Goal: Information Seeking & Learning: Learn about a topic

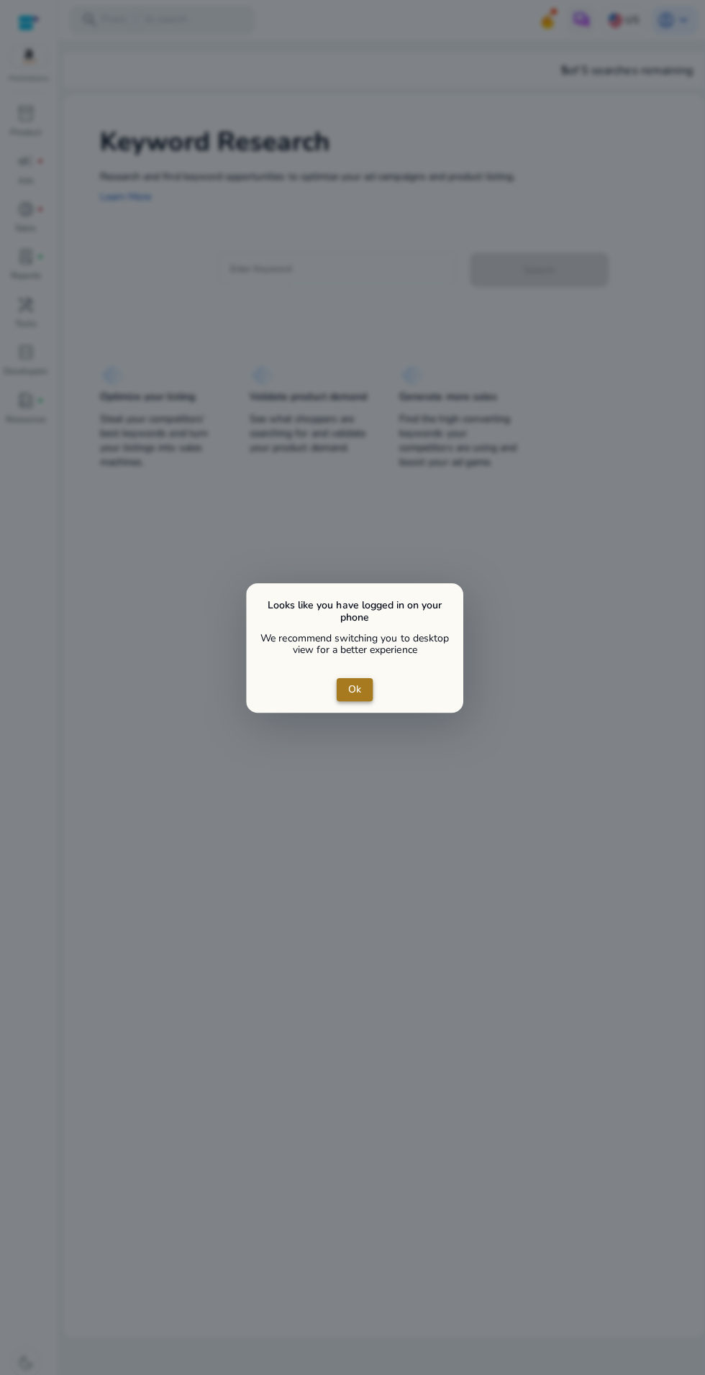
click at [358, 695] on span "close dialog" at bounding box center [352, 685] width 36 height 35
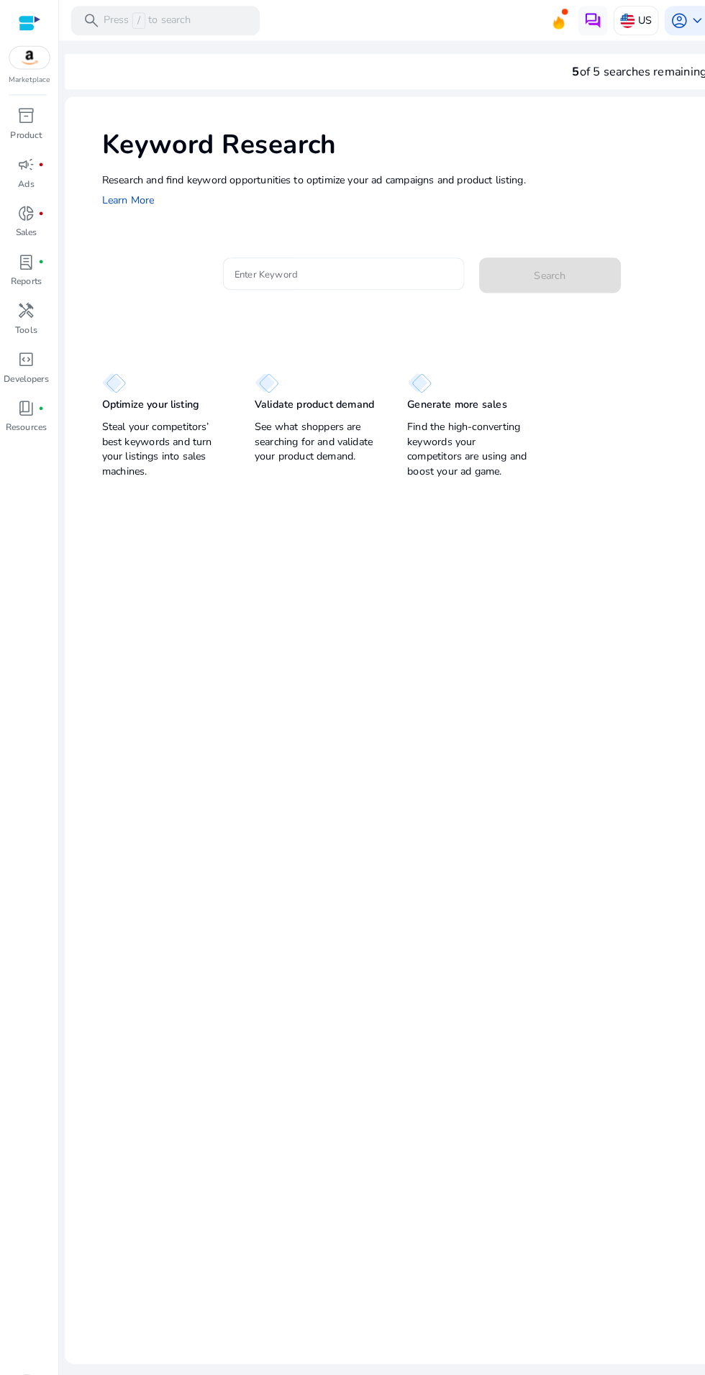
click at [360, 266] on input "Enter Keyword" at bounding box center [335, 267] width 212 height 16
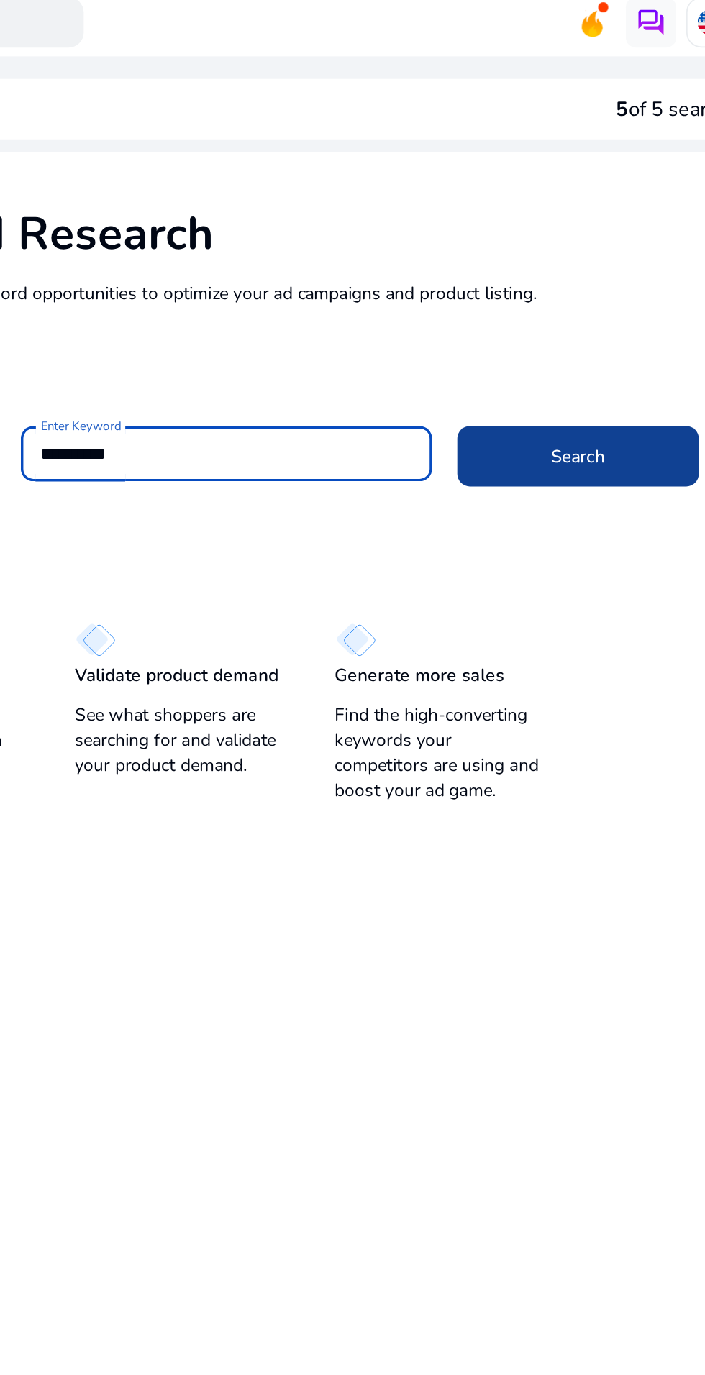
type input "**********"
click at [543, 263] on span "Search" at bounding box center [535, 268] width 31 height 15
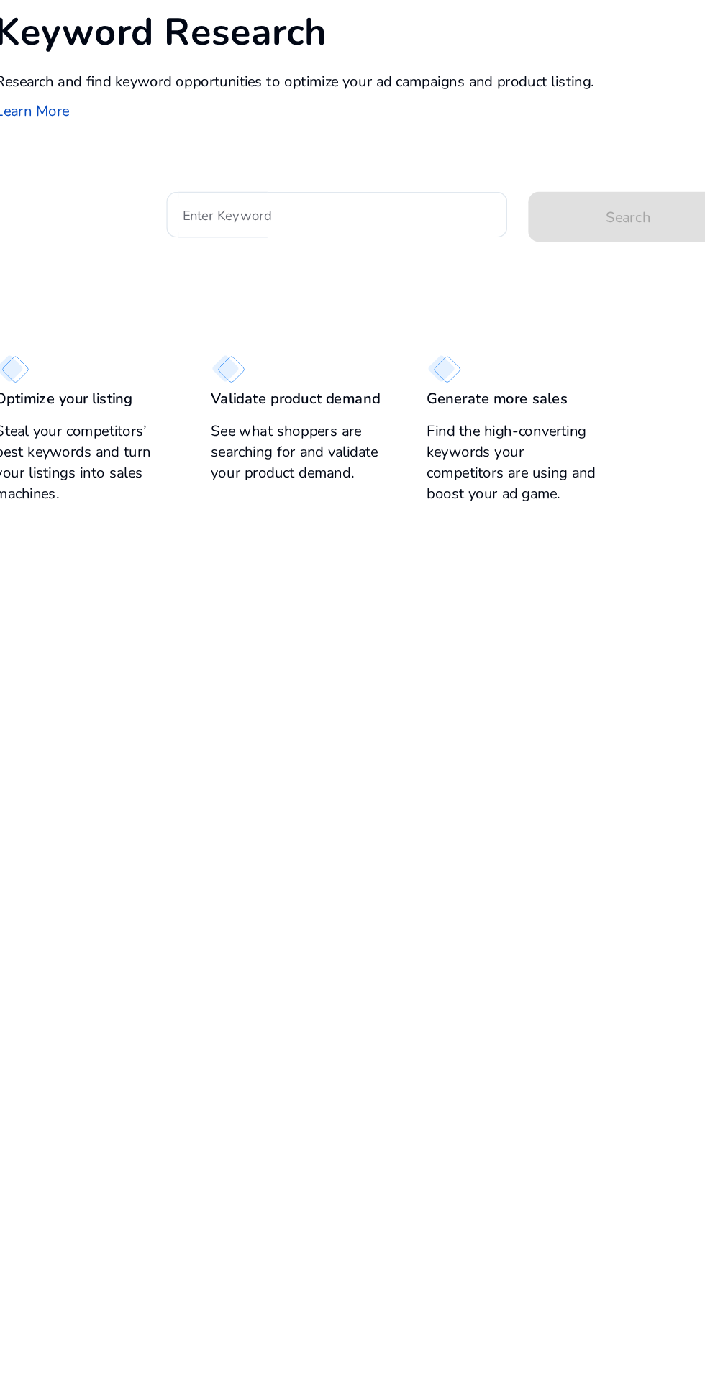
scroll to position [7, 0]
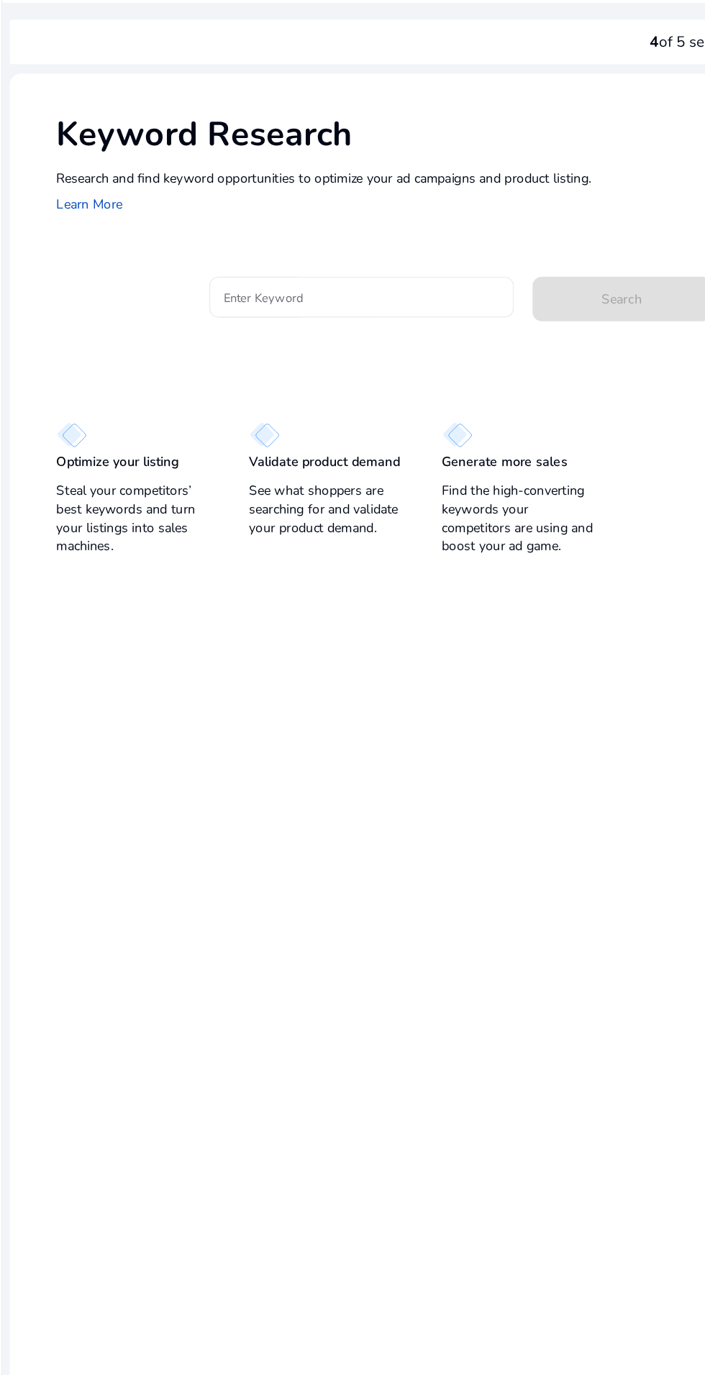
click at [325, 259] on input "Enter Keyword" at bounding box center [335, 267] width 212 height 16
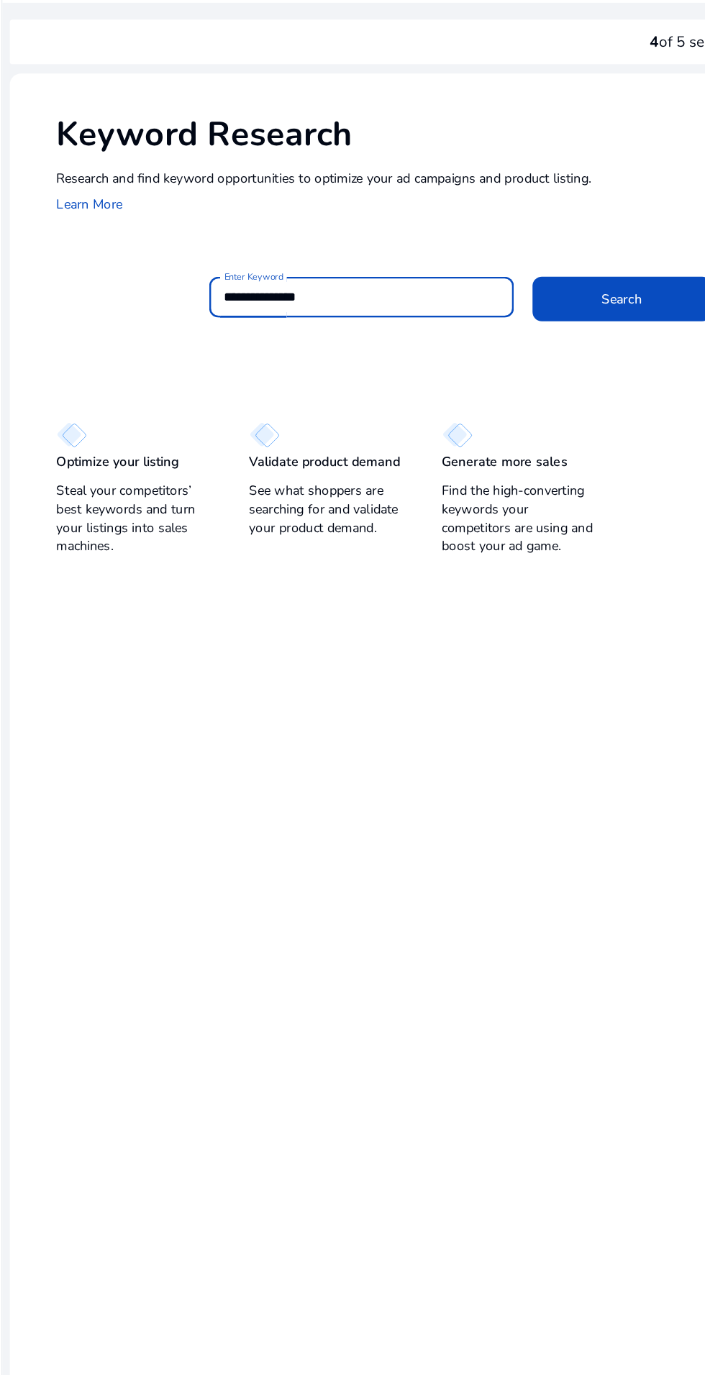
click at [250, 260] on input "**********" at bounding box center [335, 267] width 212 height 16
click at [296, 259] on input "**********" at bounding box center [335, 267] width 212 height 16
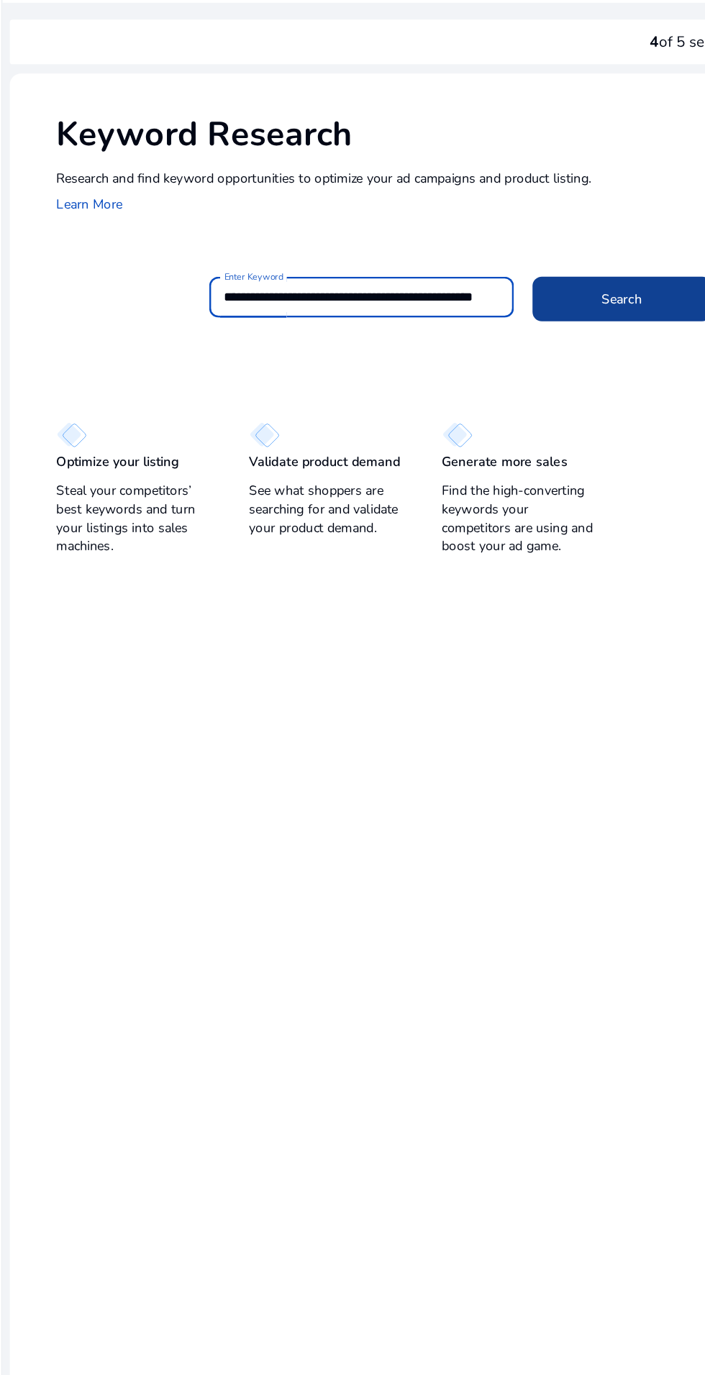
click at [531, 261] on span "Search" at bounding box center [535, 268] width 31 height 15
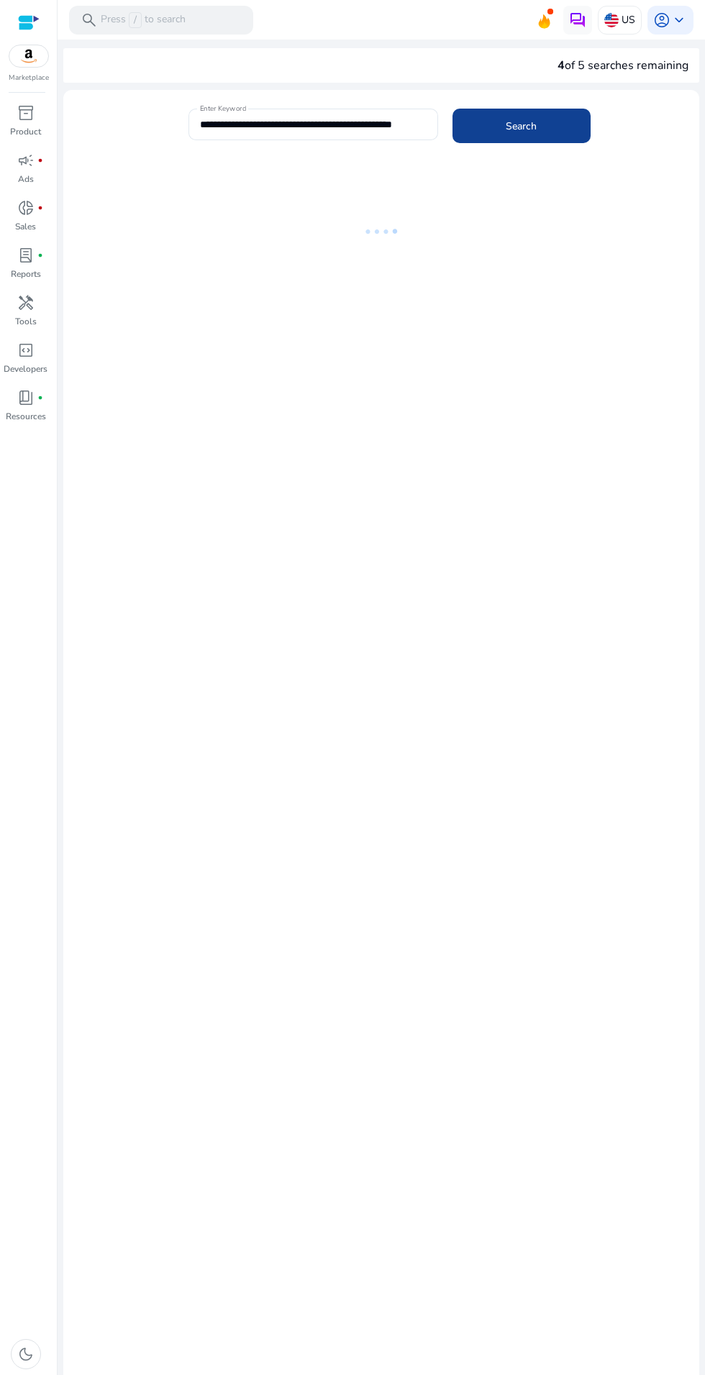
scroll to position [1, 0]
click at [672, 14] on span "keyboard_arrow_down" at bounding box center [678, 20] width 17 height 17
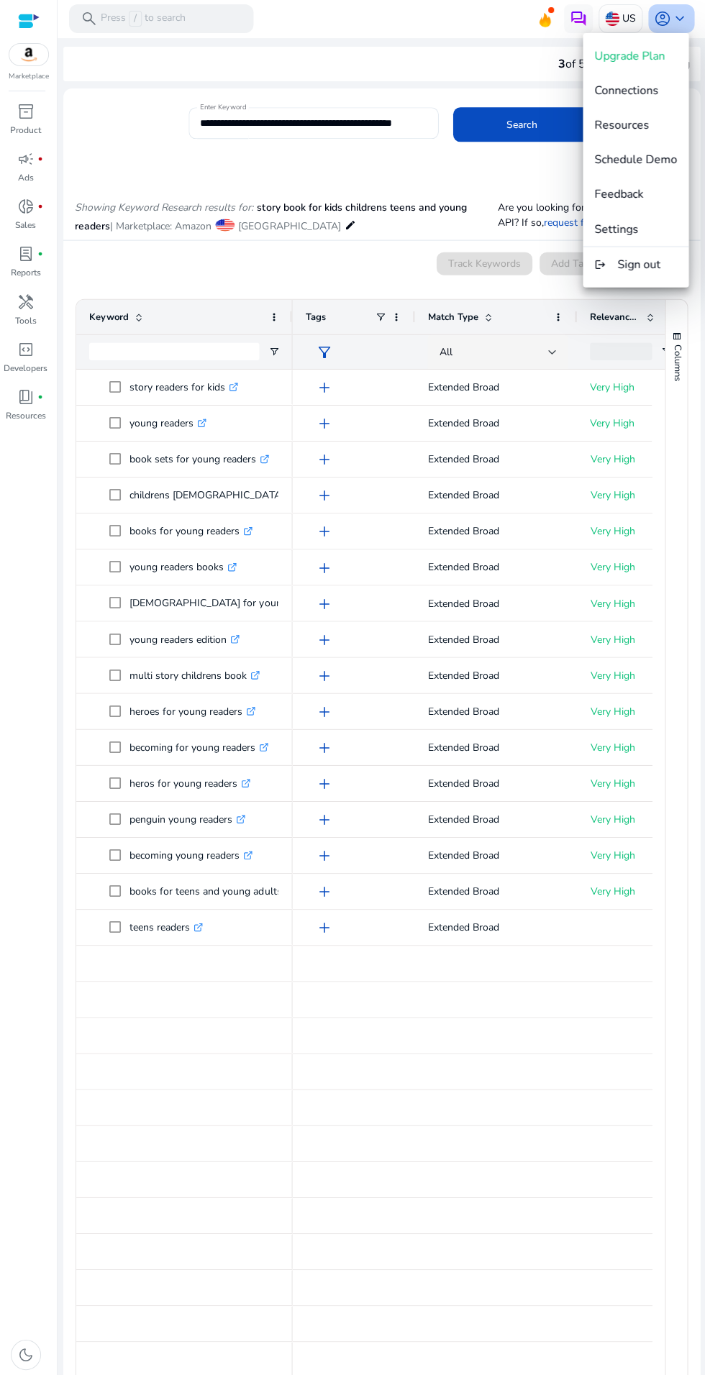
scroll to position [171, 0]
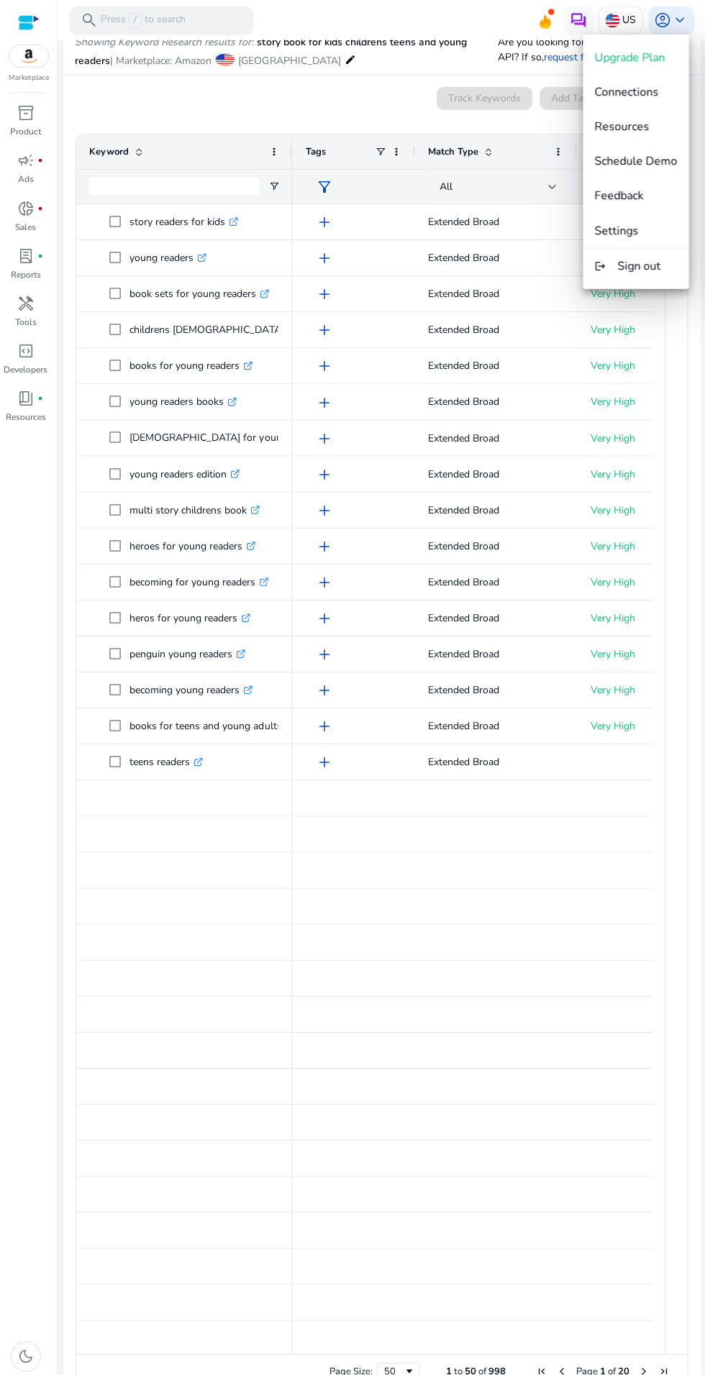
click at [36, 589] on div at bounding box center [352, 687] width 705 height 1375
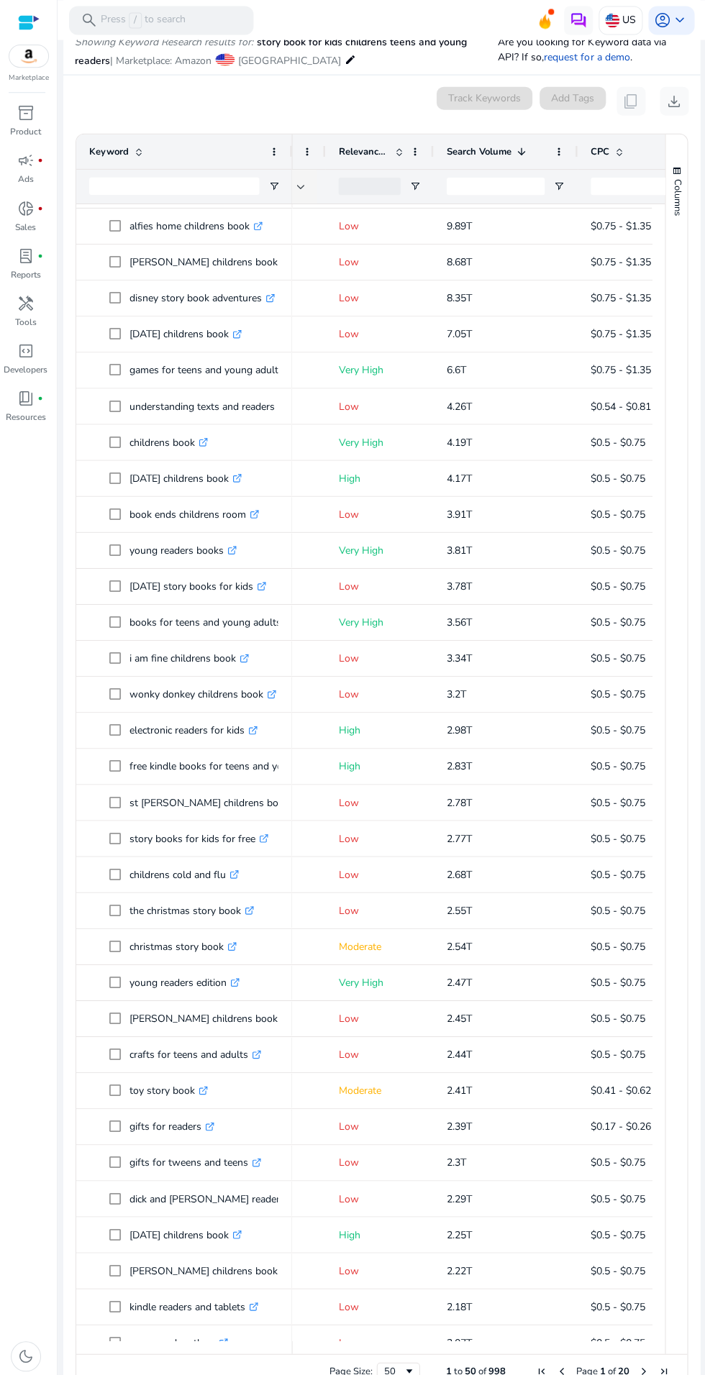
scroll to position [0, 0]
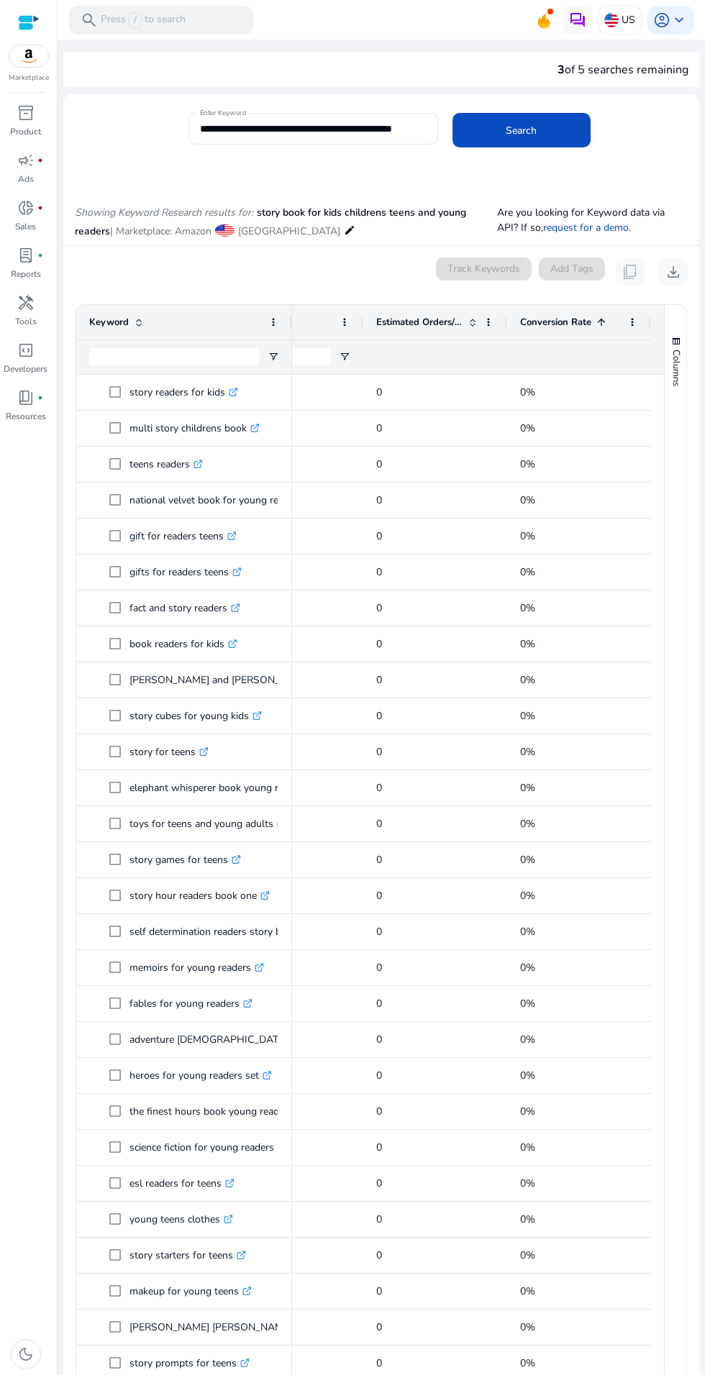
click at [580, 343] on div at bounding box center [579, 357] width 118 height 34
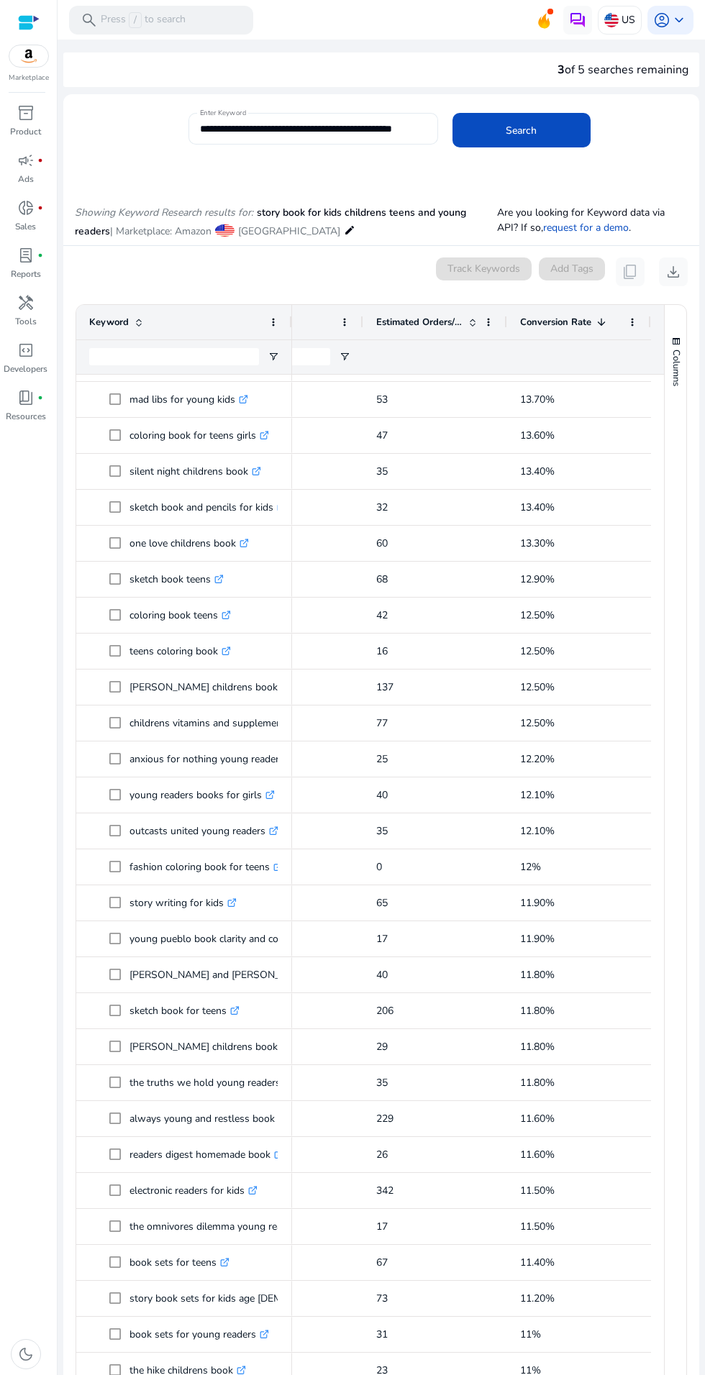
click at [237, 128] on input "**********" at bounding box center [312, 129] width 224 height 16
click at [243, 127] on input "**********" at bounding box center [312, 129] width 224 height 16
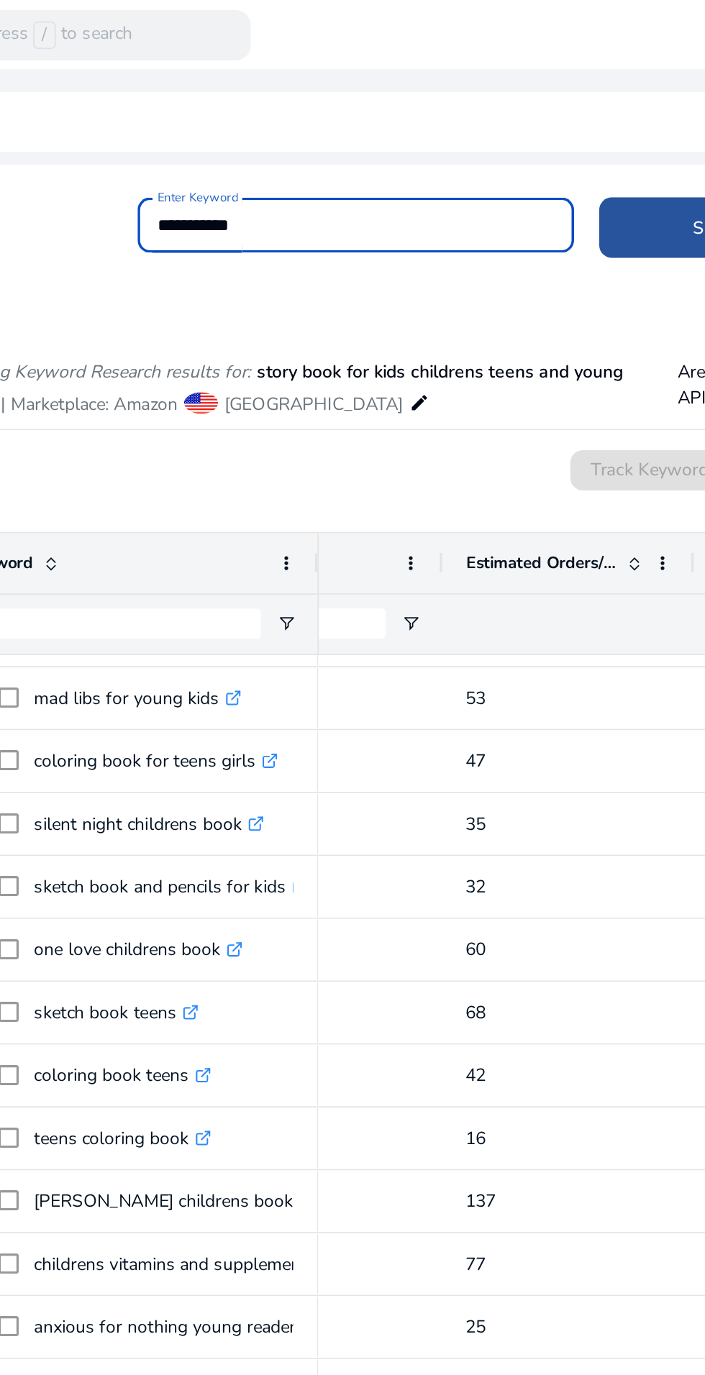
type input "**********"
click at [483, 129] on span at bounding box center [521, 130] width 138 height 35
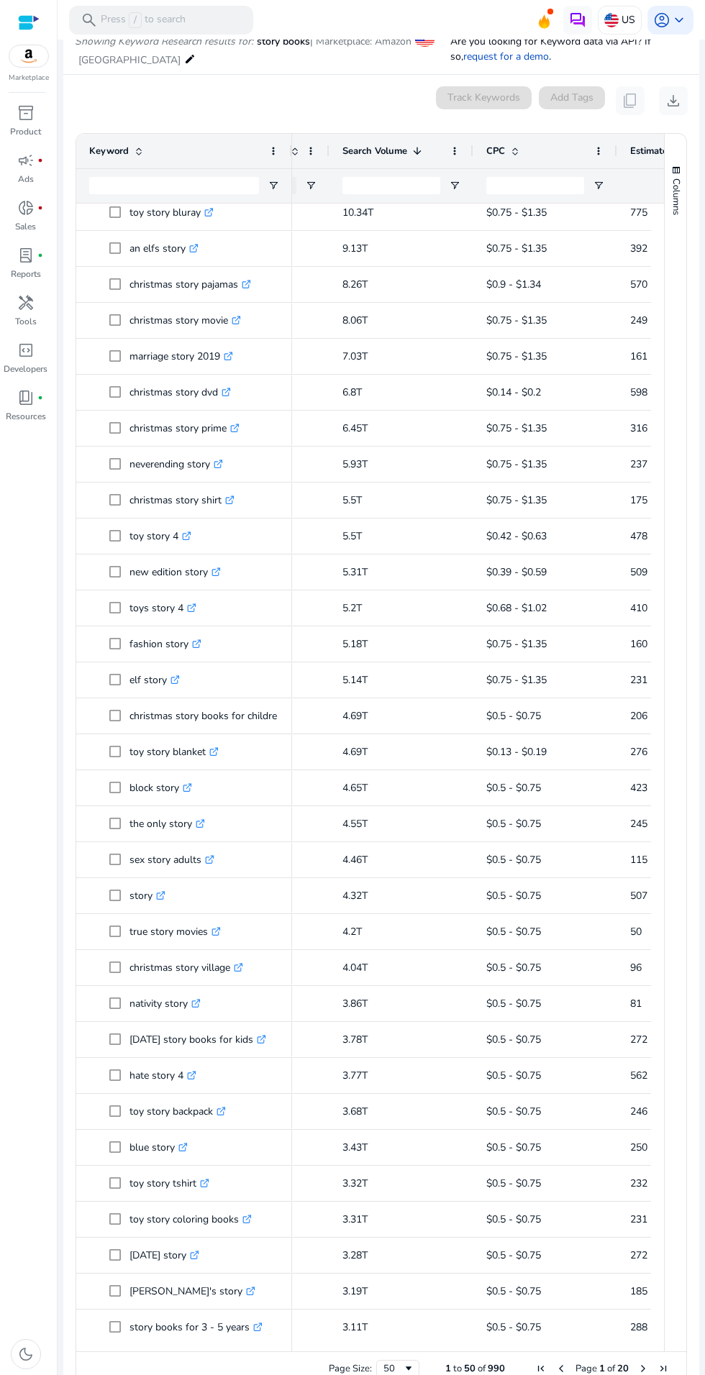
scroll to position [332, 0]
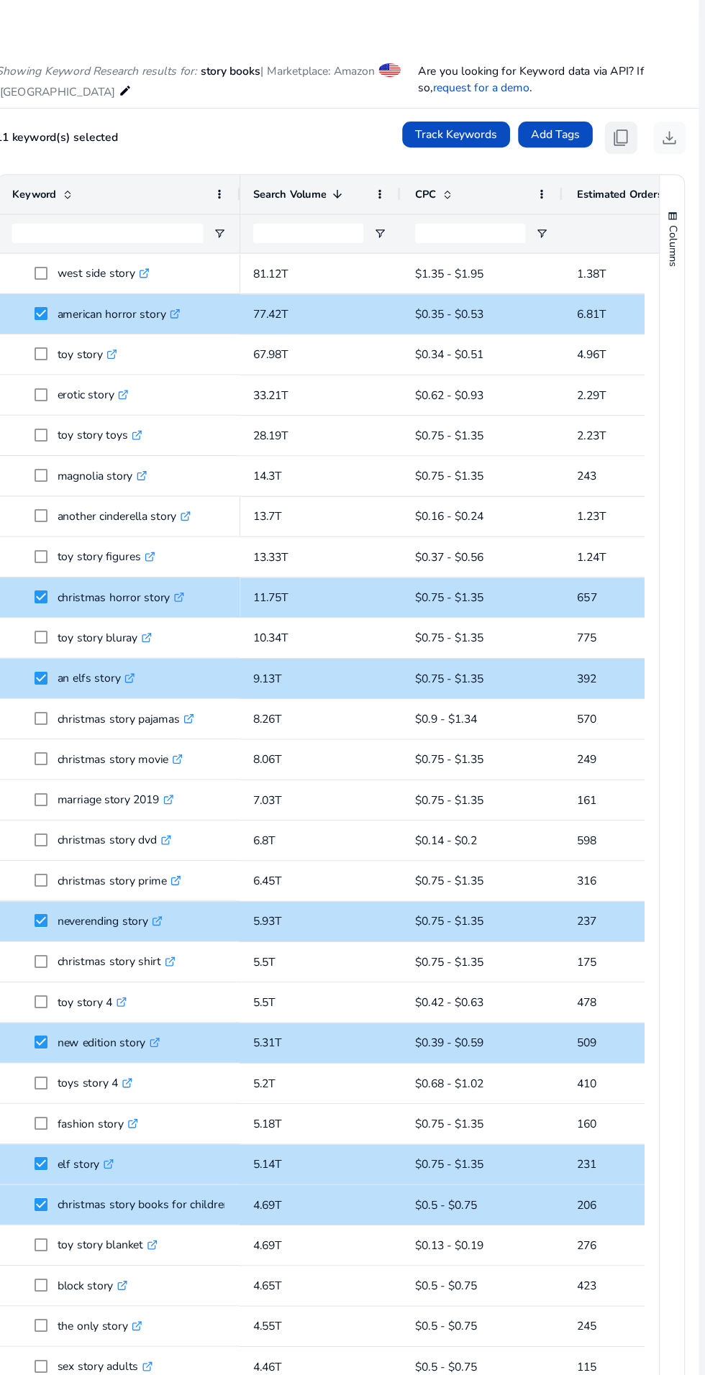
click at [623, 263] on span "content_copy" at bounding box center [629, 271] width 17 height 17
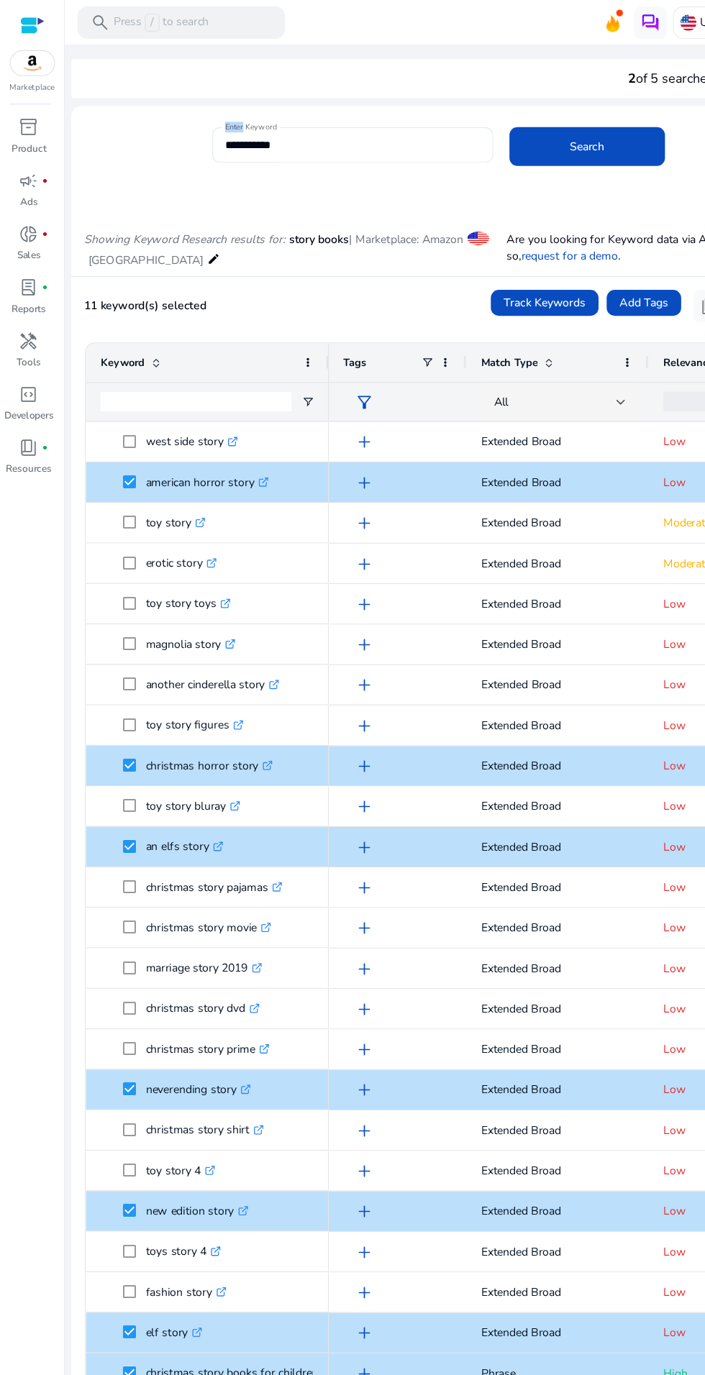
click at [288, 134] on input "**********" at bounding box center [313, 129] width 227 height 16
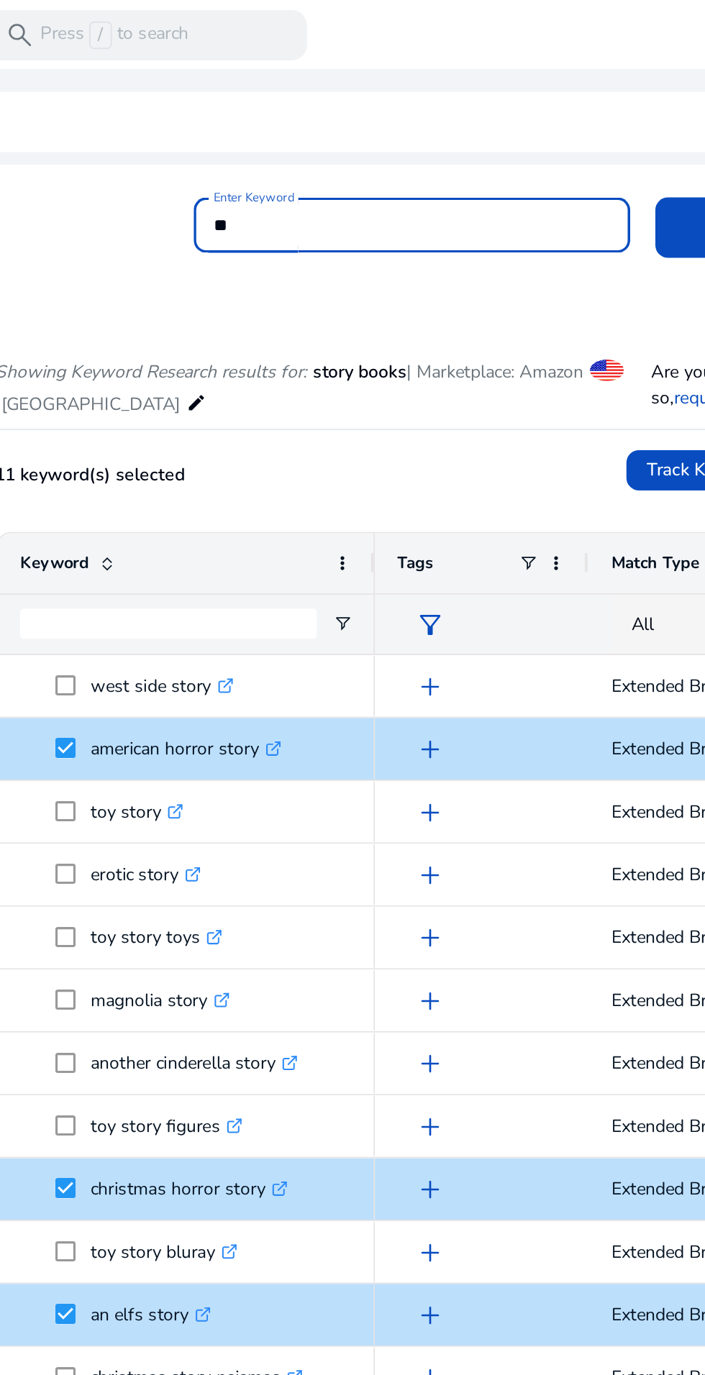
type input "*"
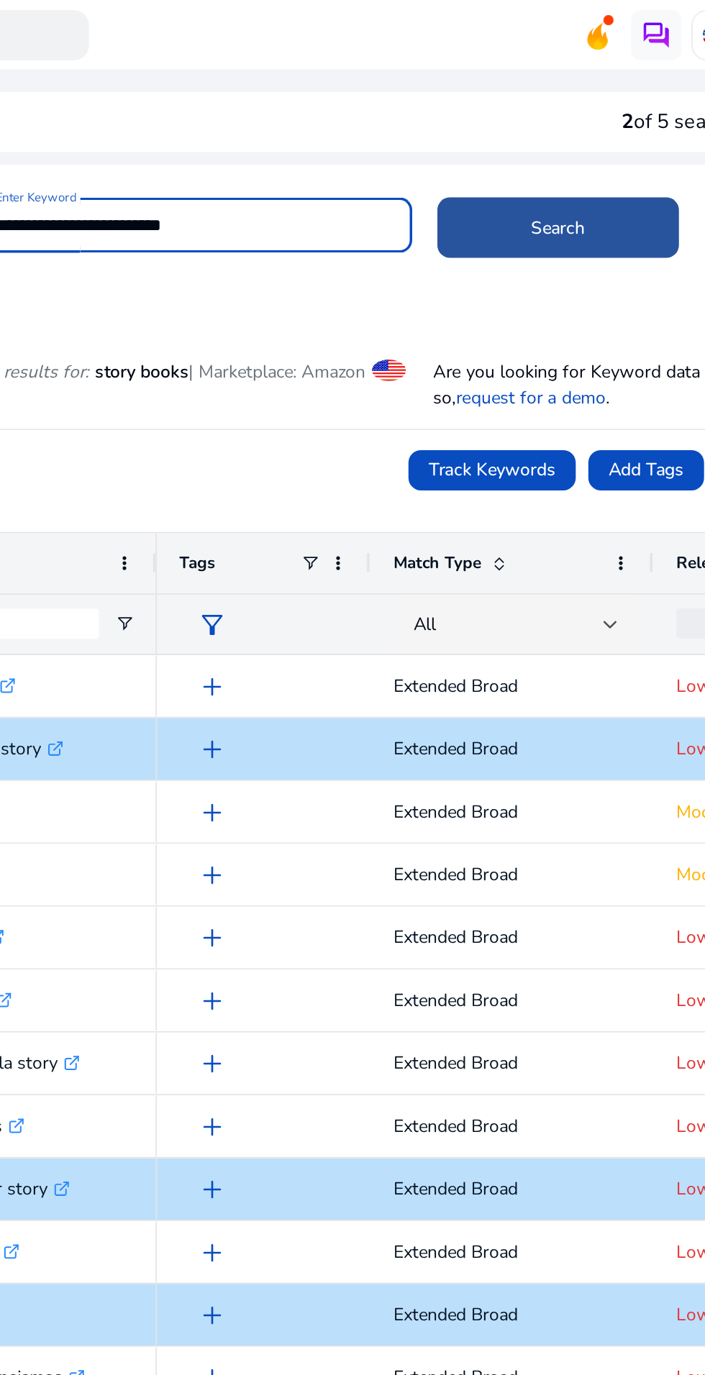
type input "**********"
click at [497, 139] on span at bounding box center [521, 130] width 138 height 35
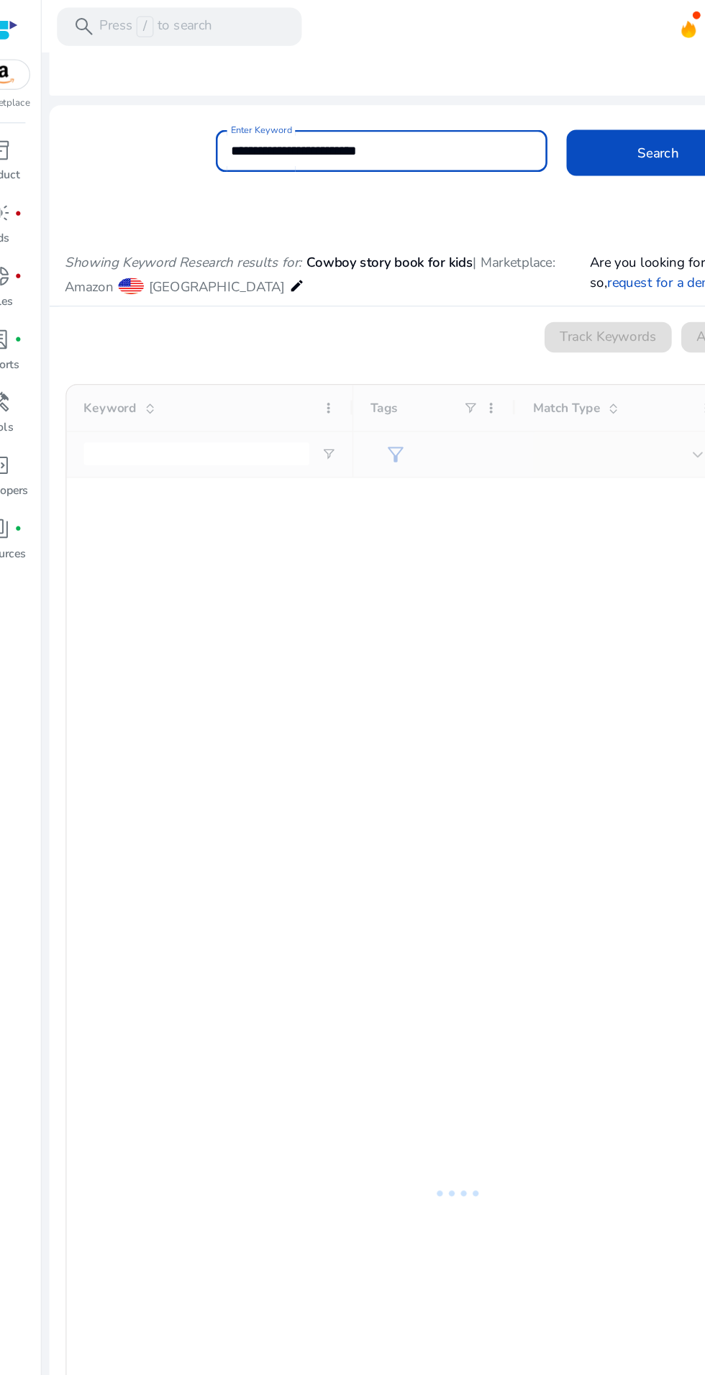
click at [358, 114] on input "**********" at bounding box center [313, 114] width 227 height 16
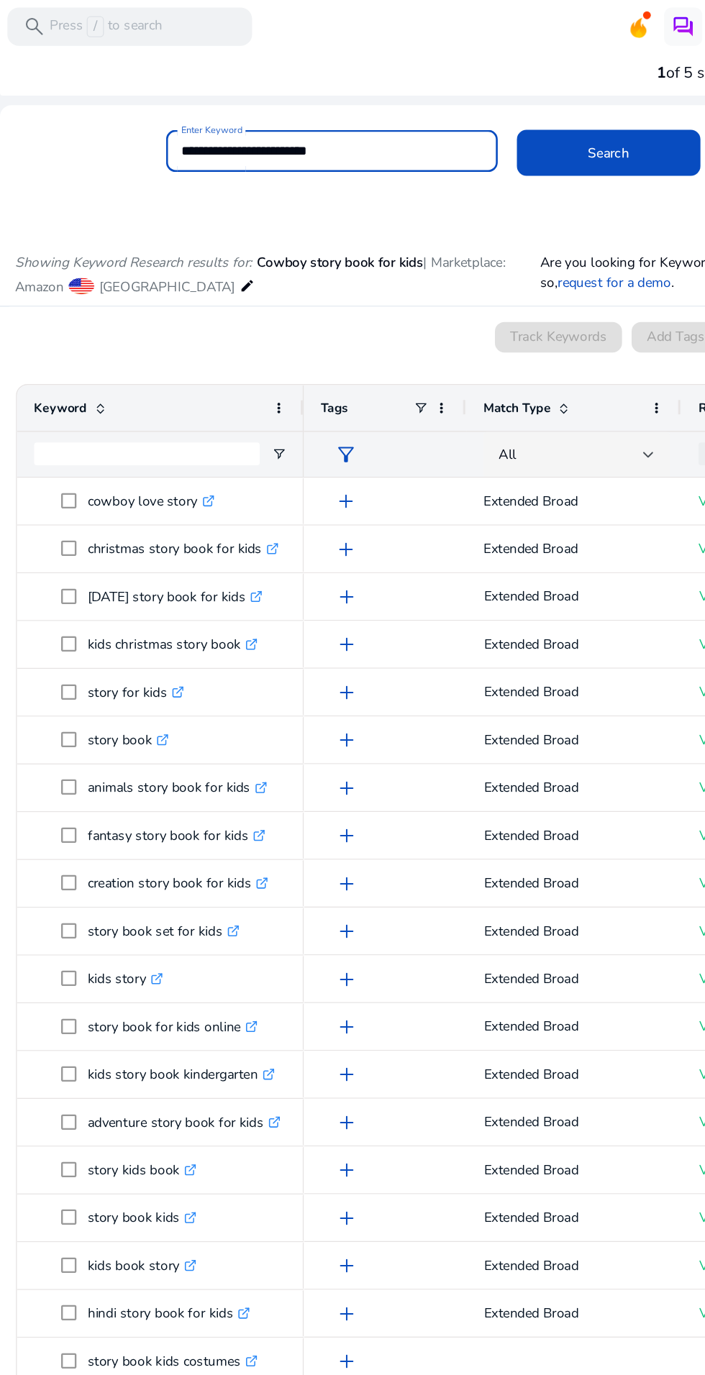
scroll to position [80, 0]
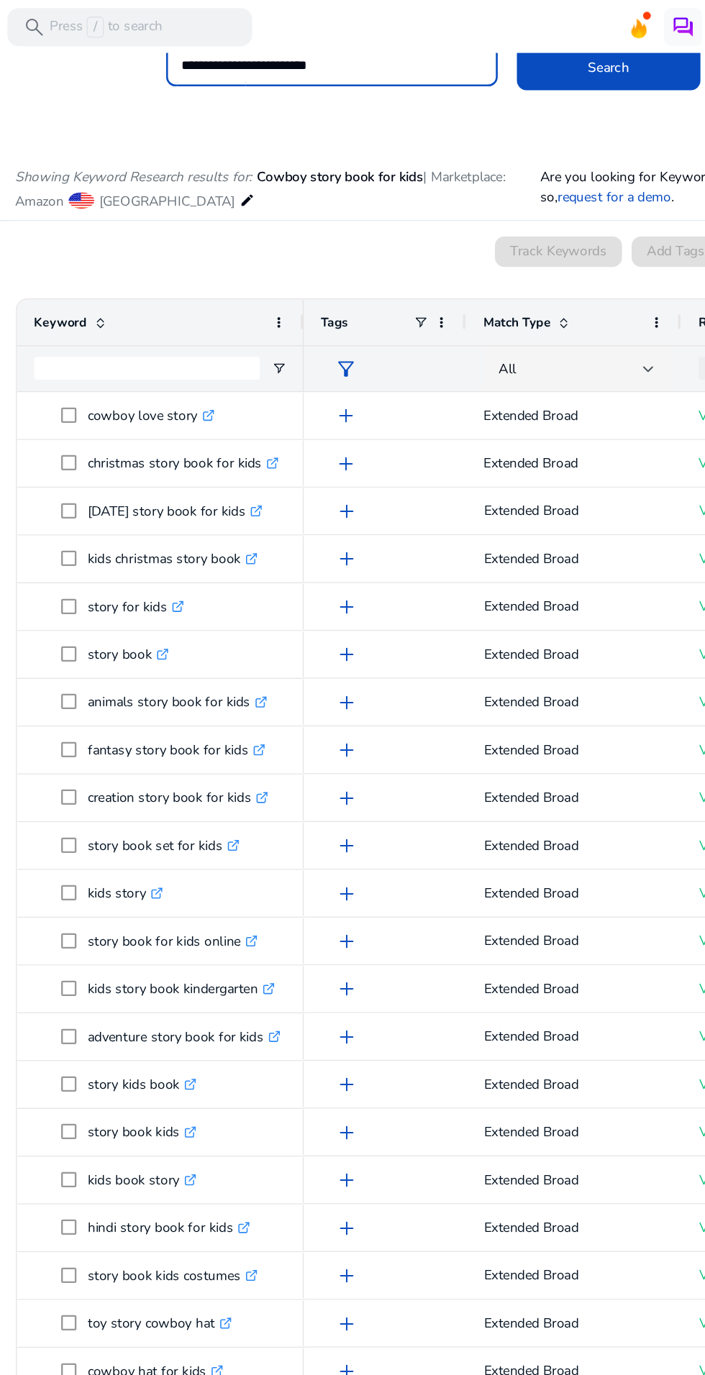
click at [283, 209] on mat-card "0 keyword(s) selected Track Keywords Add Tags content_copy download 1 to 50 of …" at bounding box center [381, 831] width 636 height 1330
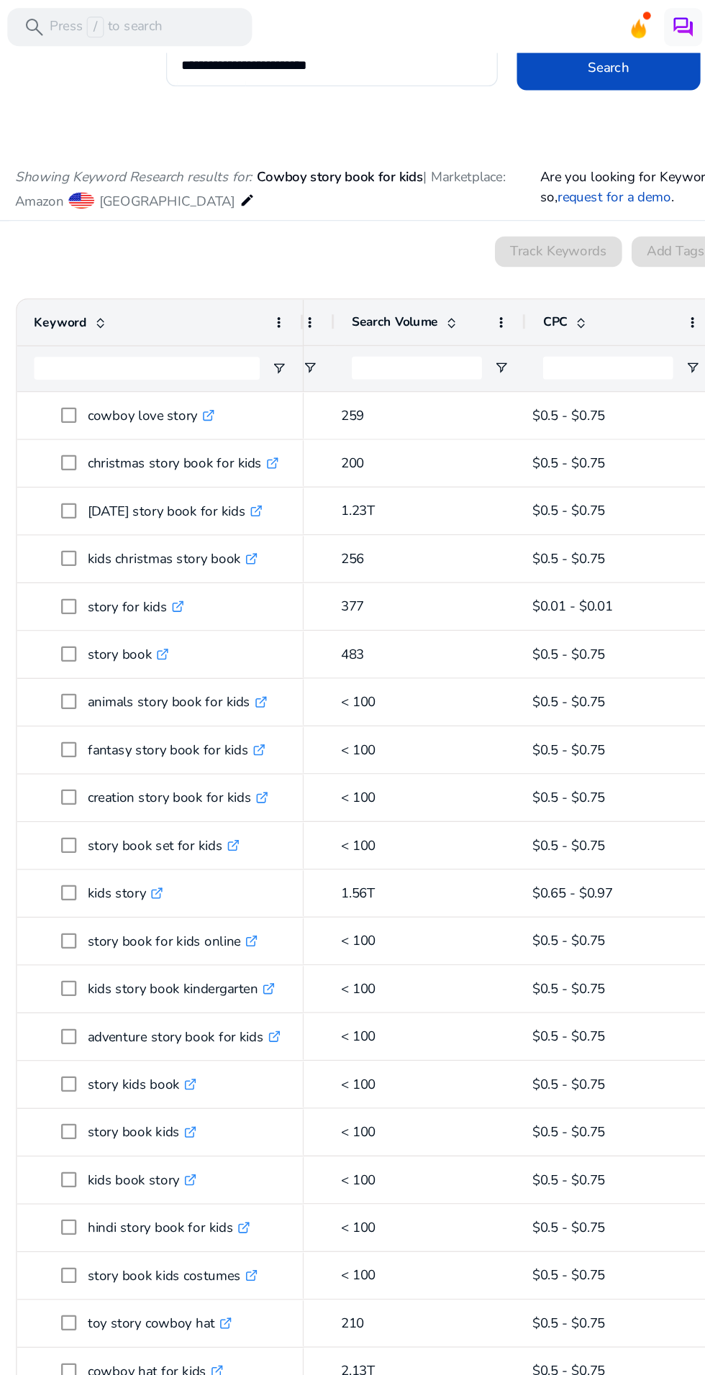
scroll to position [0, 377]
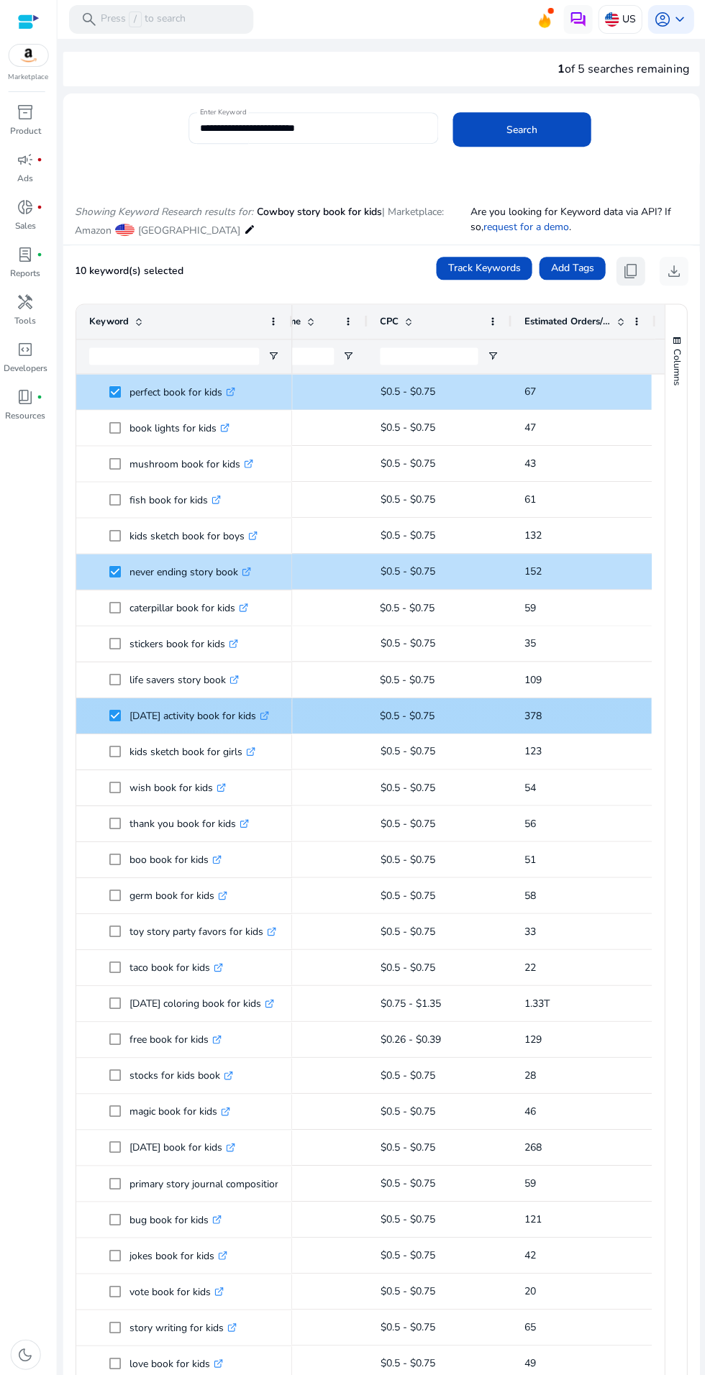
click at [621, 274] on span "content_copy" at bounding box center [629, 271] width 17 height 17
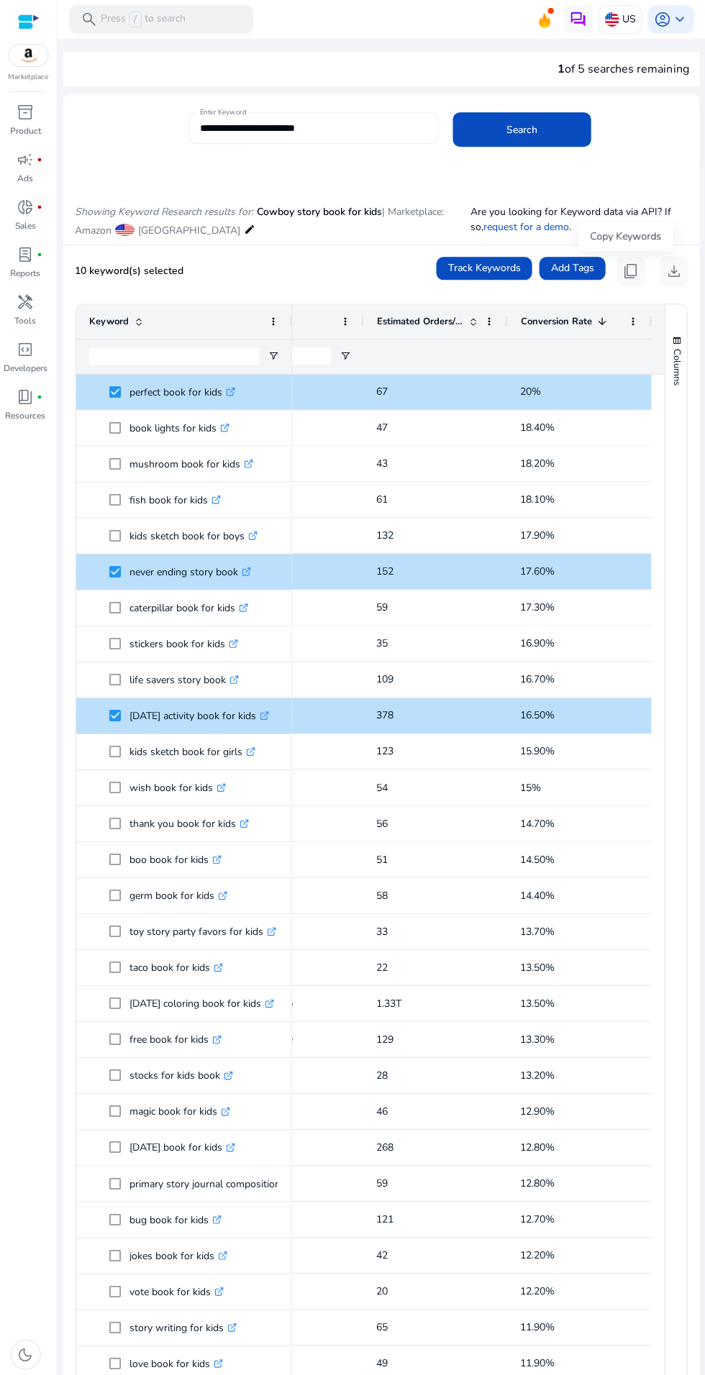
click at [363, 127] on input "**********" at bounding box center [313, 129] width 227 height 16
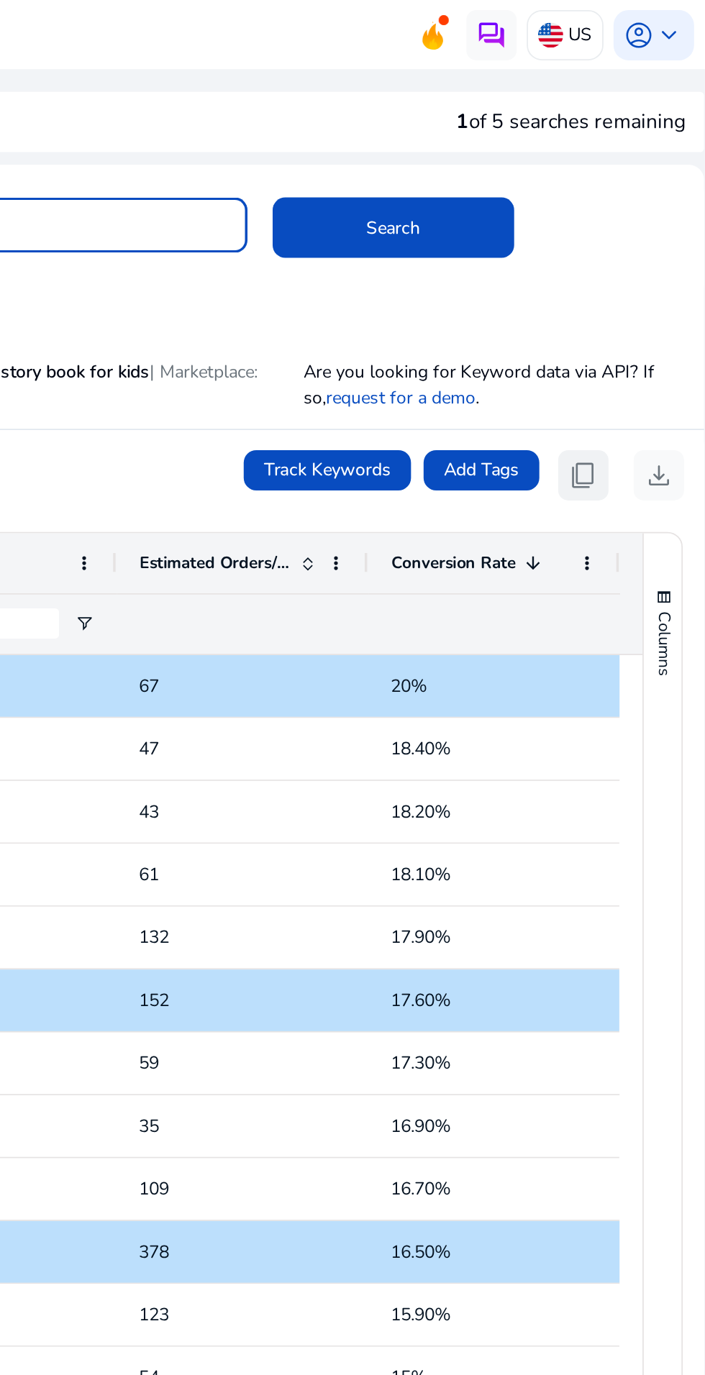
click at [626, 270] on span "content_copy" at bounding box center [629, 271] width 17 height 17
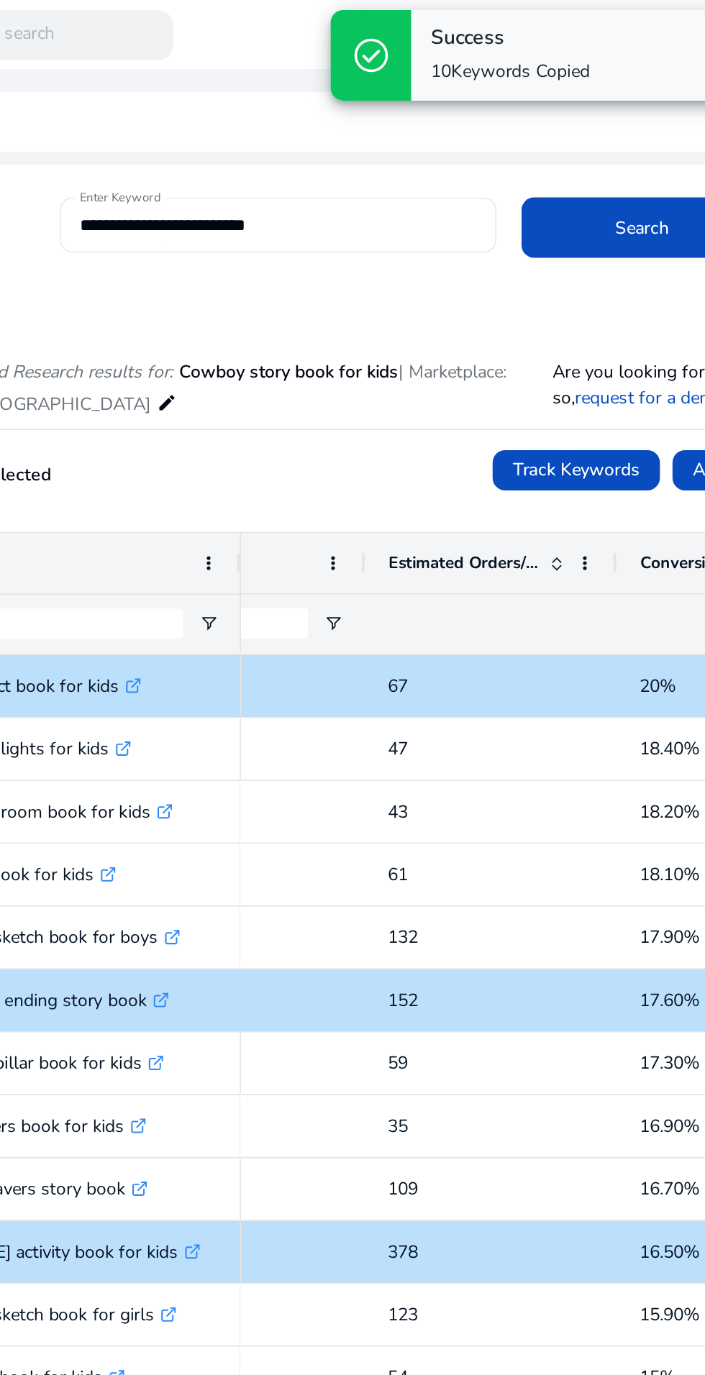
click at [368, 131] on input "**********" at bounding box center [313, 129] width 227 height 16
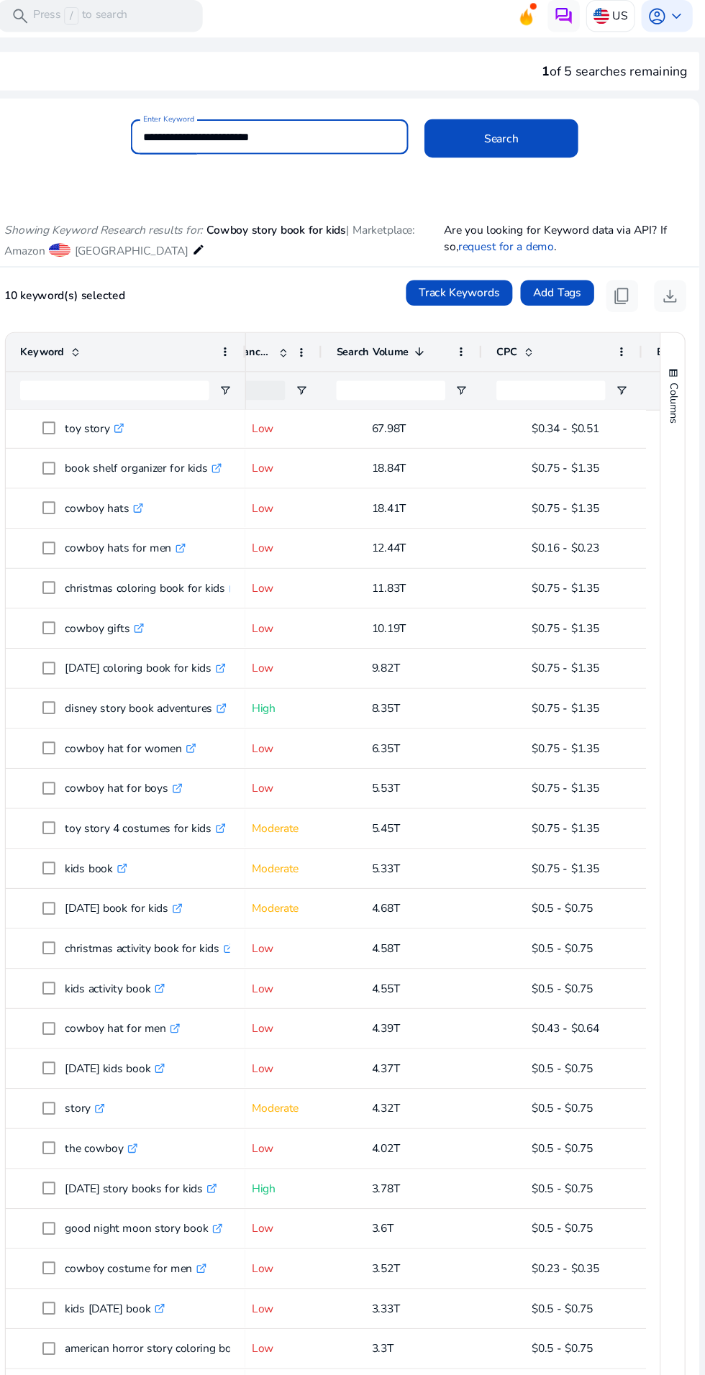
scroll to position [0, 292]
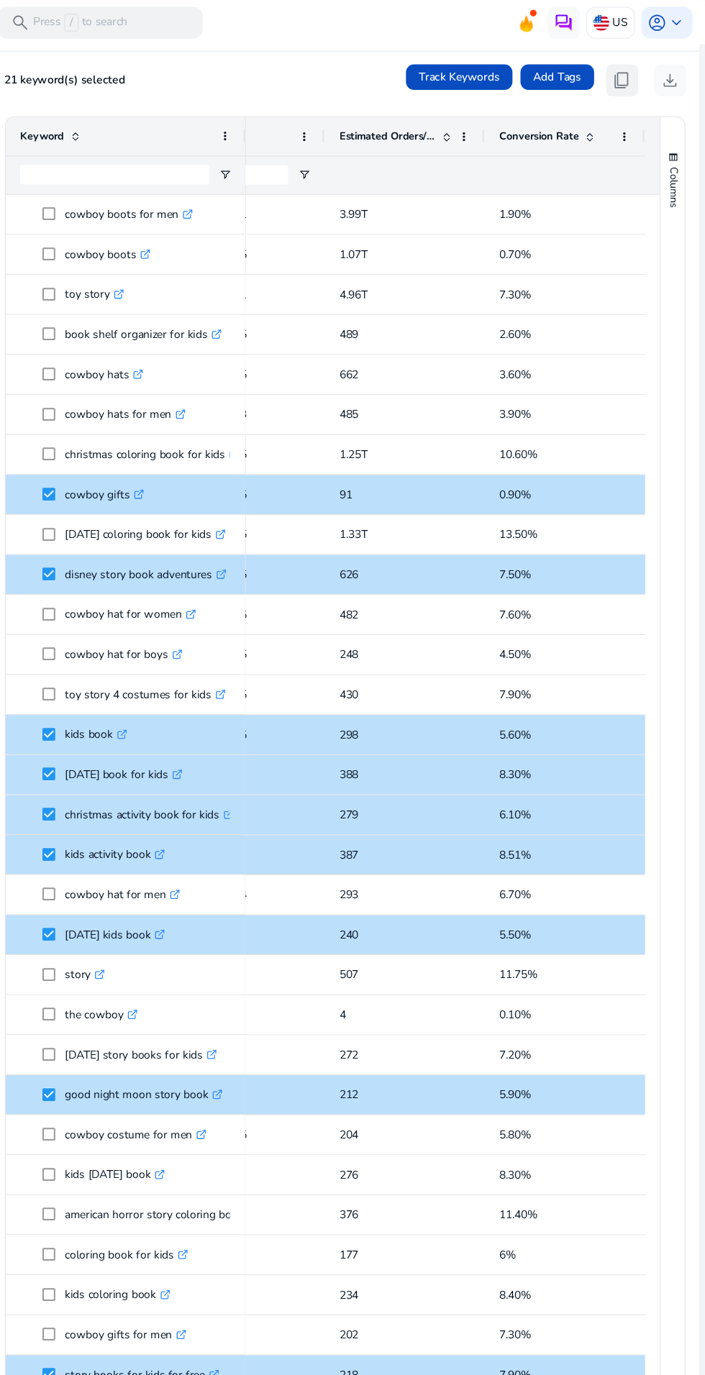
click at [626, 70] on span "content_copy" at bounding box center [629, 71] width 17 height 17
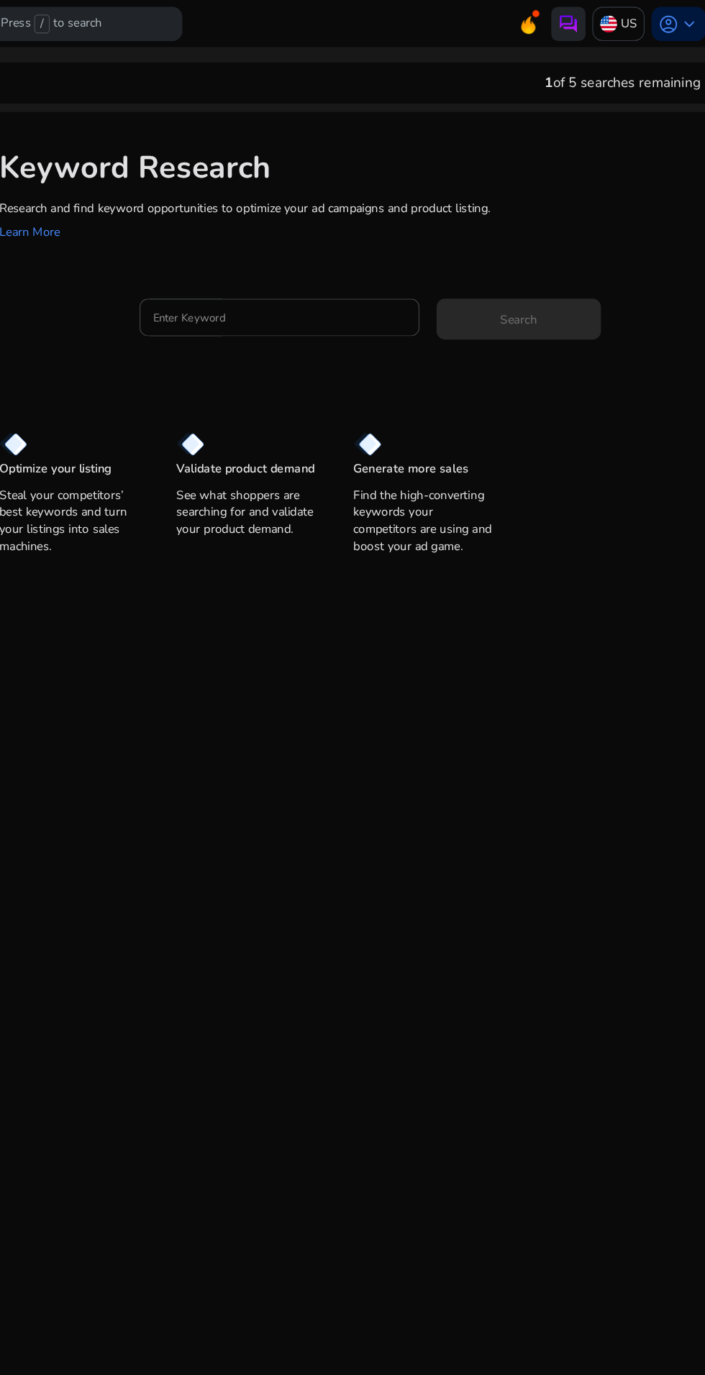
click at [569, 24] on img at bounding box center [577, 20] width 17 height 17
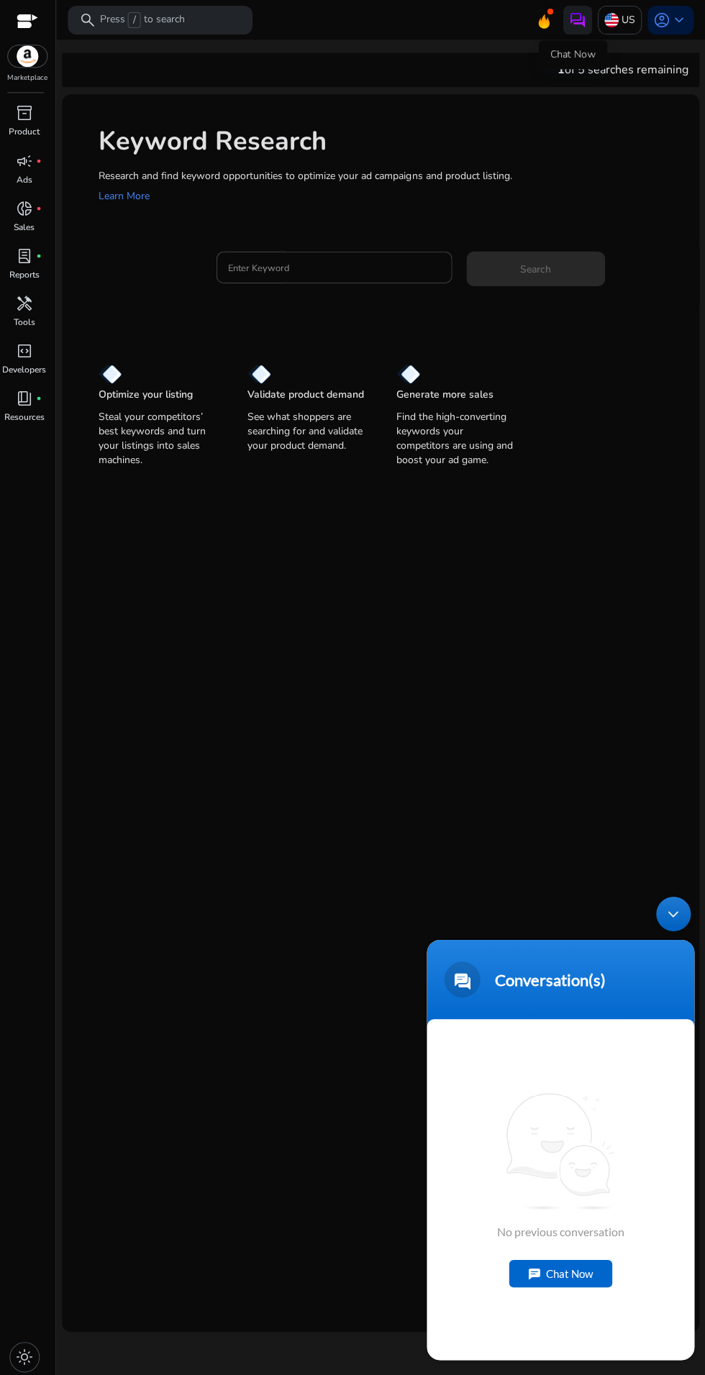
click at [585, 1266] on div "Chat Now" at bounding box center [559, 1271] width 103 height 27
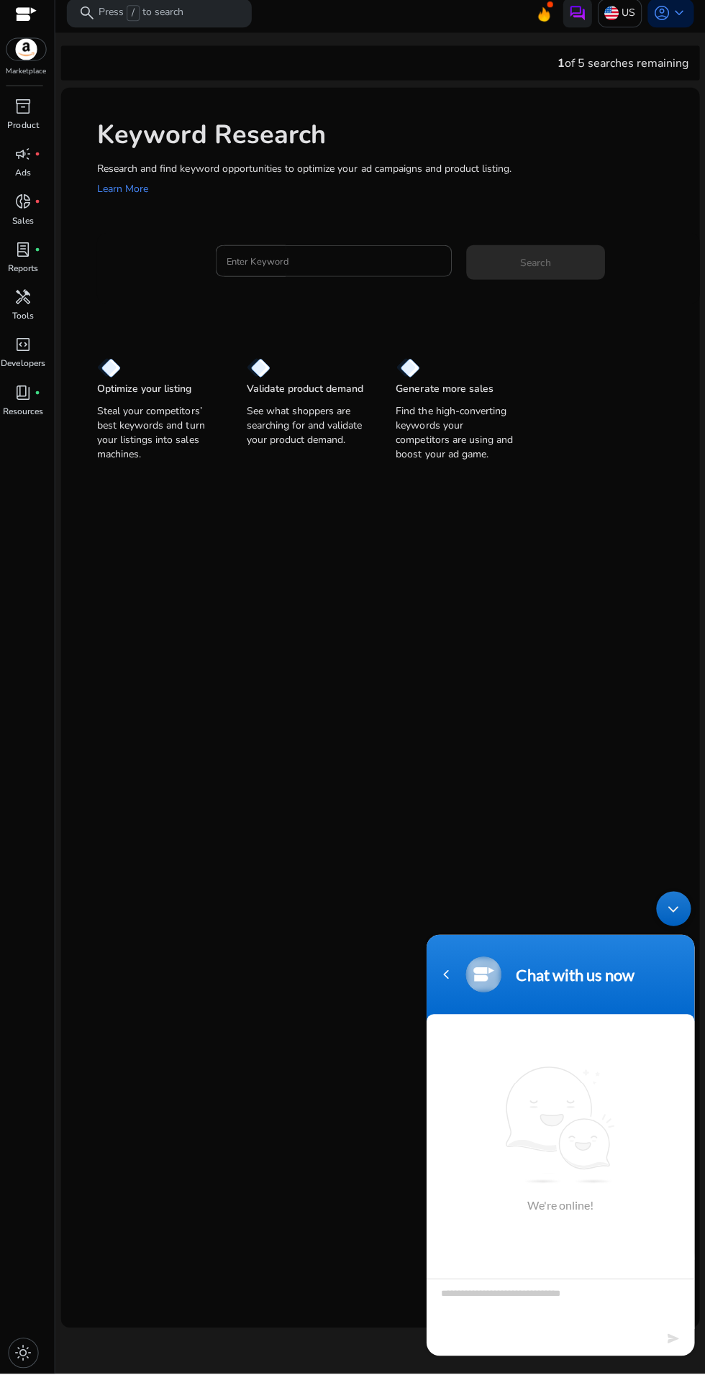
scroll to position [100, 0]
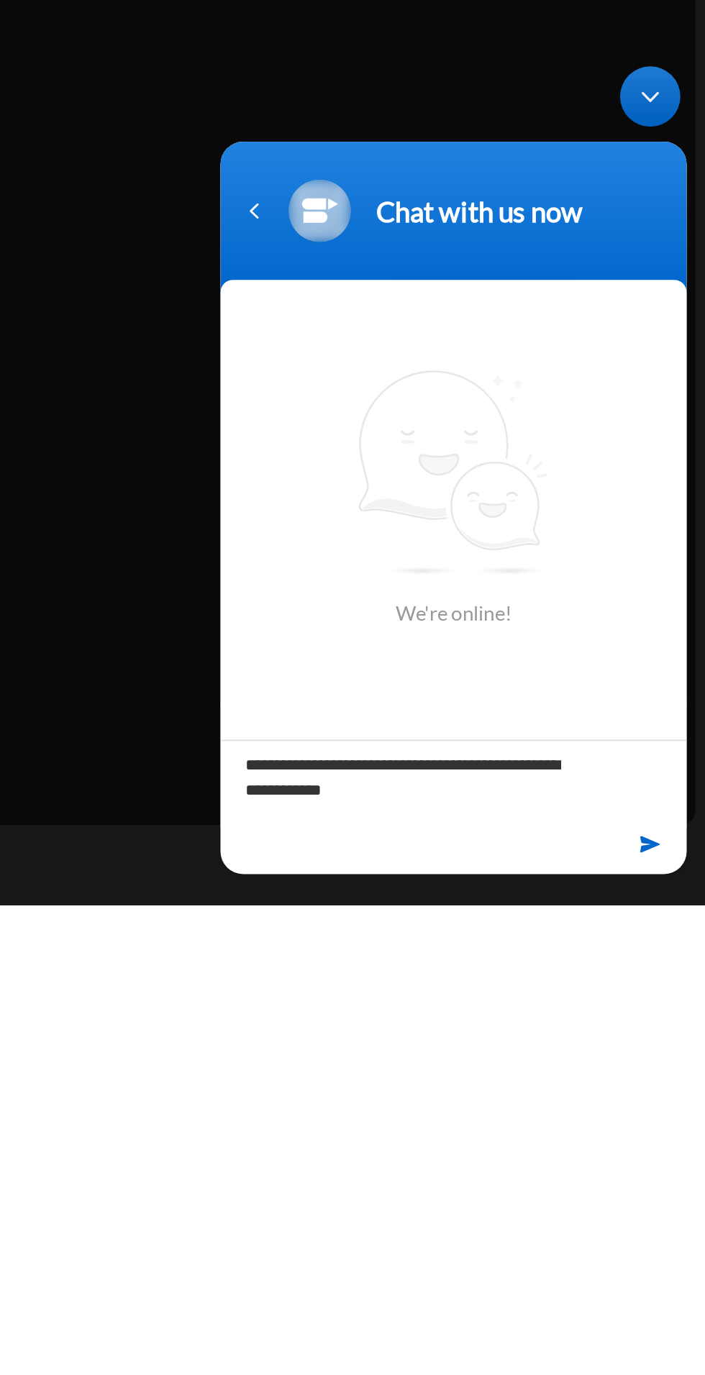
type textarea "**********"
click at [466, 491] on textarea "**********" at bounding box center [348, 471] width 267 height 50
click at [461, 511] on em at bounding box center [462, 505] width 14 height 19
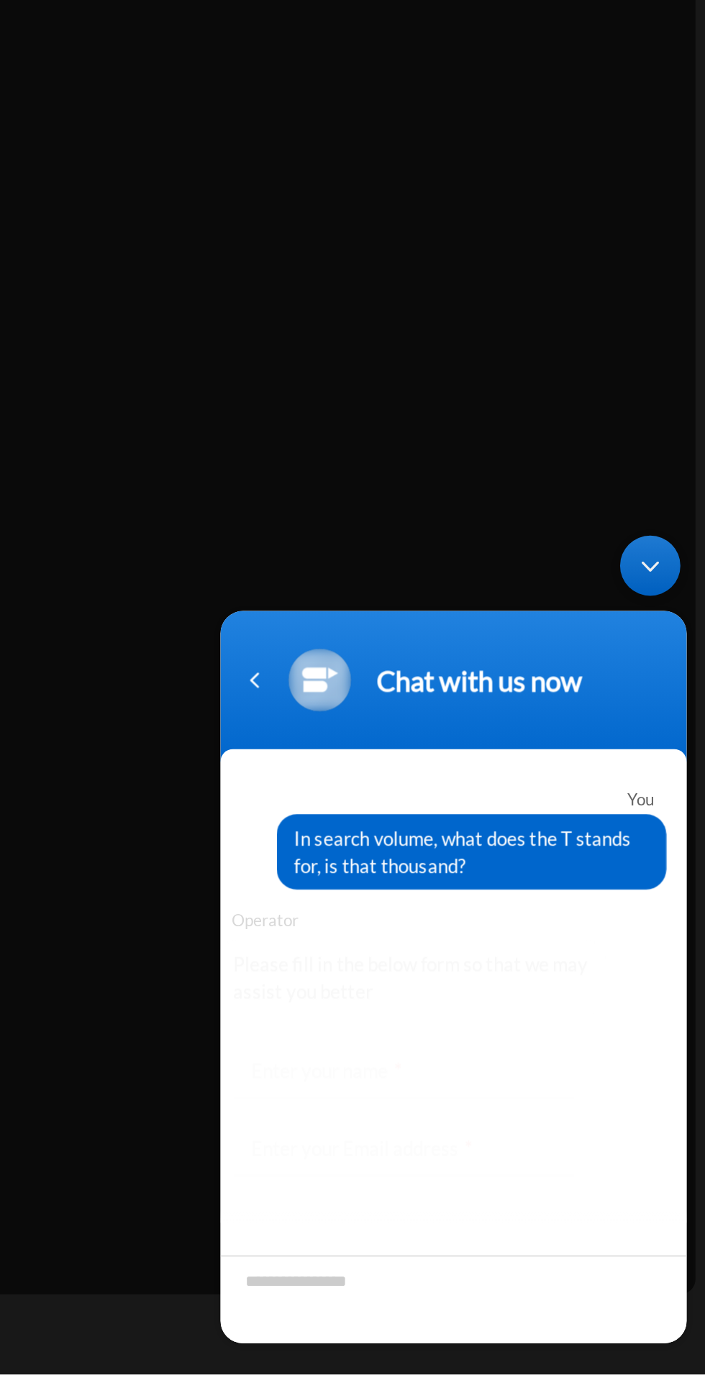
scroll to position [80, 0]
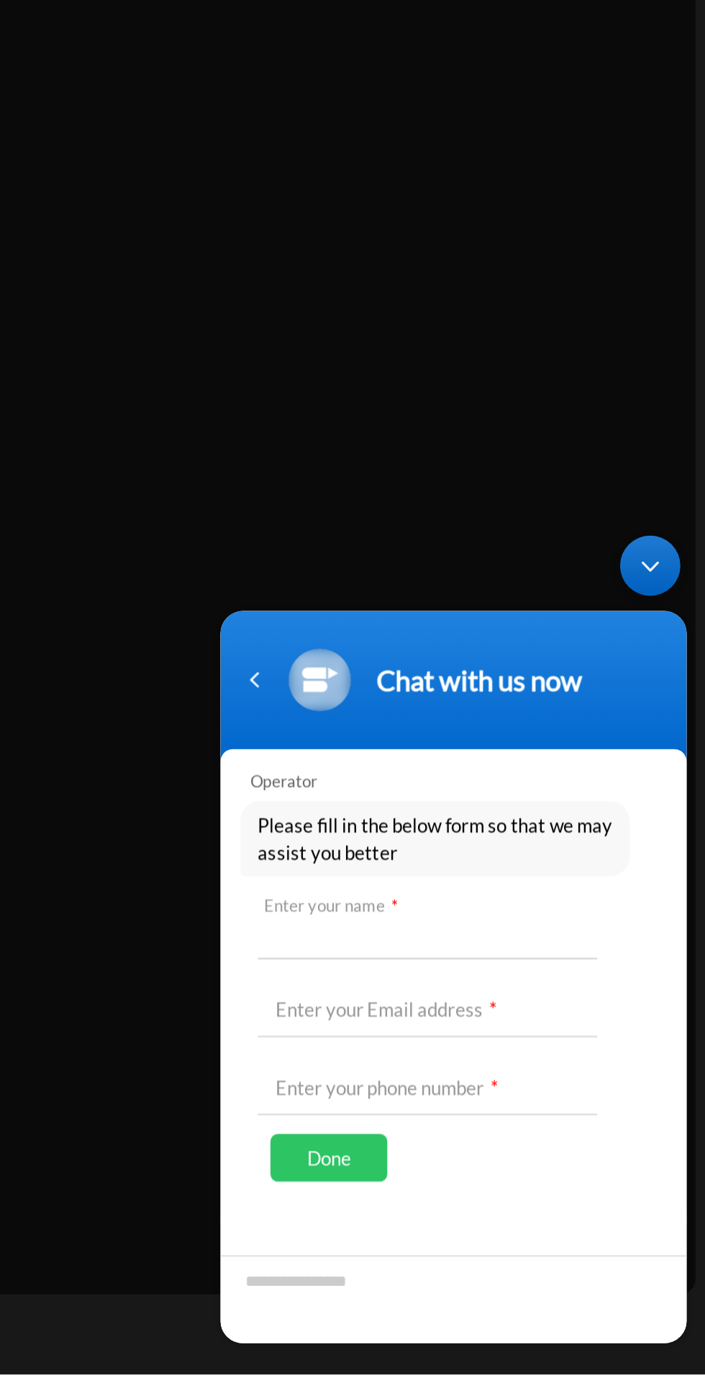
click at [389, 755] on input "text" at bounding box center [334, 755] width 194 height 35
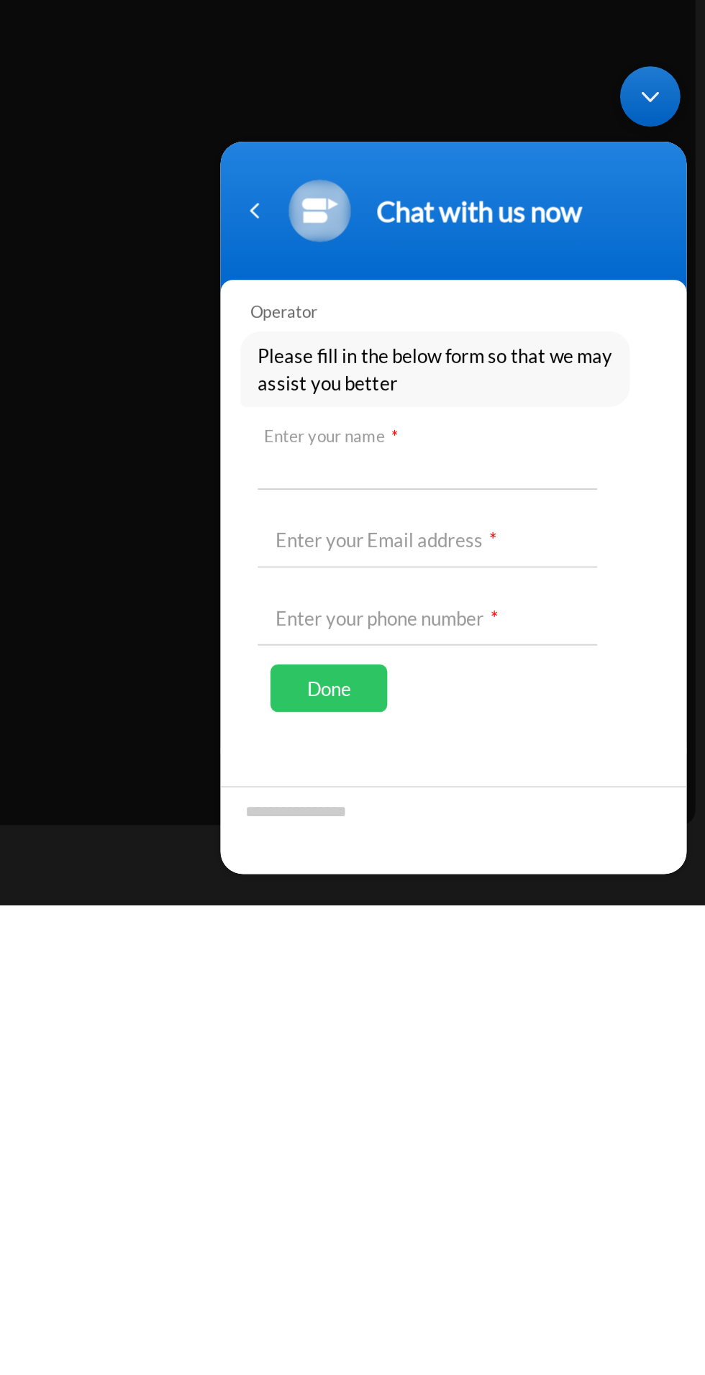
scroll to position [99, 0]
type input "****"
click at [258, 331] on input "text" at bounding box center [334, 330] width 194 height 35
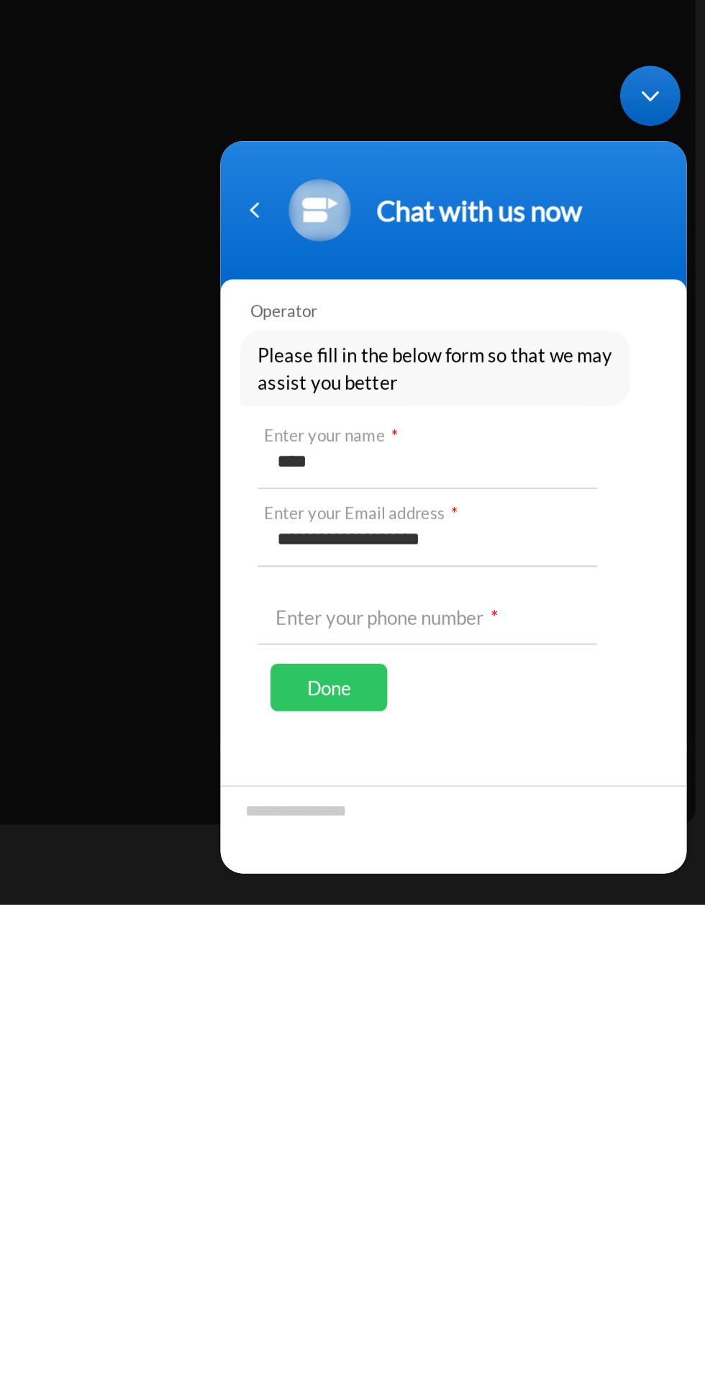
type input "**********"
click at [252, 374] on input "text" at bounding box center [334, 374] width 194 height 35
click at [252, 371] on input "text" at bounding box center [334, 374] width 194 height 35
type input "**********"
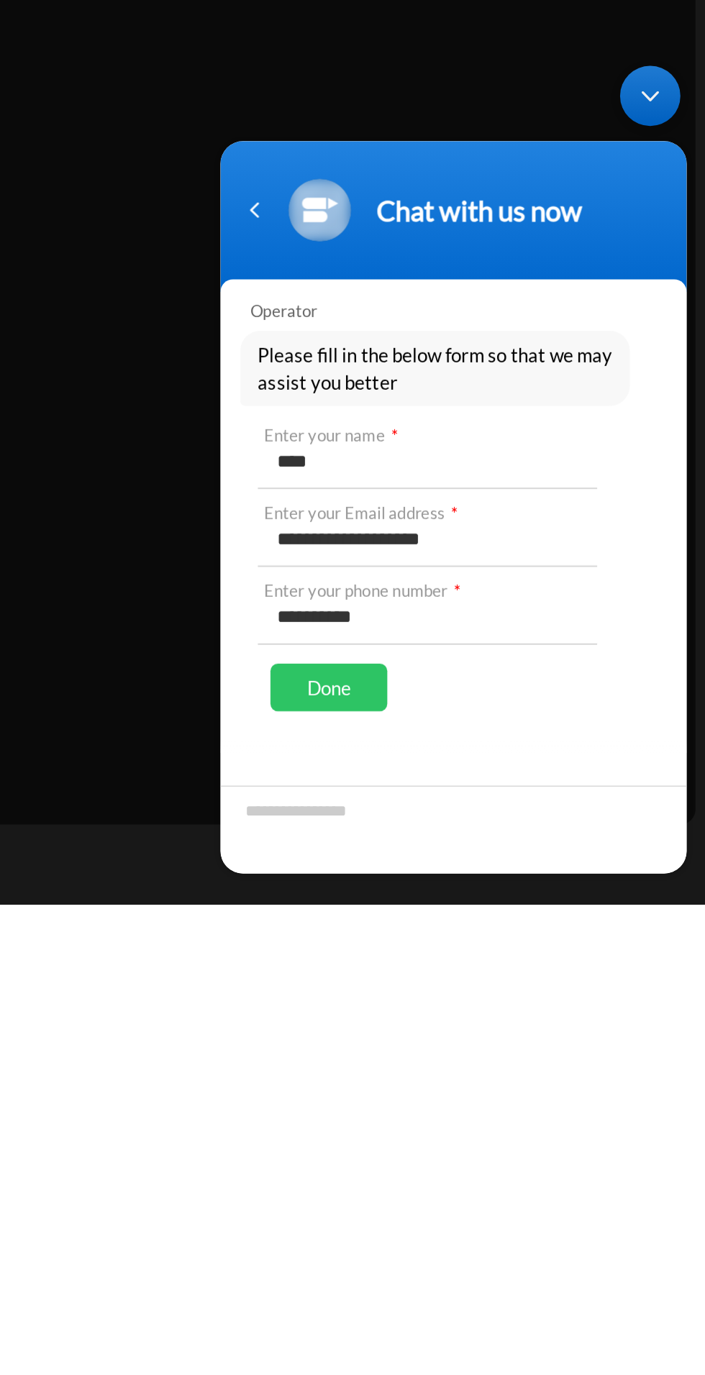
click at [261, 414] on div "Done" at bounding box center [277, 416] width 67 height 27
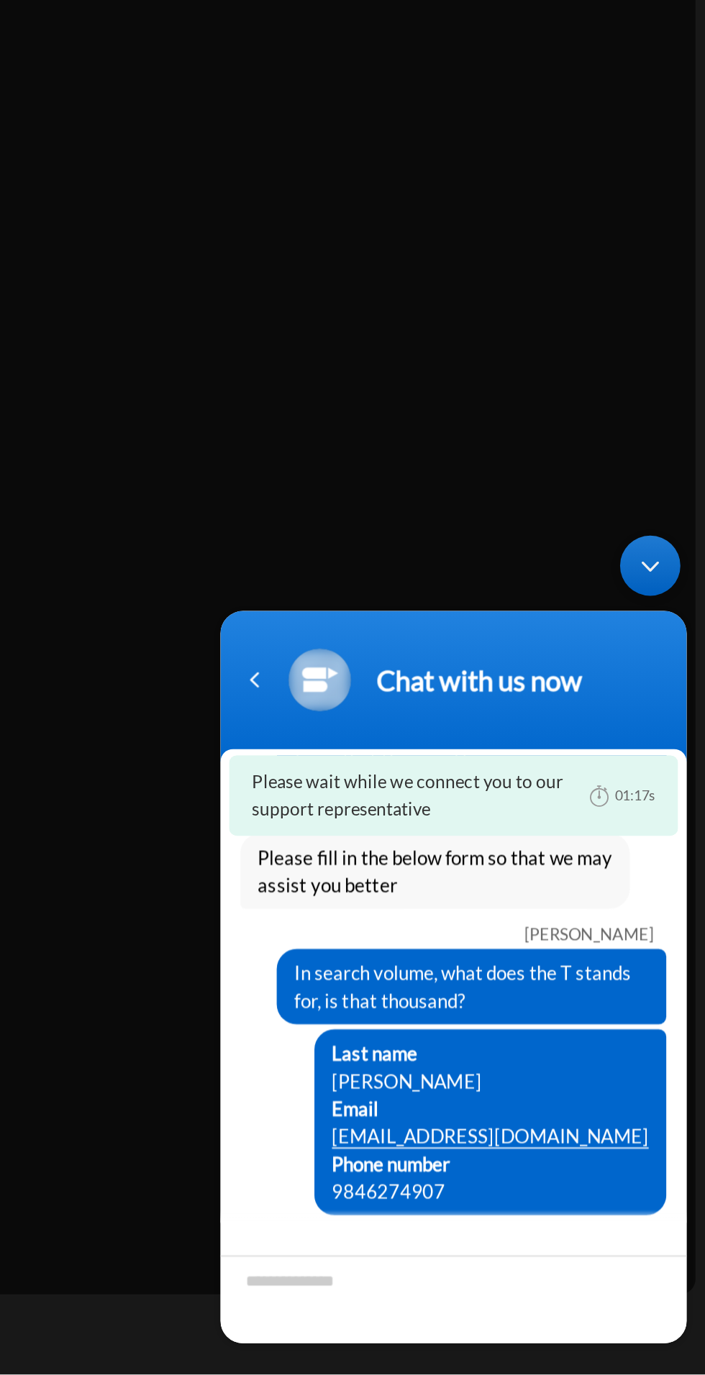
scroll to position [54, 0]
click at [450, 555] on div "Minimize live chat window" at bounding box center [461, 547] width 35 height 35
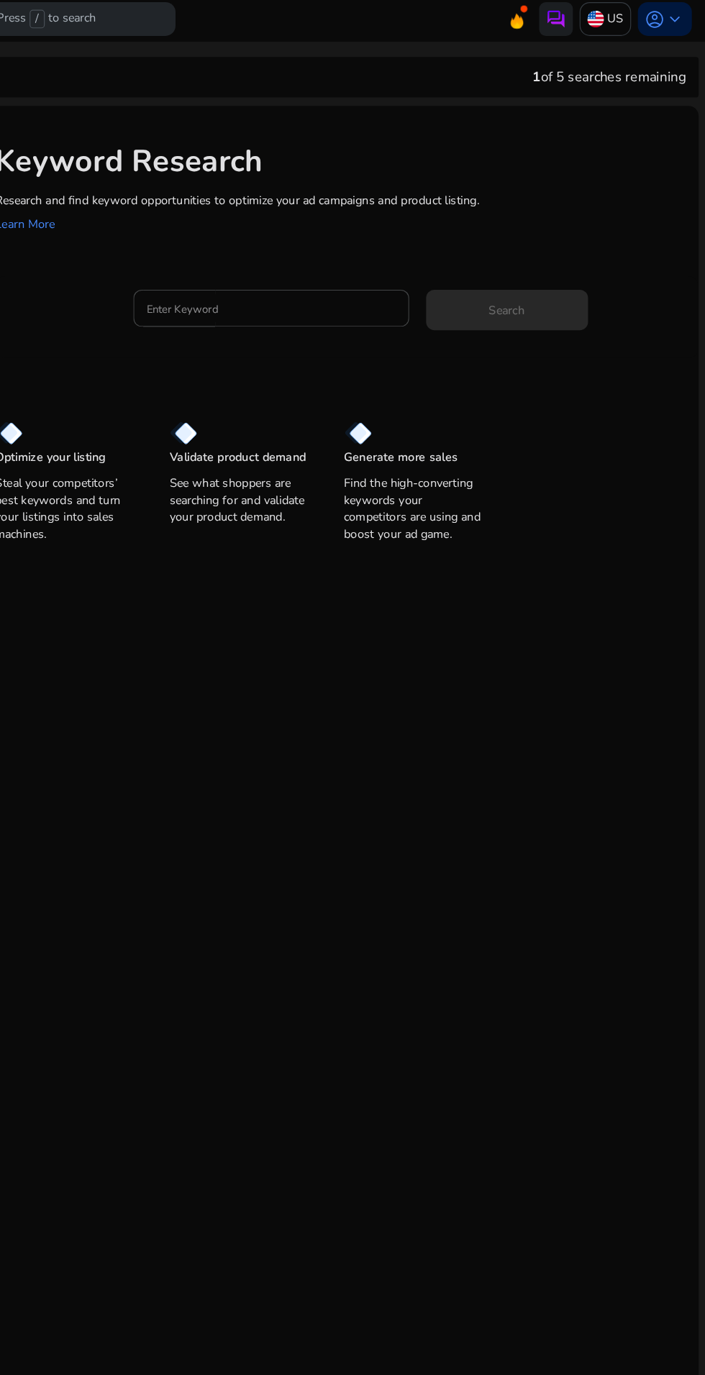
scroll to position [0, 0]
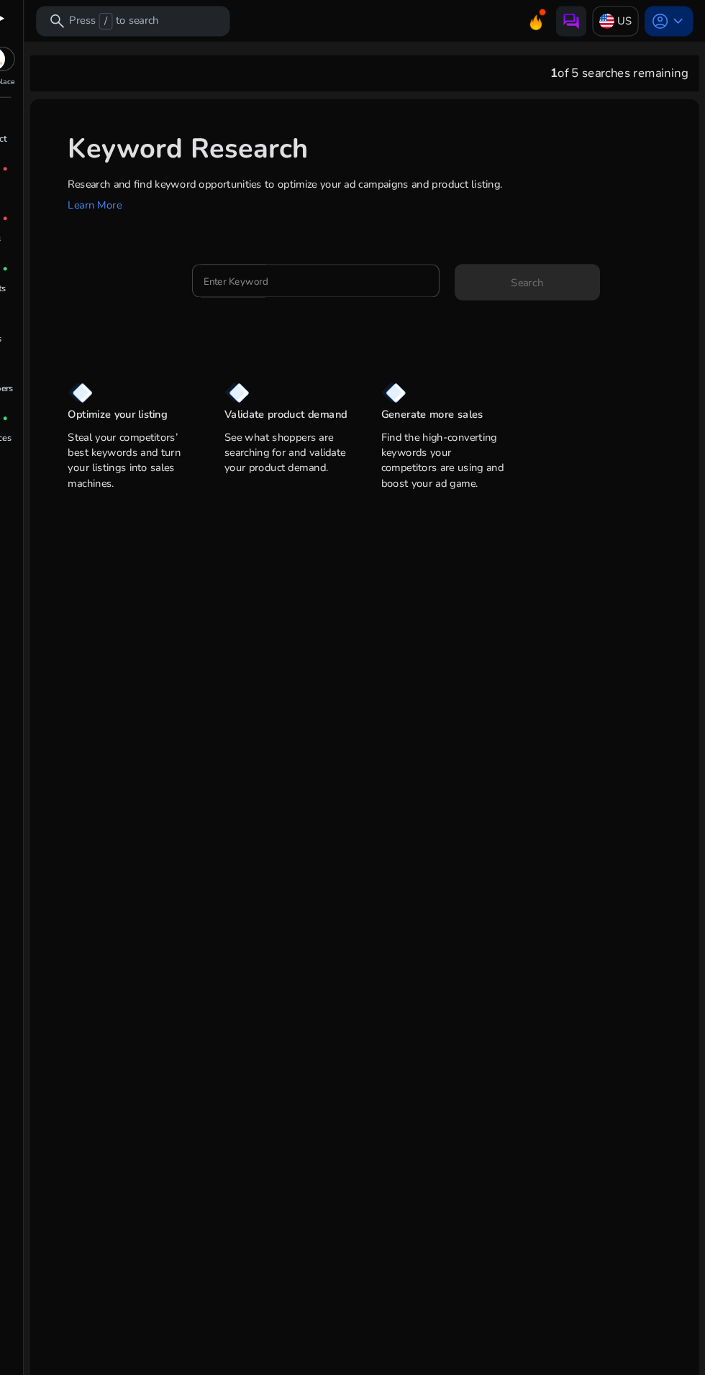
click at [661, 22] on span "account_circle" at bounding box center [661, 20] width 17 height 17
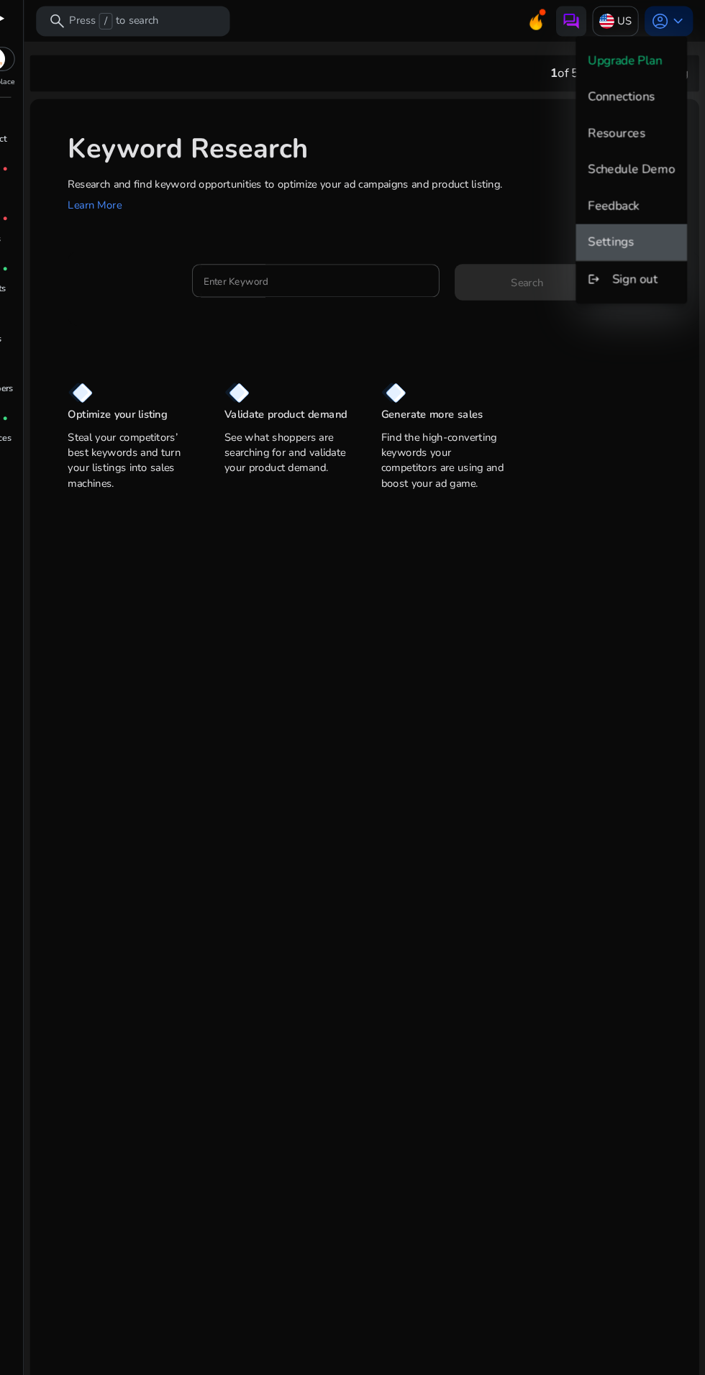
click at [646, 236] on span "Settings" at bounding box center [634, 230] width 83 height 16
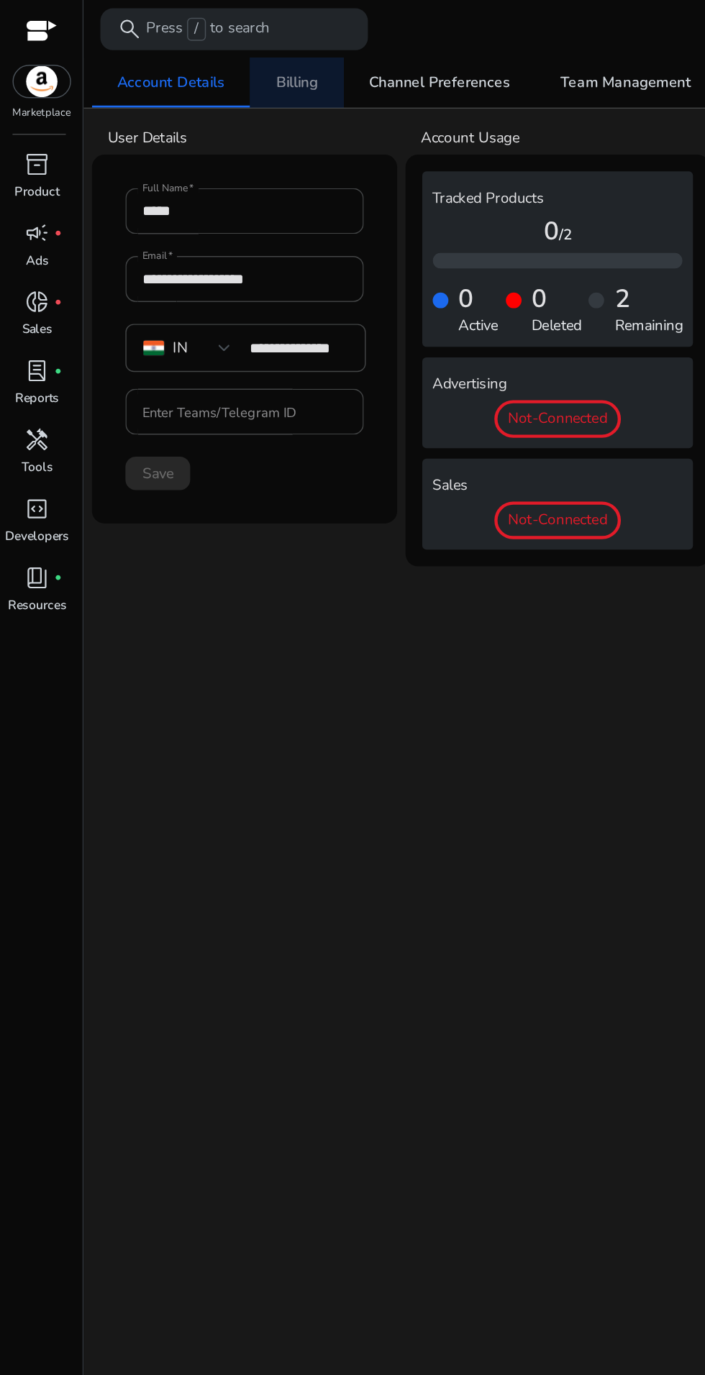
click at [206, 55] on span "Billing" at bounding box center [204, 57] width 29 height 10
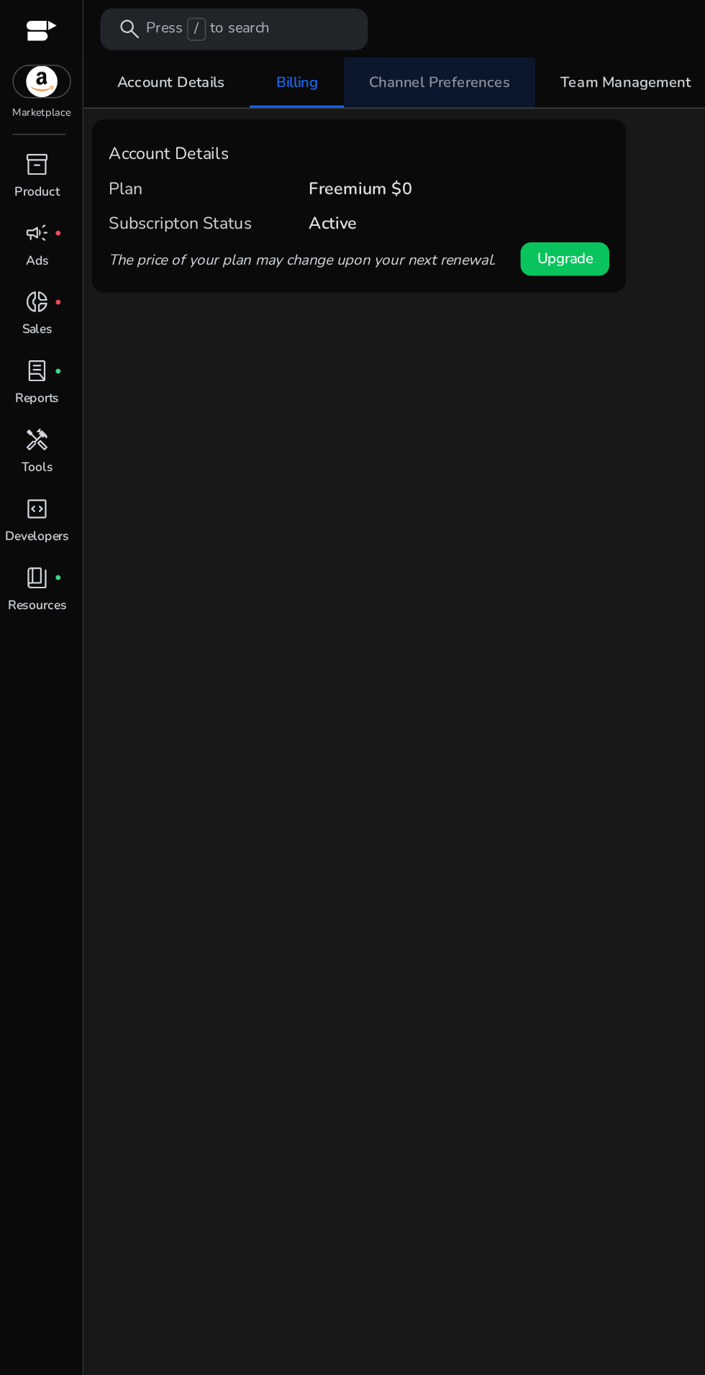
click at [338, 57] on span "Channel Preferences" at bounding box center [302, 57] width 97 height 10
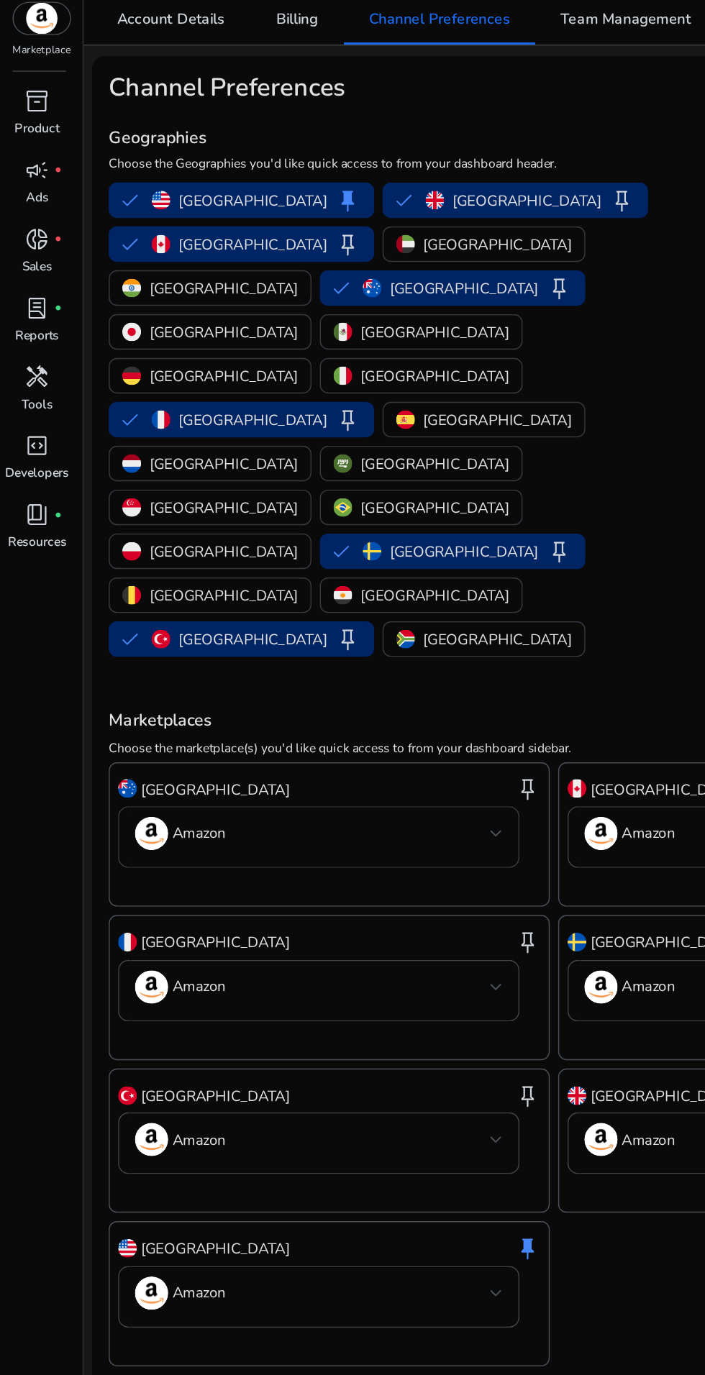
click at [345, 614] on div at bounding box center [341, 617] width 9 height 6
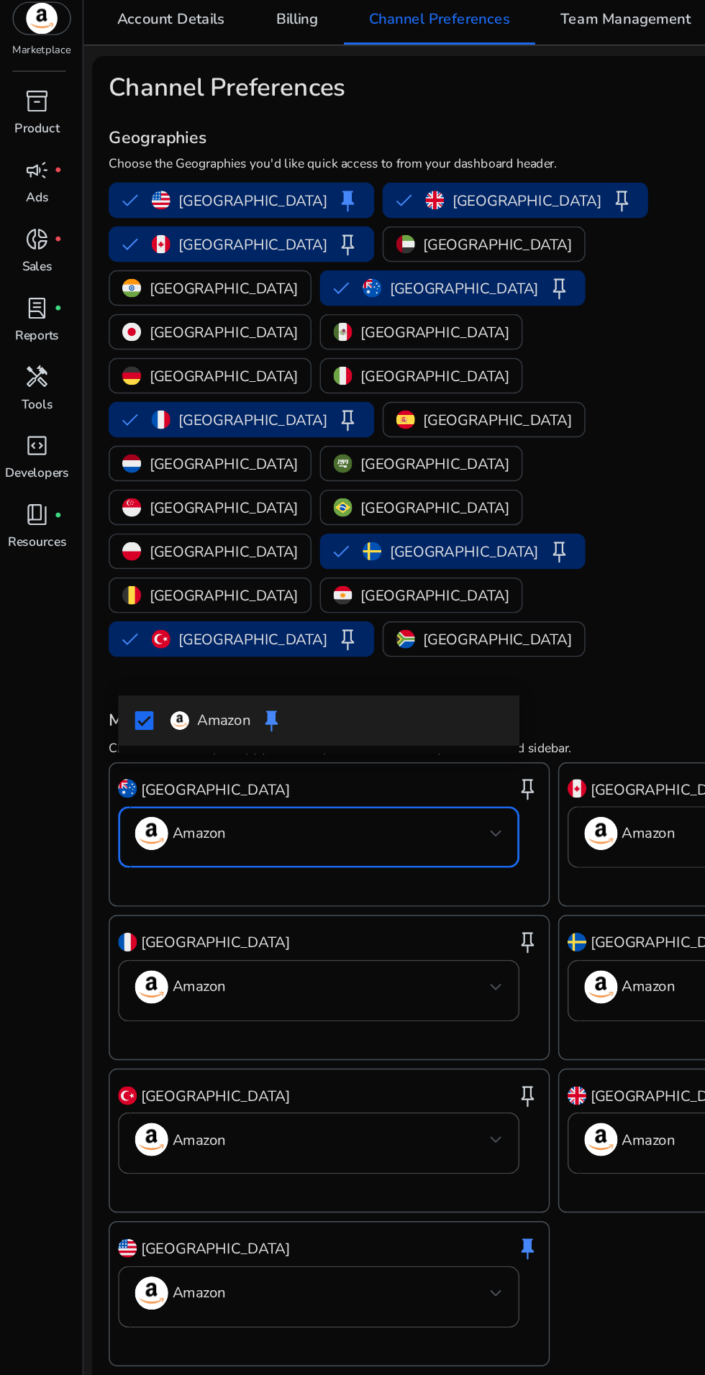
click at [421, 394] on div at bounding box center [352, 687] width 705 height 1375
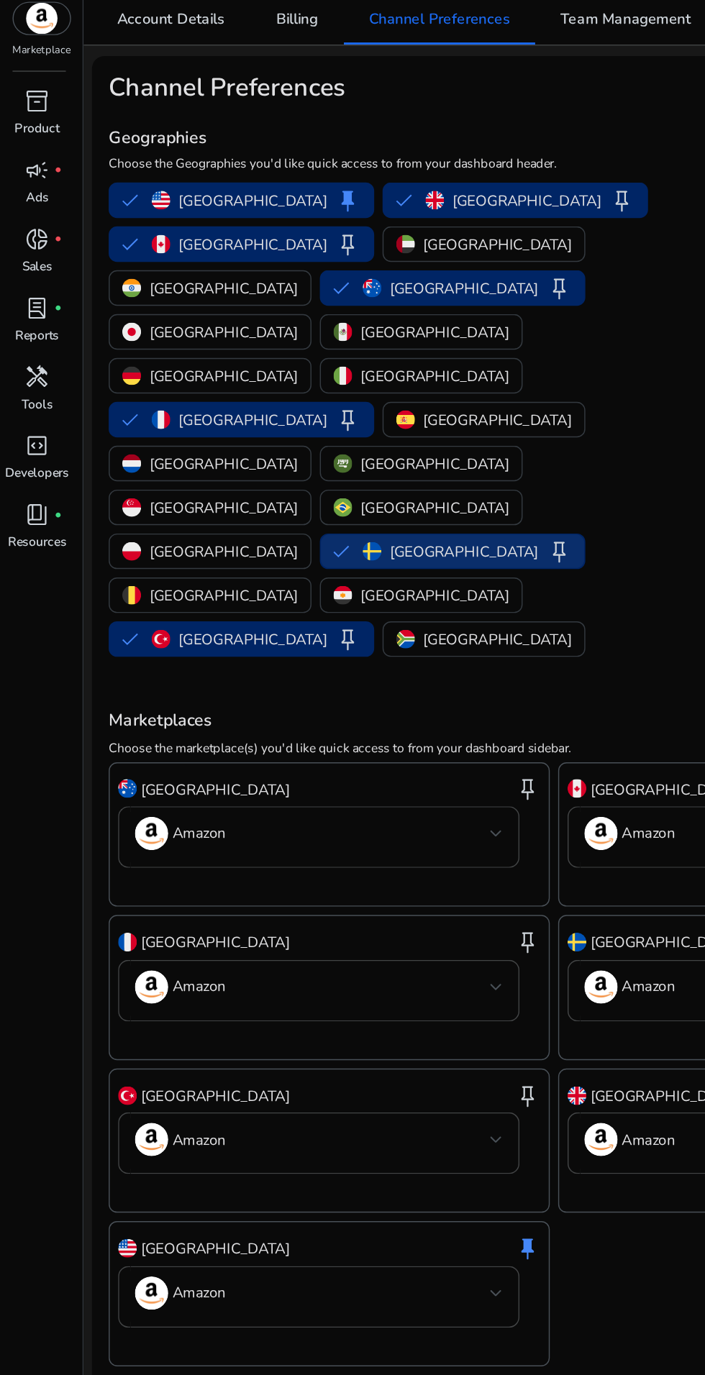
click at [268, 416] on p "[GEOGRAPHIC_DATA]" at bounding box center [319, 423] width 102 height 15
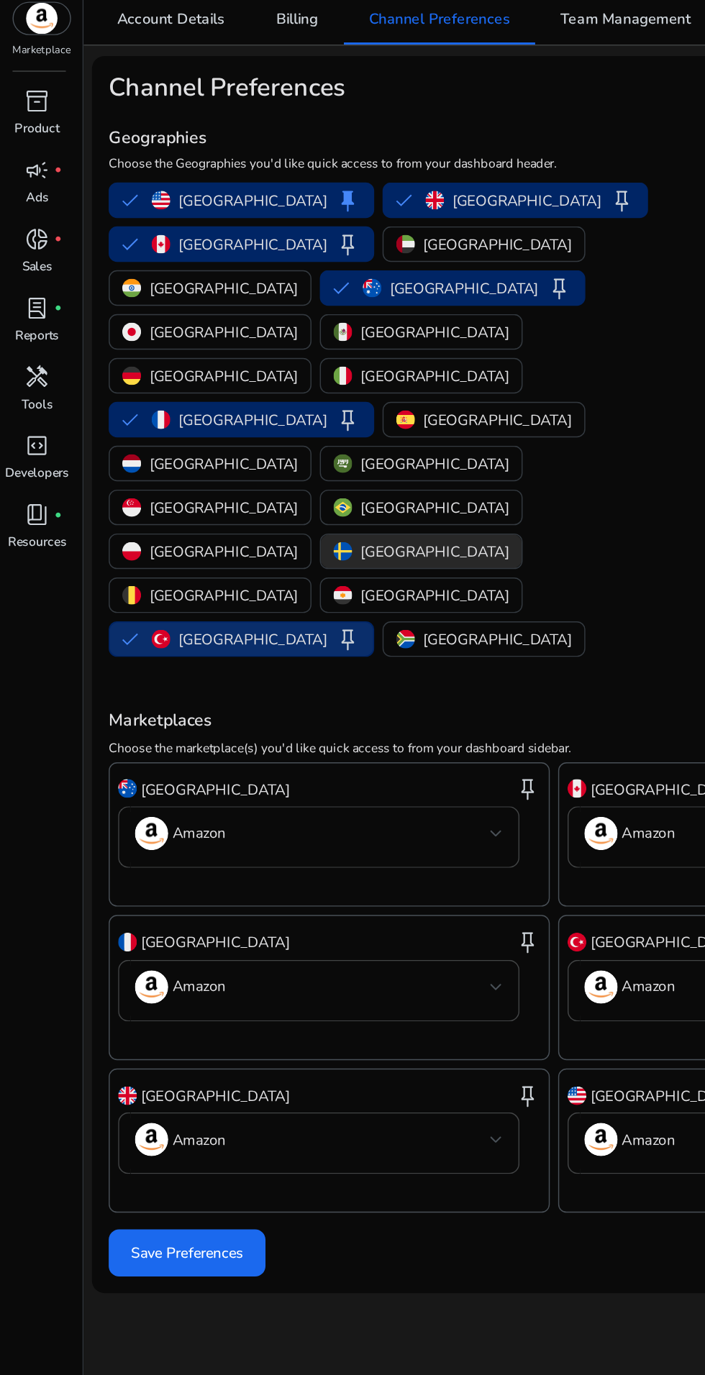
click at [248, 475] on div "Turkey keep" at bounding box center [176, 483] width 144 height 17
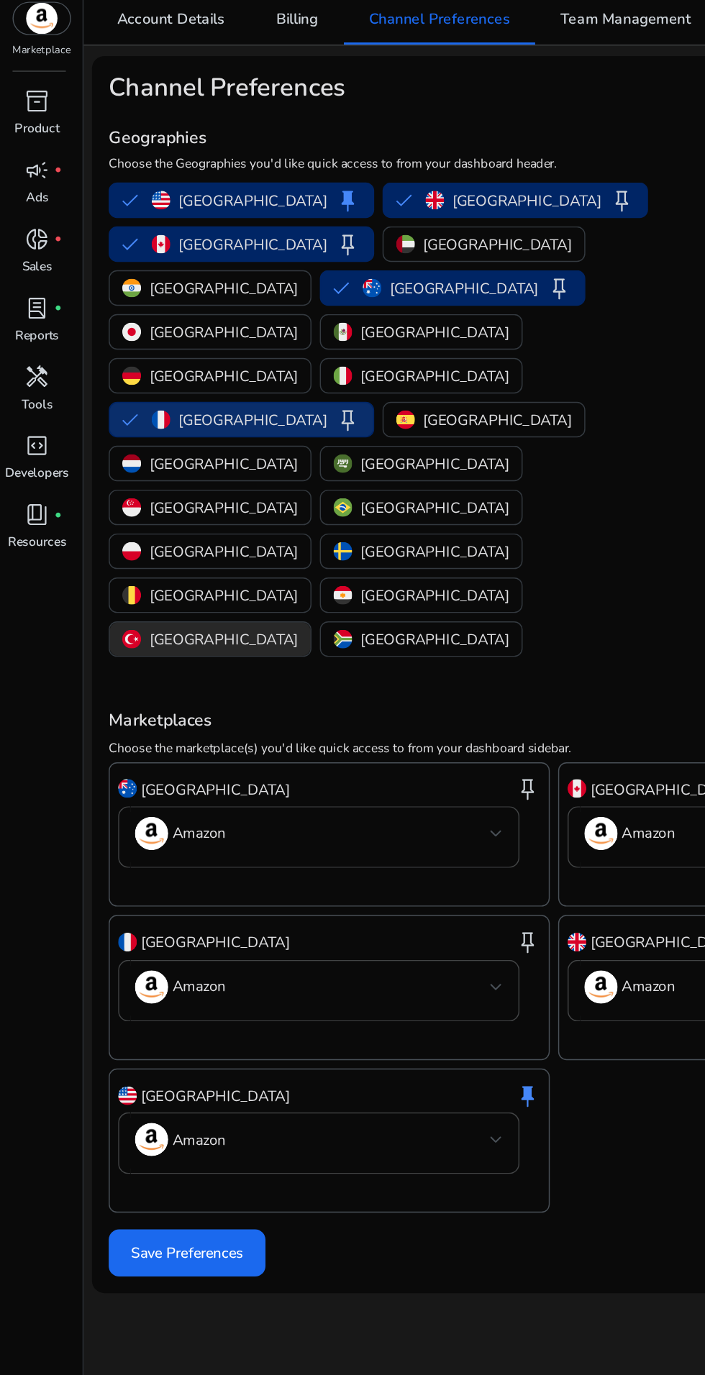
click at [231, 324] on span "keep" at bounding box center [239, 332] width 17 height 17
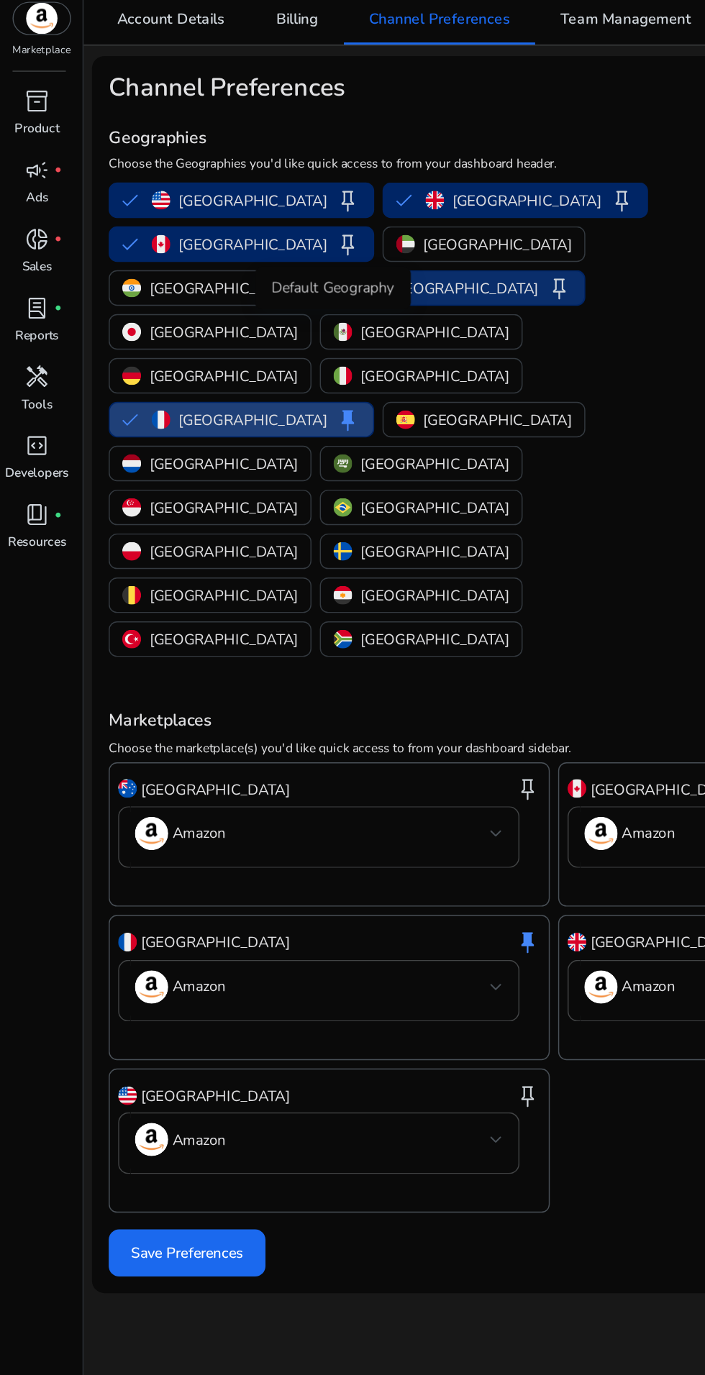
click at [376, 240] on span "keep" at bounding box center [384, 241] width 17 height 17
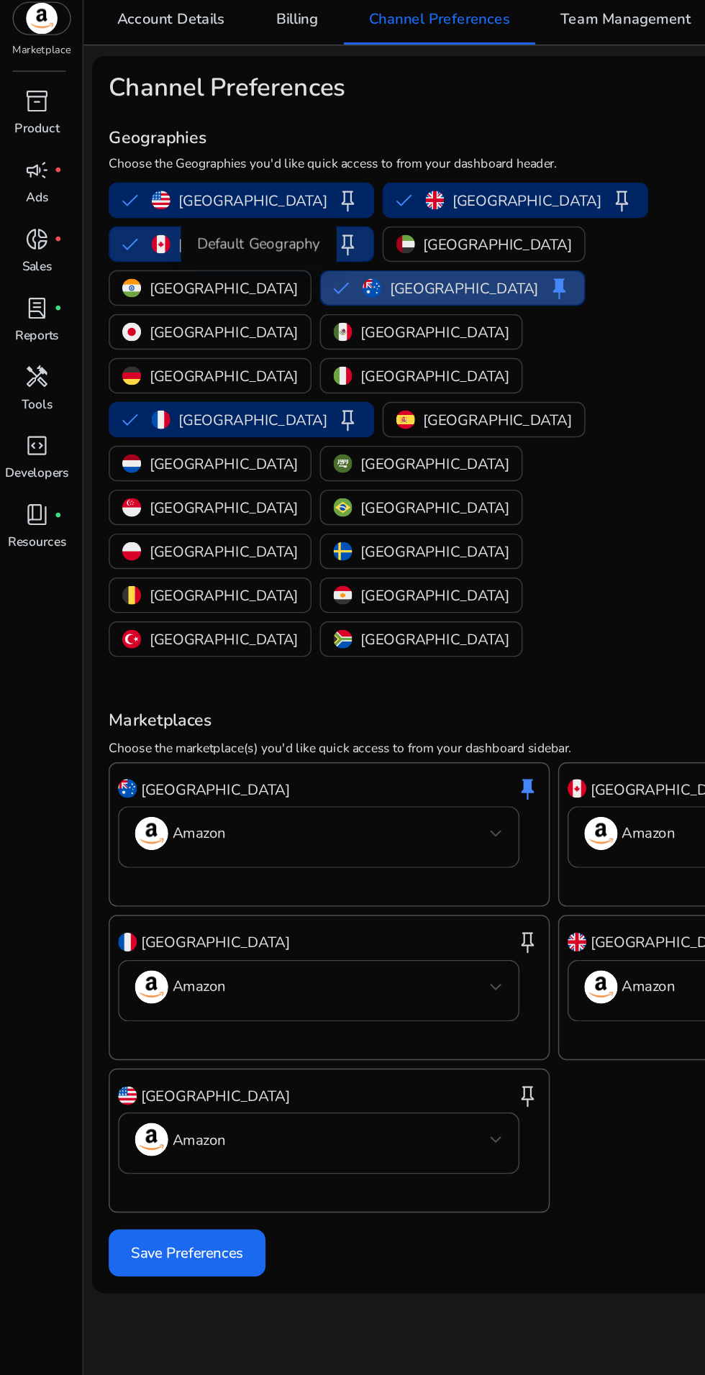
click at [146, 210] on p "[GEOGRAPHIC_DATA]" at bounding box center [174, 211] width 102 height 15
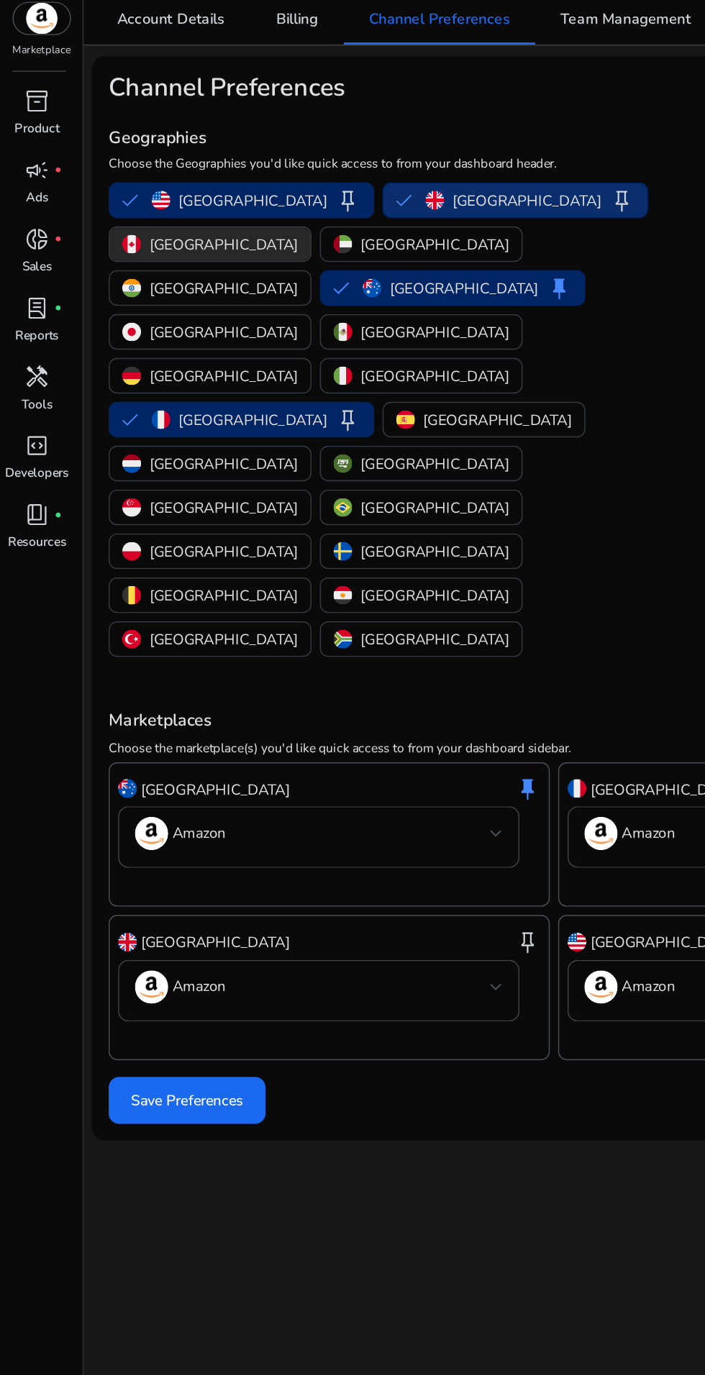
click at [311, 180] on p "[GEOGRAPHIC_DATA]" at bounding box center [362, 181] width 102 height 15
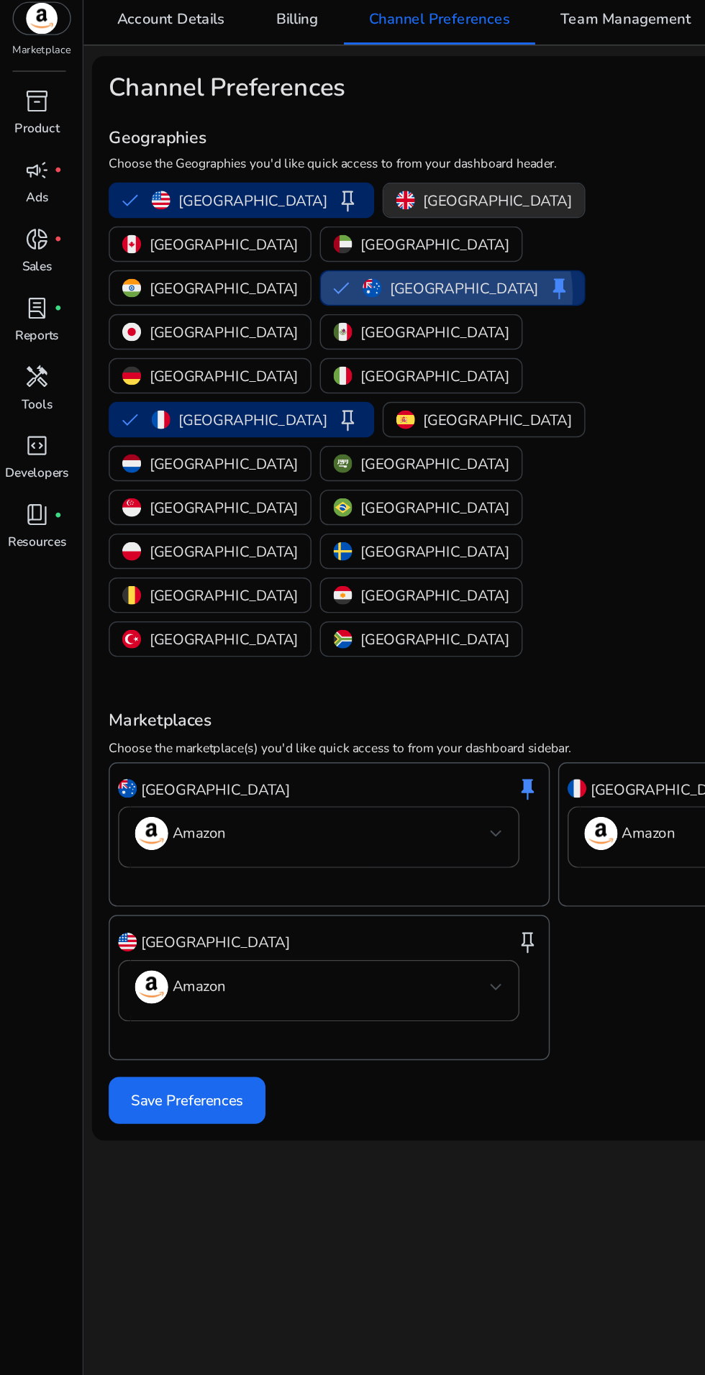
click at [376, 233] on span "keep" at bounding box center [384, 241] width 17 height 17
click at [225, 325] on p "[GEOGRAPHIC_DATA]" at bounding box center [174, 332] width 102 height 15
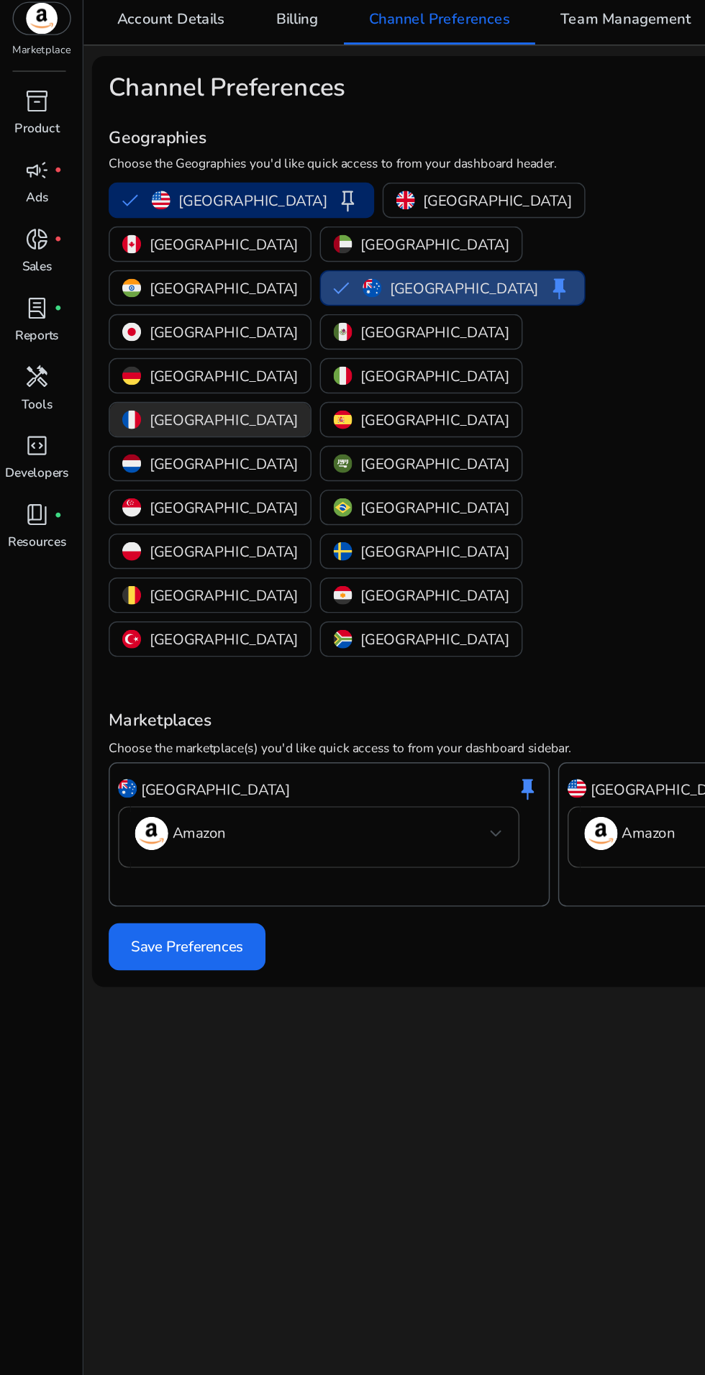
click at [380, 233] on span "keep" at bounding box center [384, 241] width 17 height 17
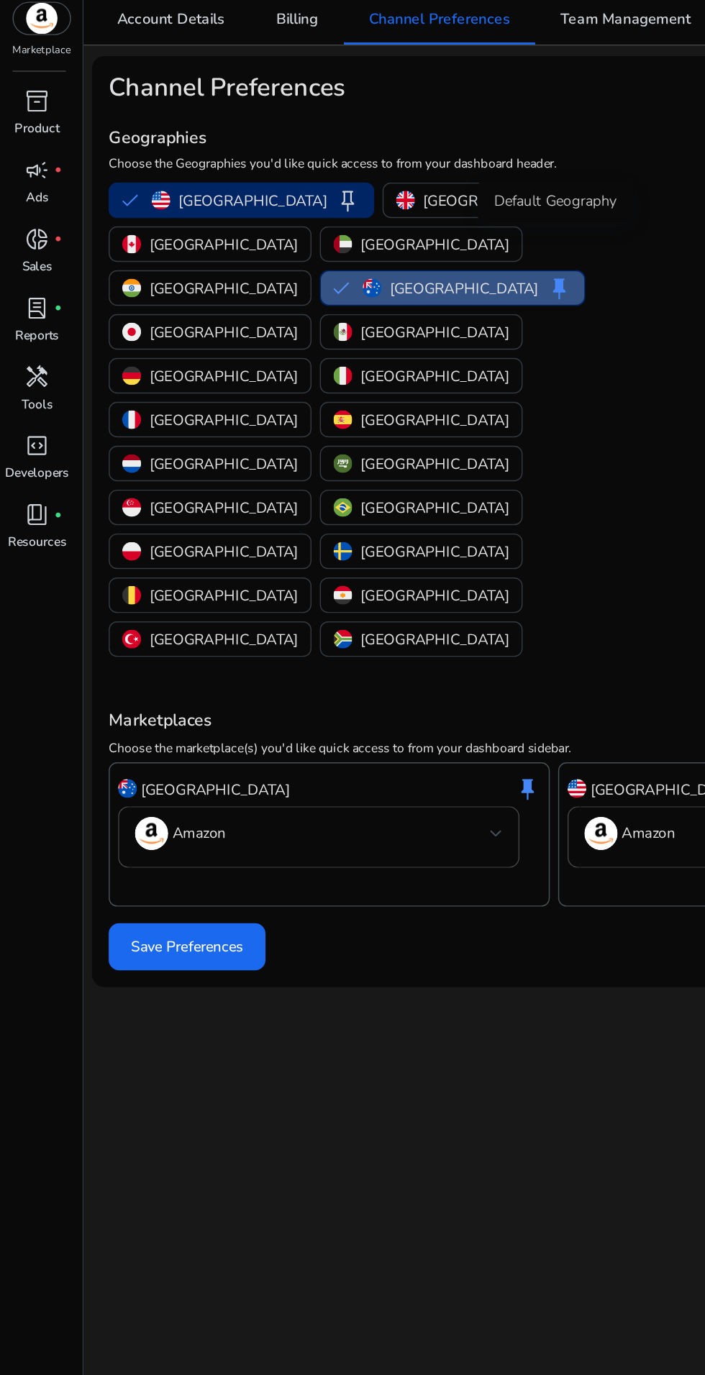
click at [387, 233] on span "keep" at bounding box center [384, 241] width 17 height 17
click at [231, 186] on span "keep" at bounding box center [239, 181] width 17 height 17
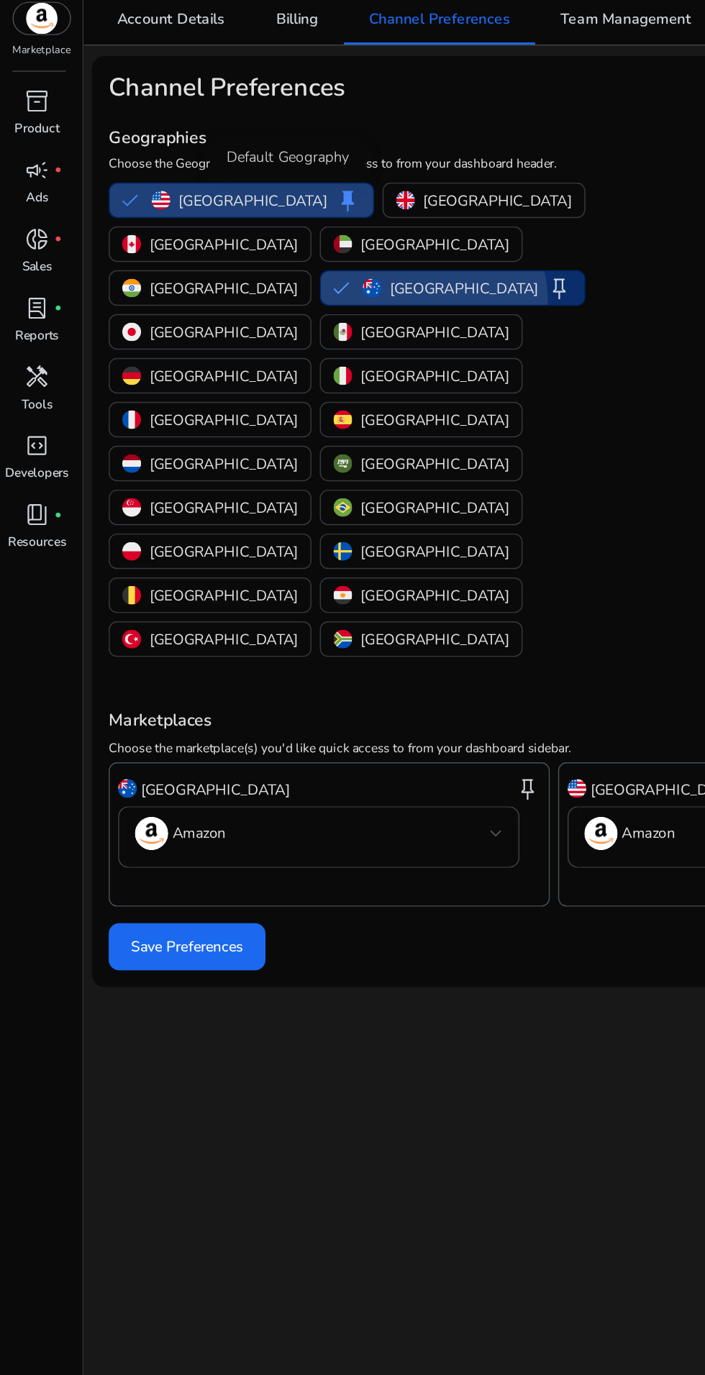
click at [355, 234] on p "[GEOGRAPHIC_DATA]" at bounding box center [319, 241] width 102 height 15
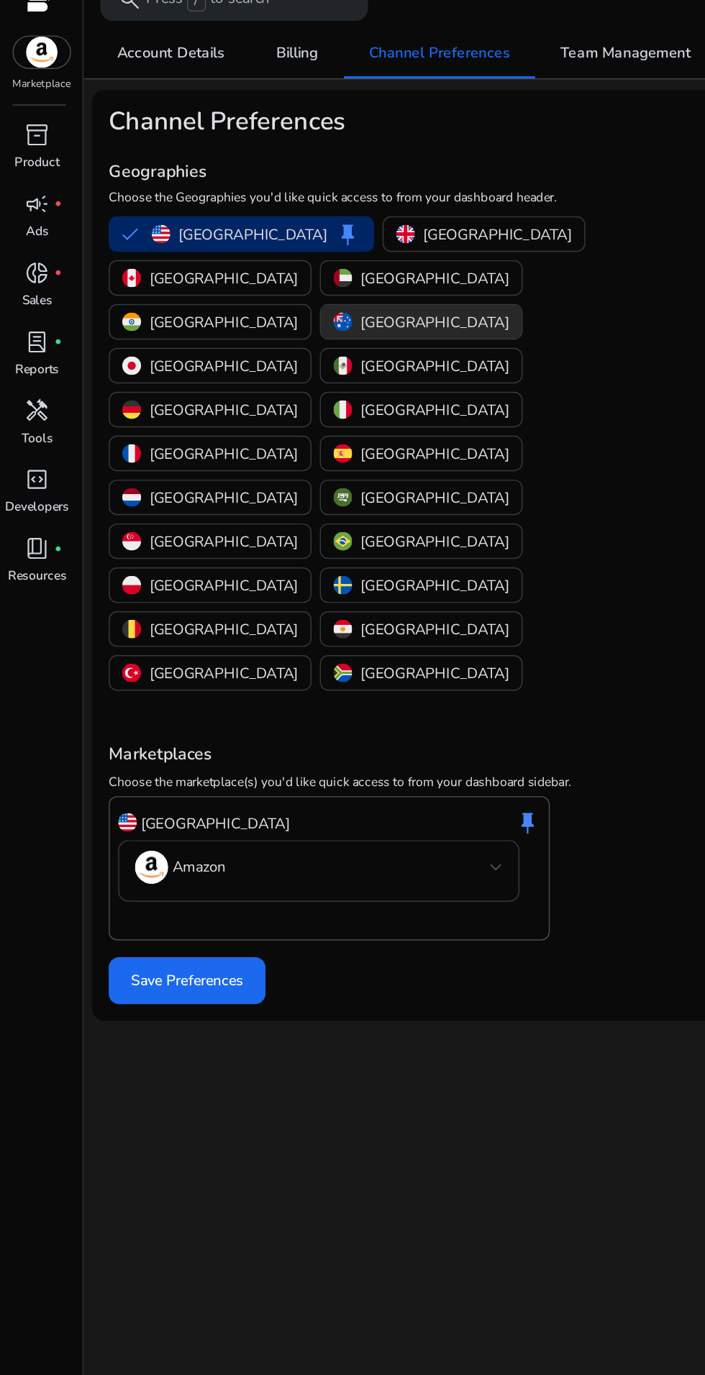
click at [341, 614] on div at bounding box center [341, 617] width 9 height 6
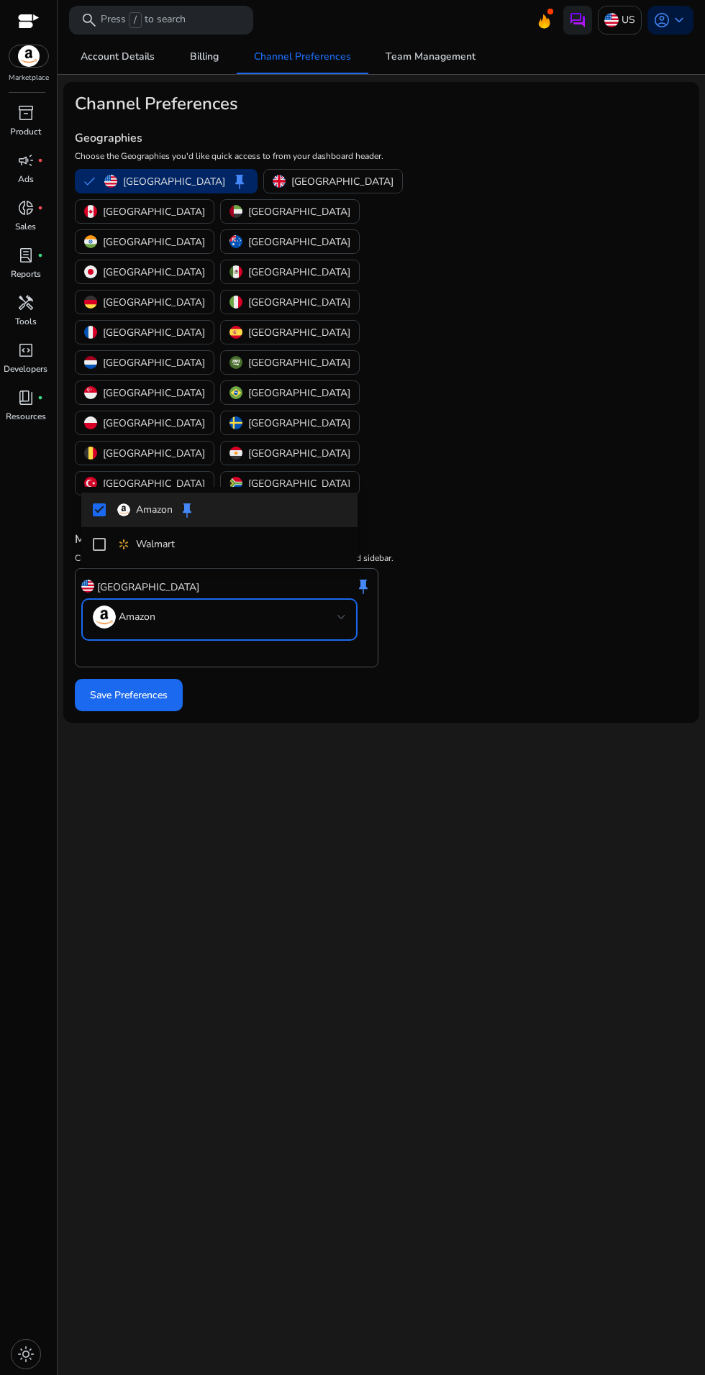
click at [424, 644] on div at bounding box center [352, 687] width 705 height 1375
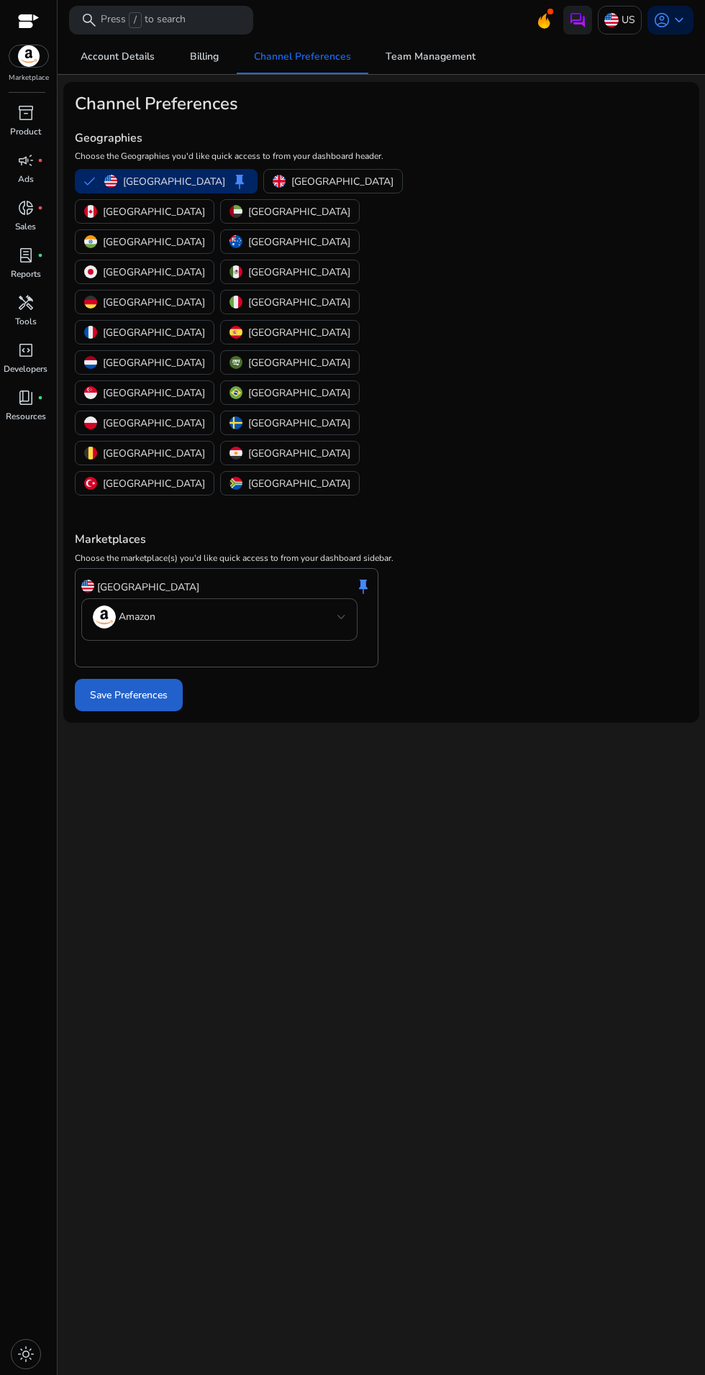
click at [153, 687] on span "Save Preferences" at bounding box center [129, 694] width 78 height 15
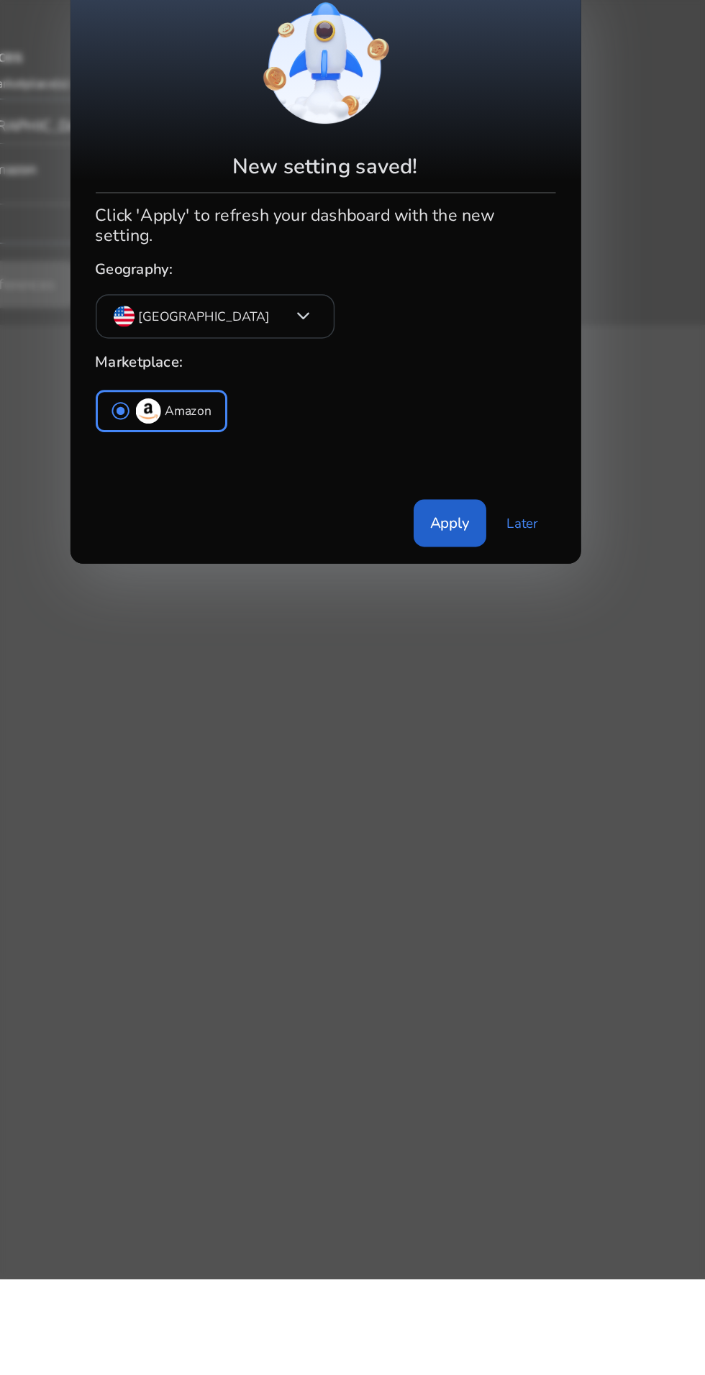
click at [429, 857] on span "Apply" at bounding box center [437, 858] width 27 height 15
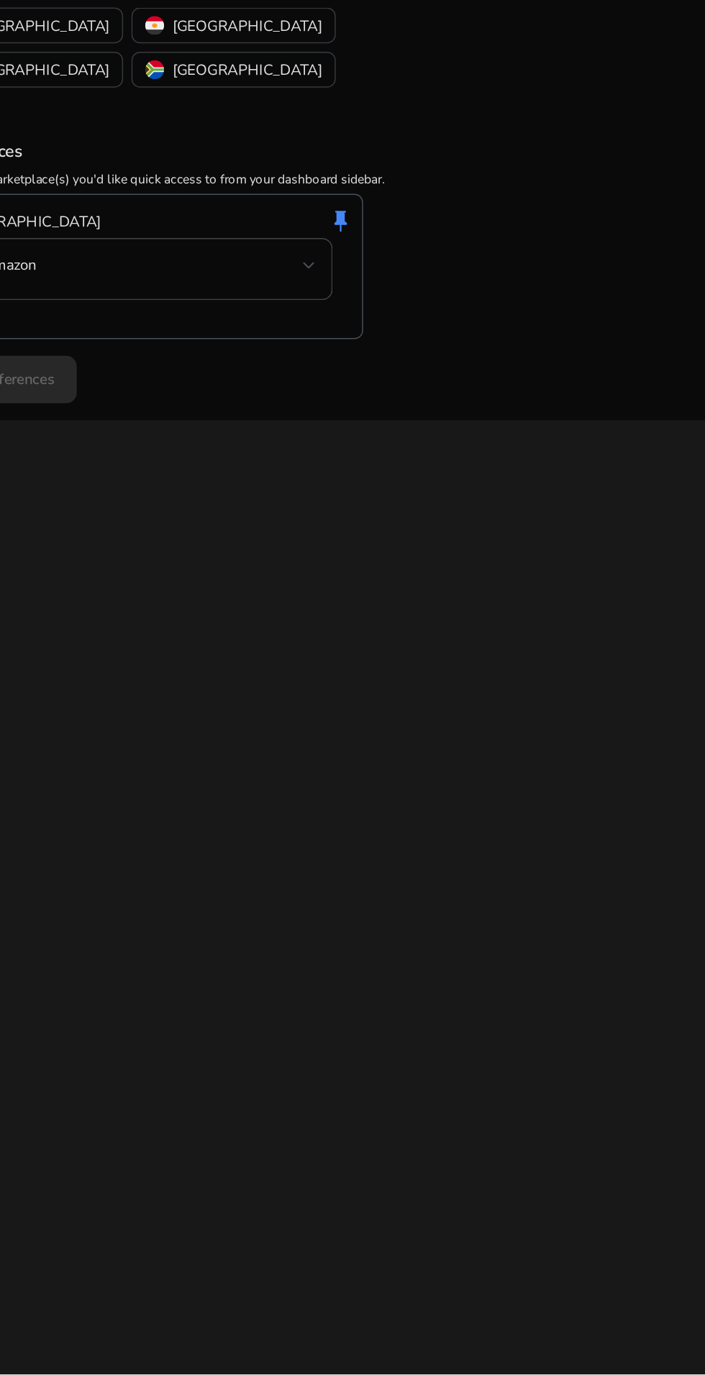
scroll to position [29, 0]
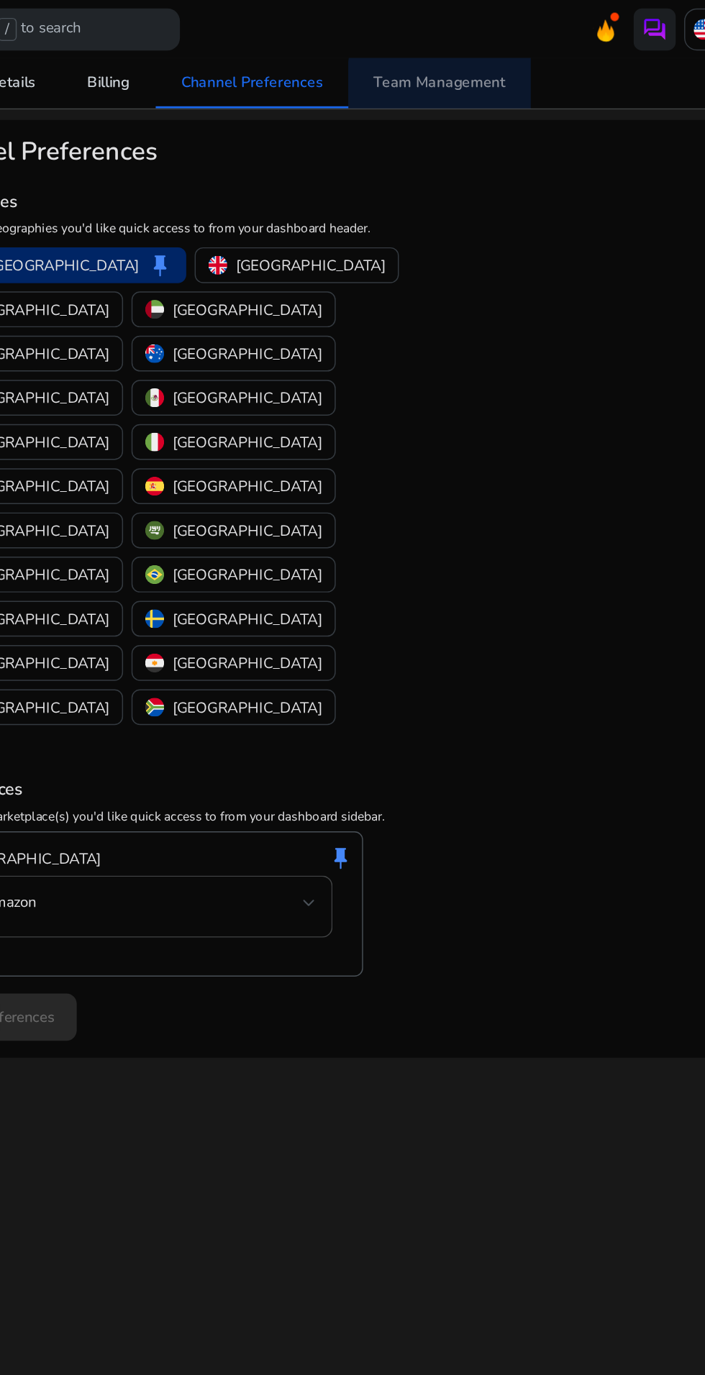
click at [458, 61] on span "Team Management" at bounding box center [430, 57] width 90 height 10
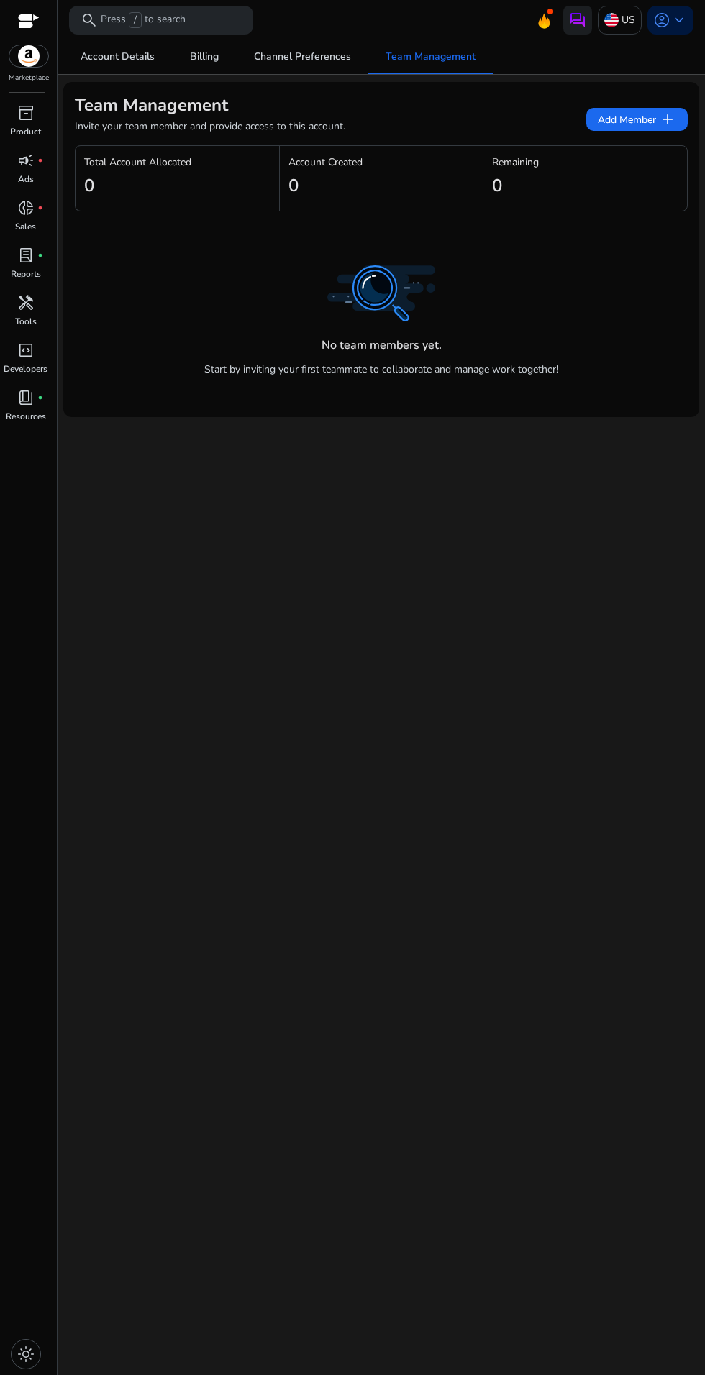
click at [543, 27] on icon at bounding box center [544, 25] width 4 height 6
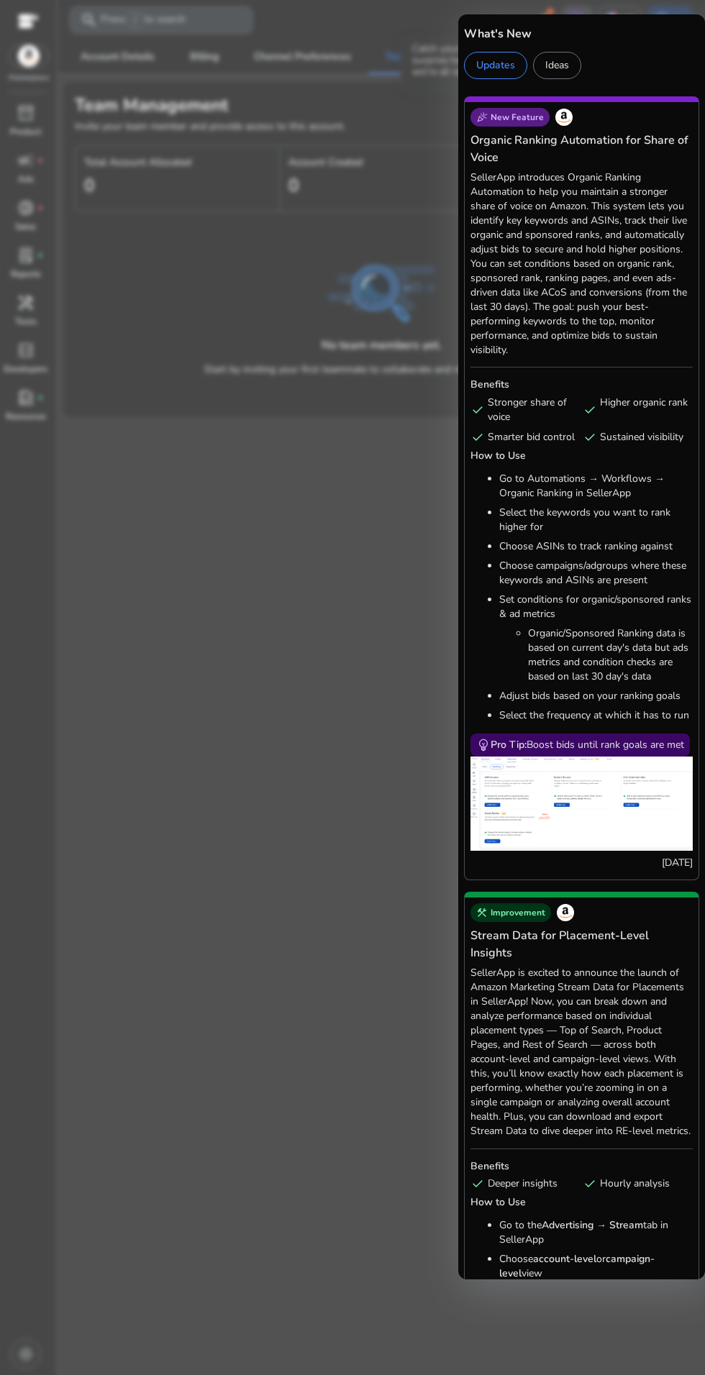
scroll to position [59, 0]
click at [570, 65] on div "Ideas" at bounding box center [557, 65] width 48 height 27
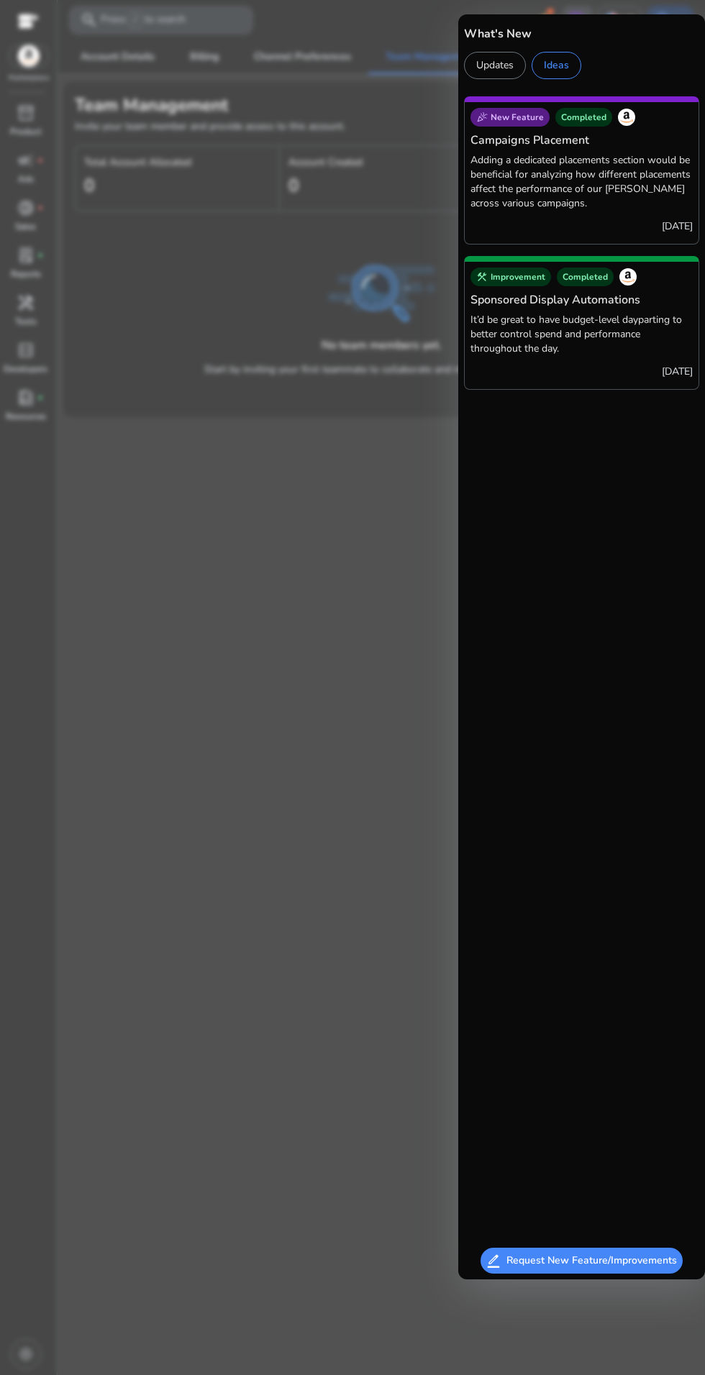
click at [289, 290] on div at bounding box center [352, 687] width 705 height 1375
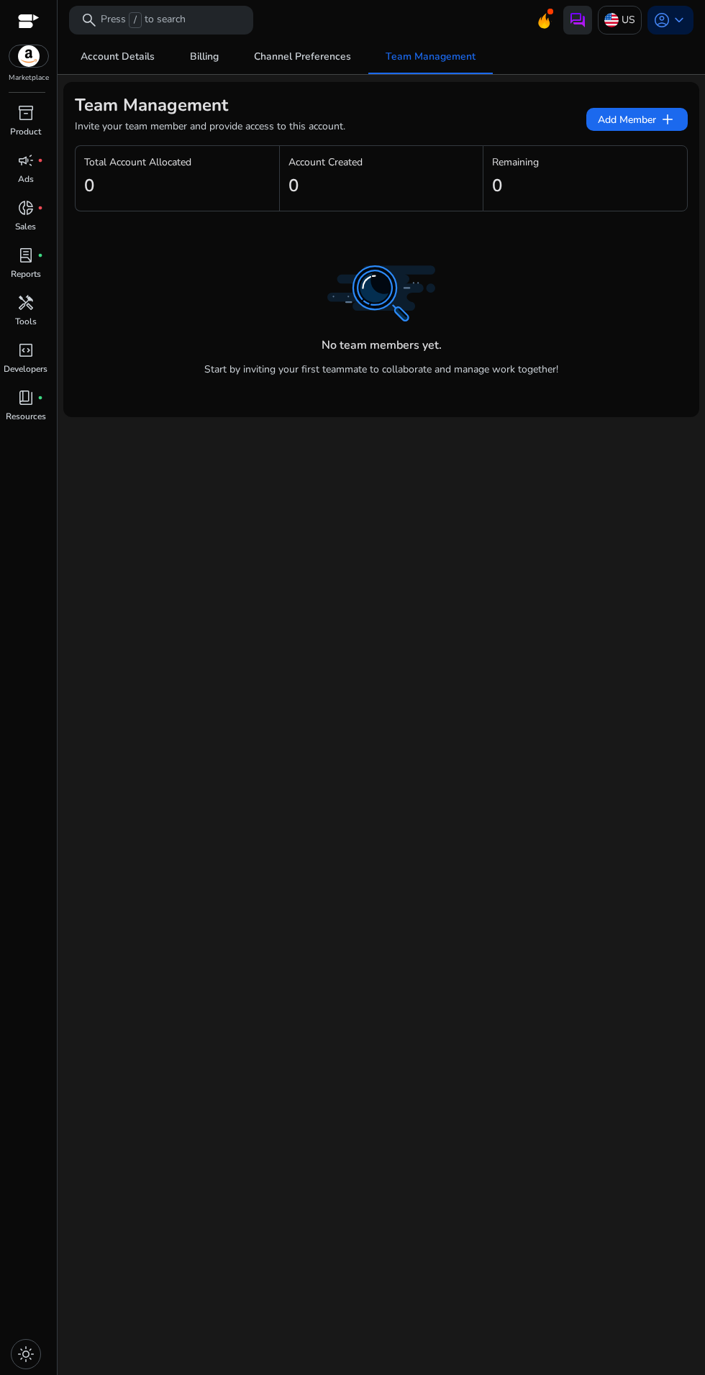
click at [581, 25] on img at bounding box center [577, 20] width 17 height 17
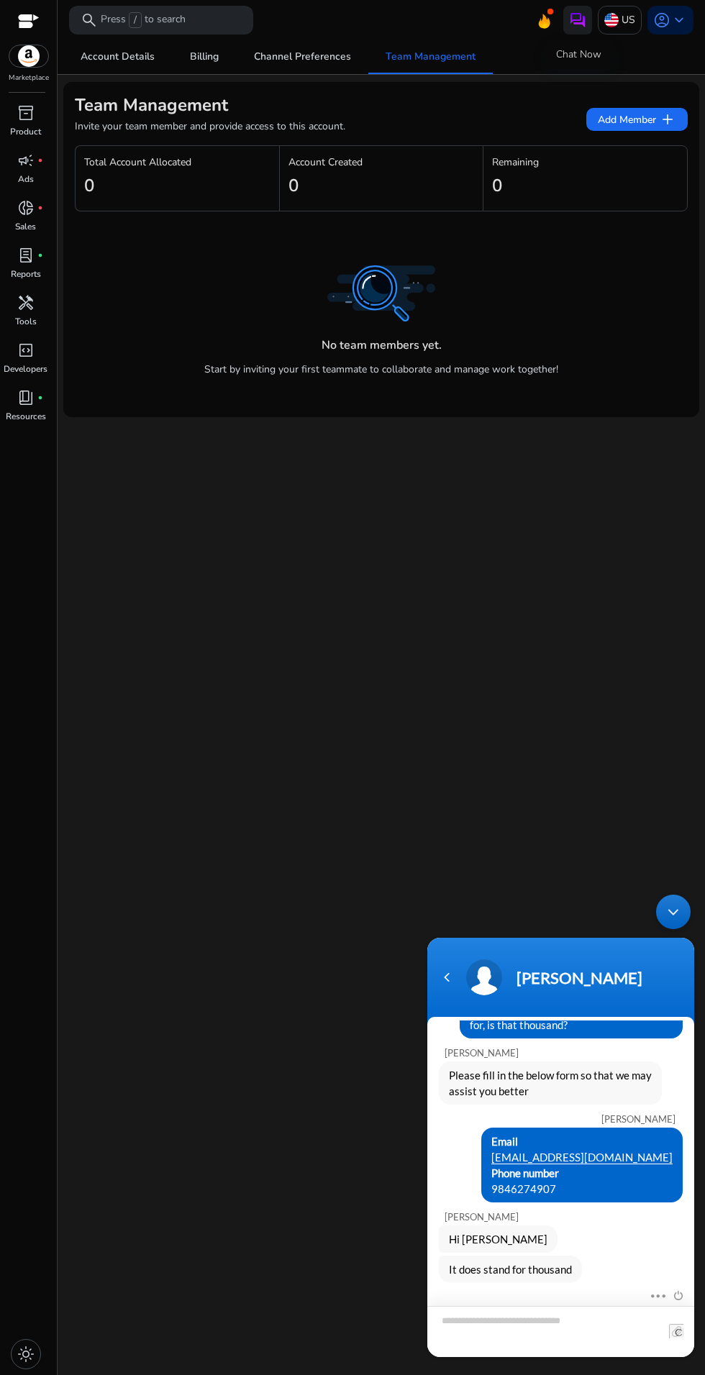
click at [580, 1316] on textarea "Type your message and hit 'Enter'" at bounding box center [560, 1331] width 267 height 51
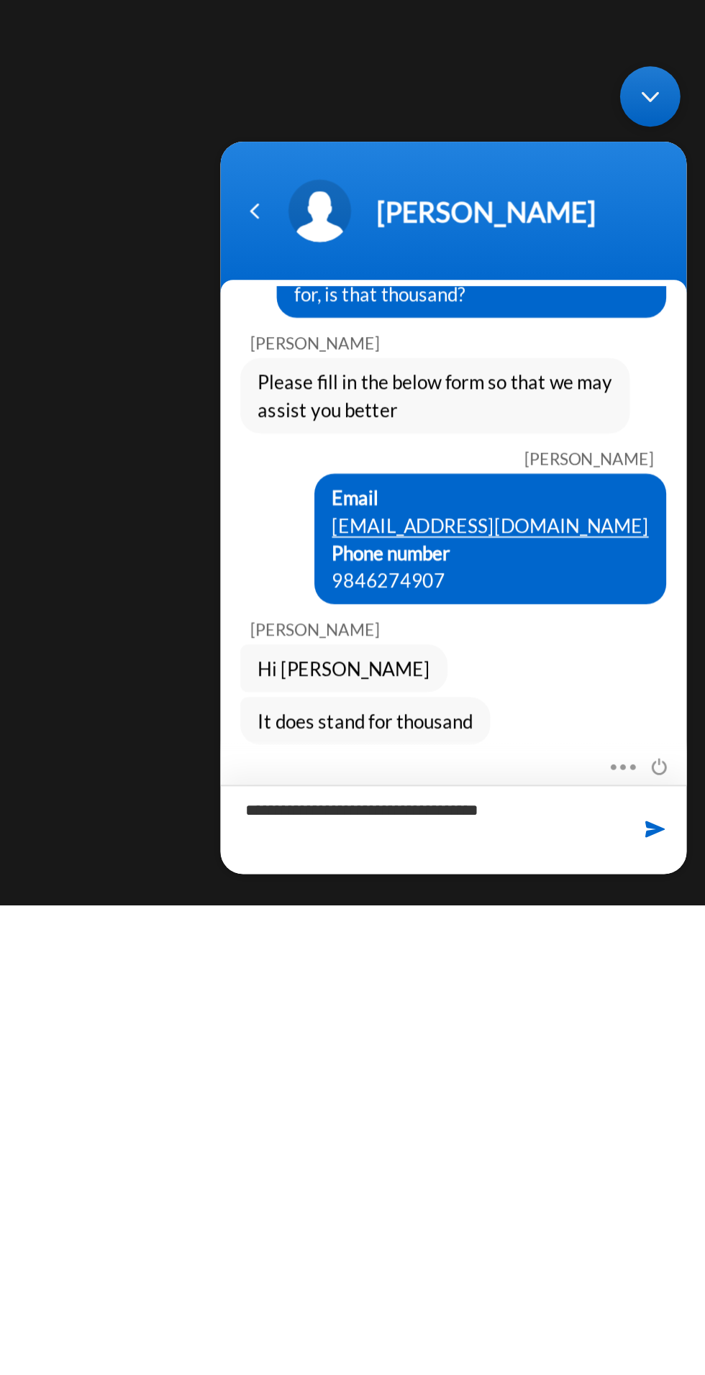
scroll to position [99, 0]
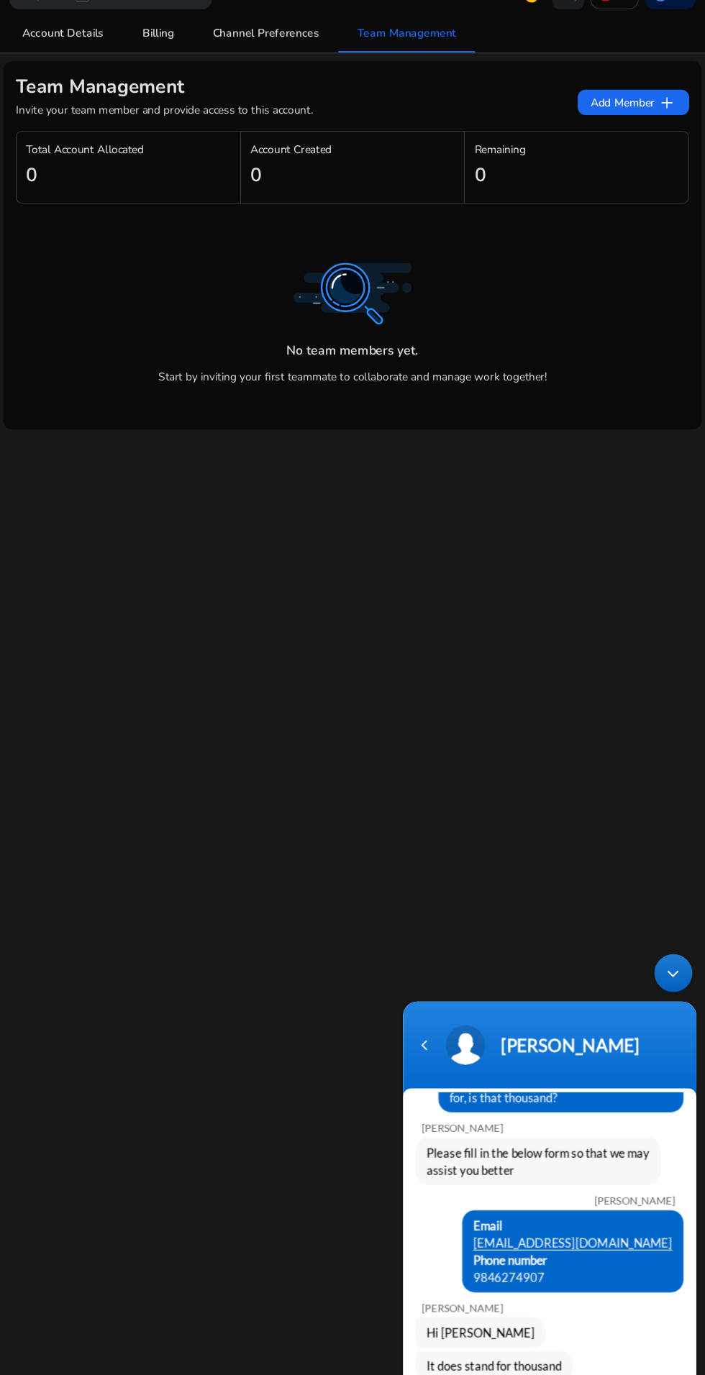
type textarea "**********"
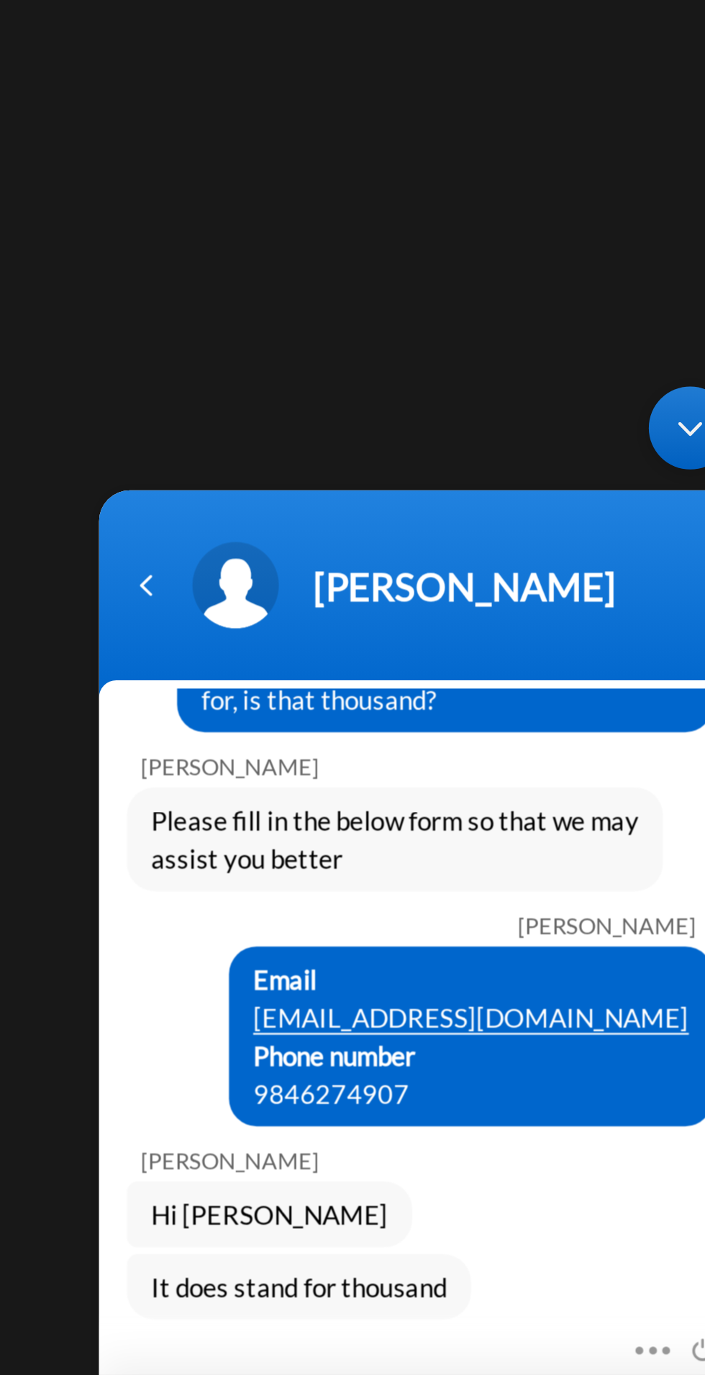
scroll to position [100, 0]
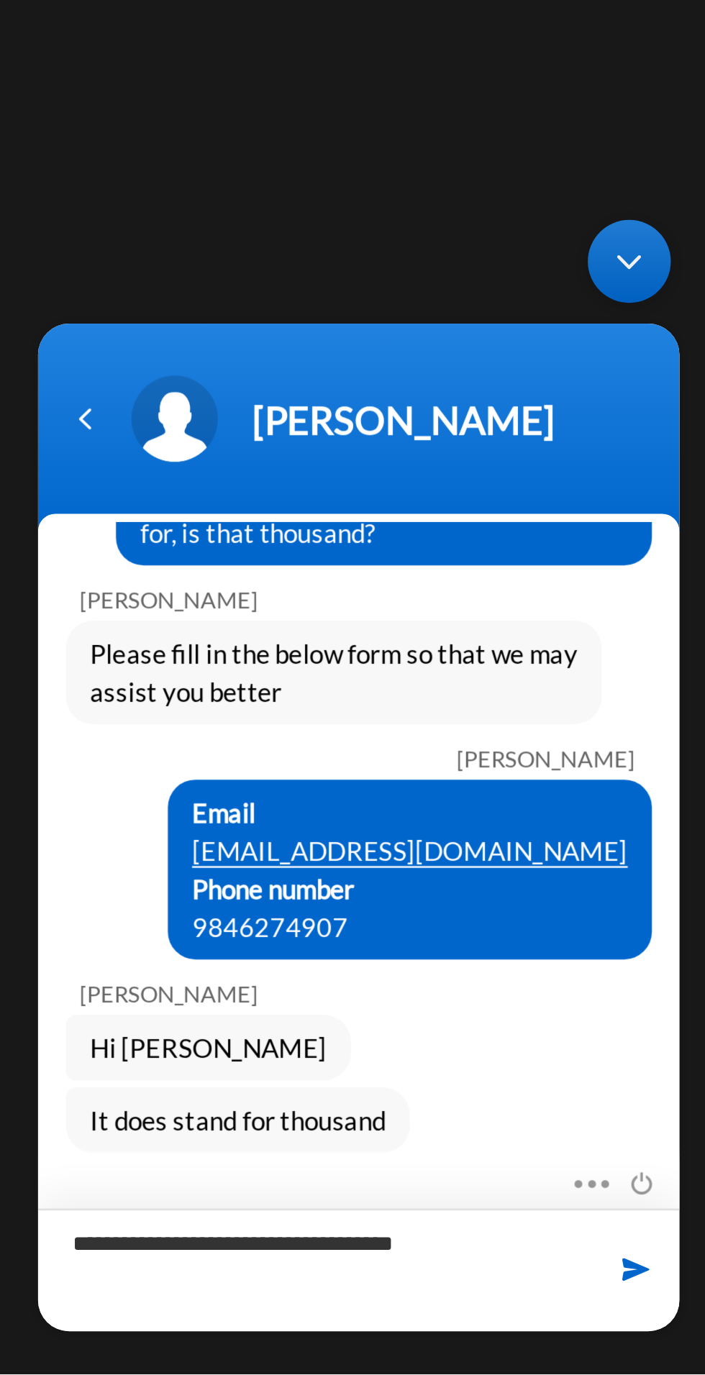
click at [209, 635] on textarea "**********" at bounding box center [160, 646] width 267 height 51
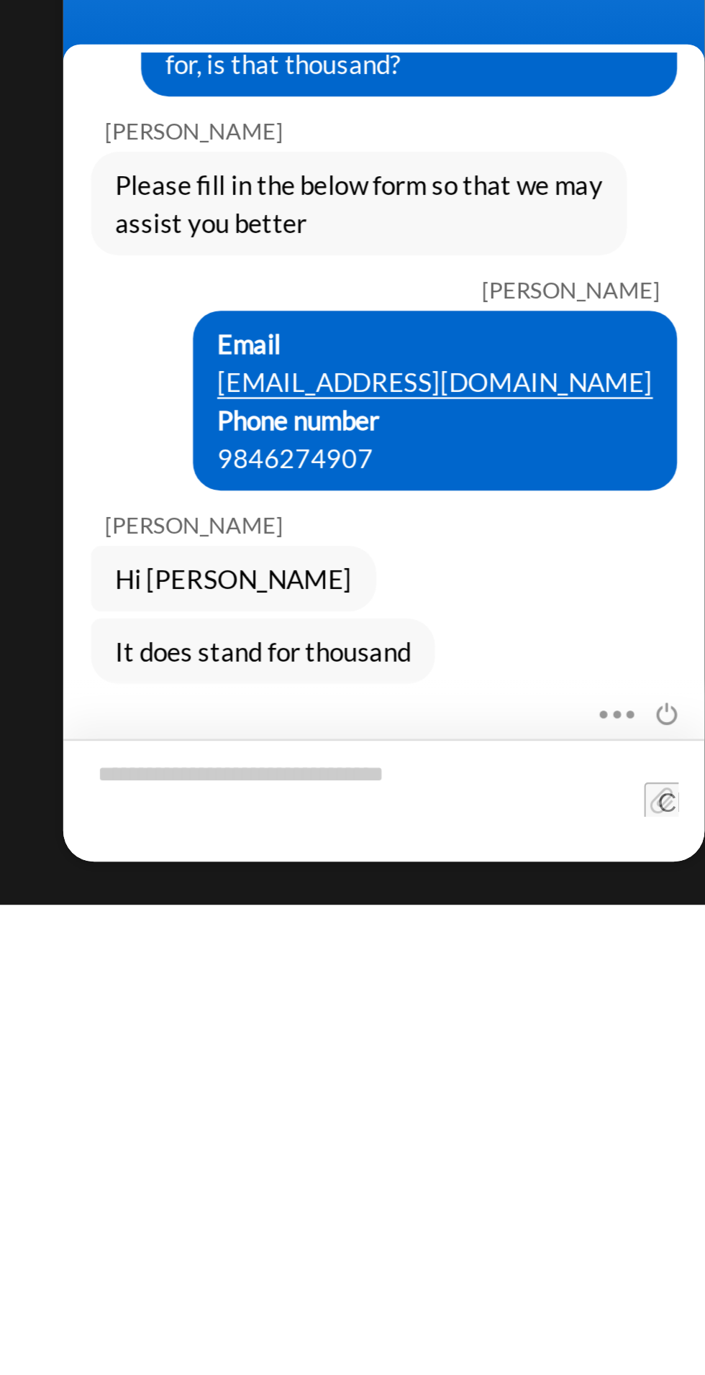
scroll to position [99, 0]
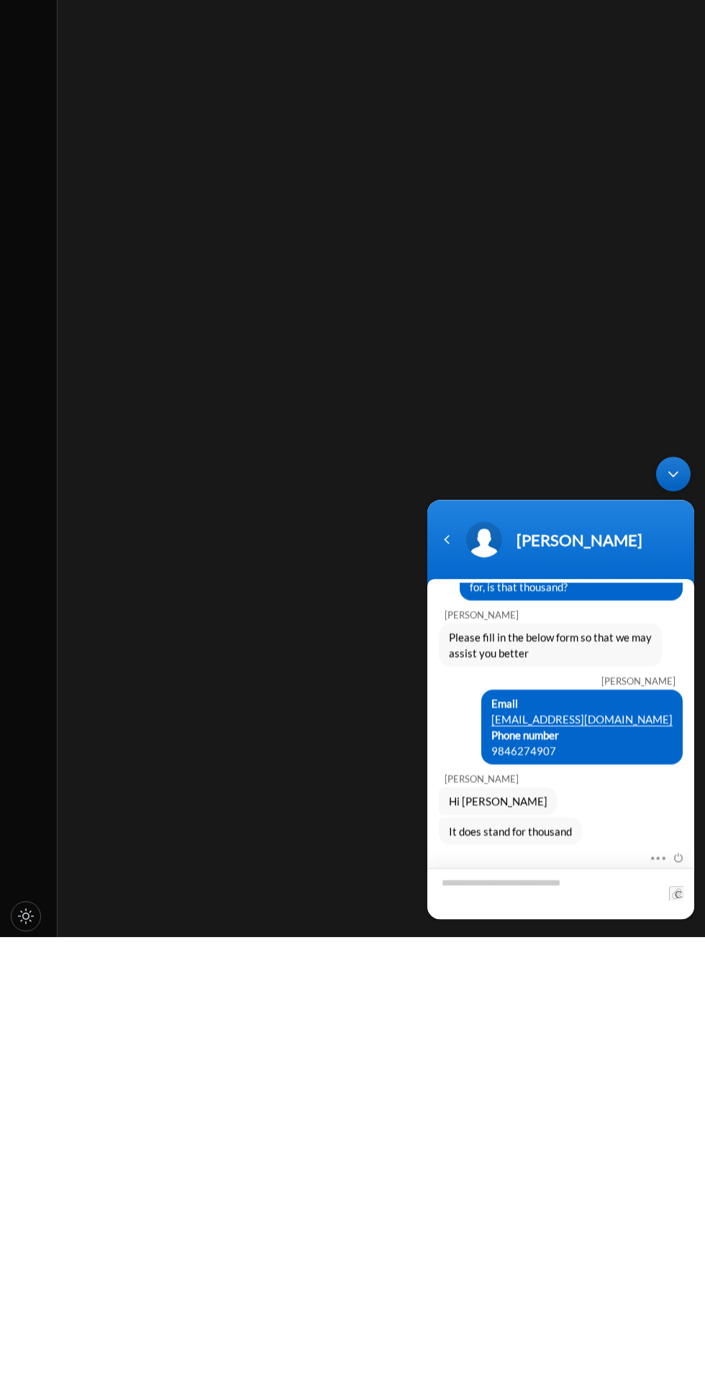
click at [642, 506] on header "[PERSON_NAME]" at bounding box center [560, 543] width 267 height 86
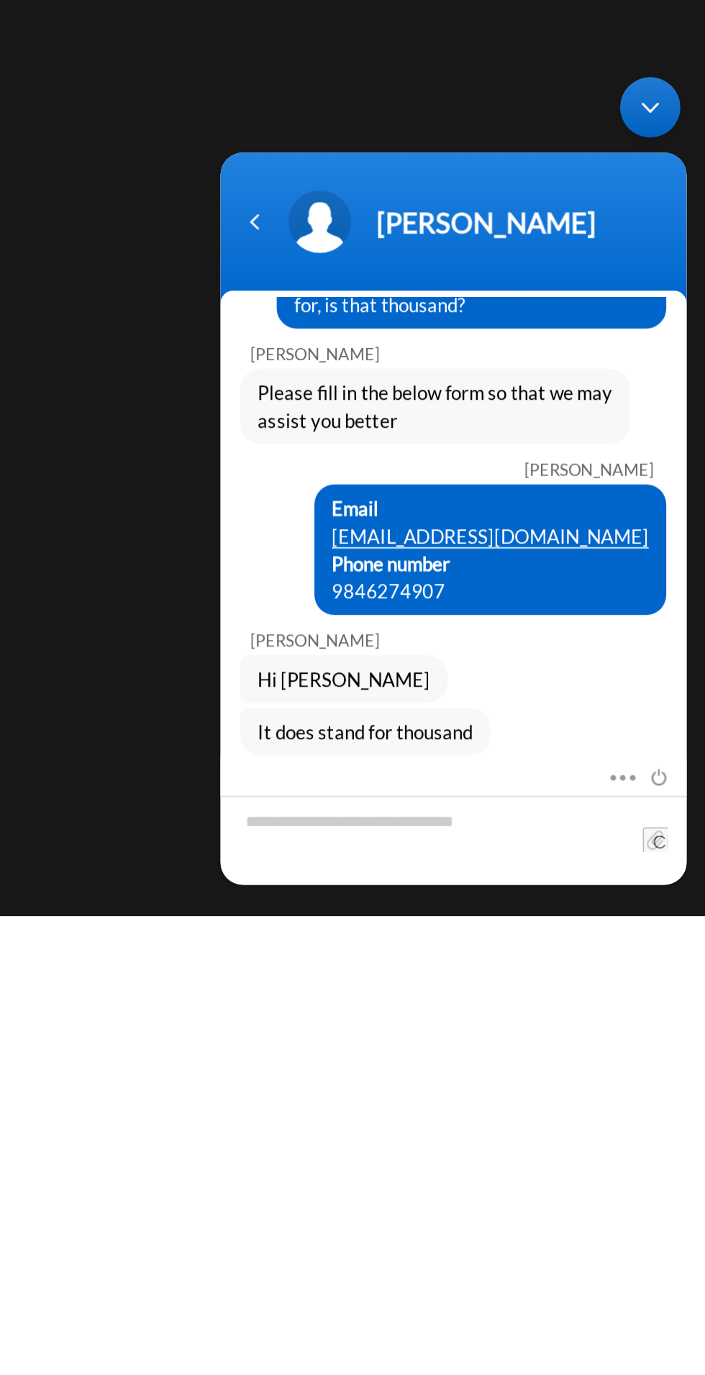
click at [472, 83] on div "Minimize live chat window" at bounding box center [461, 88] width 35 height 35
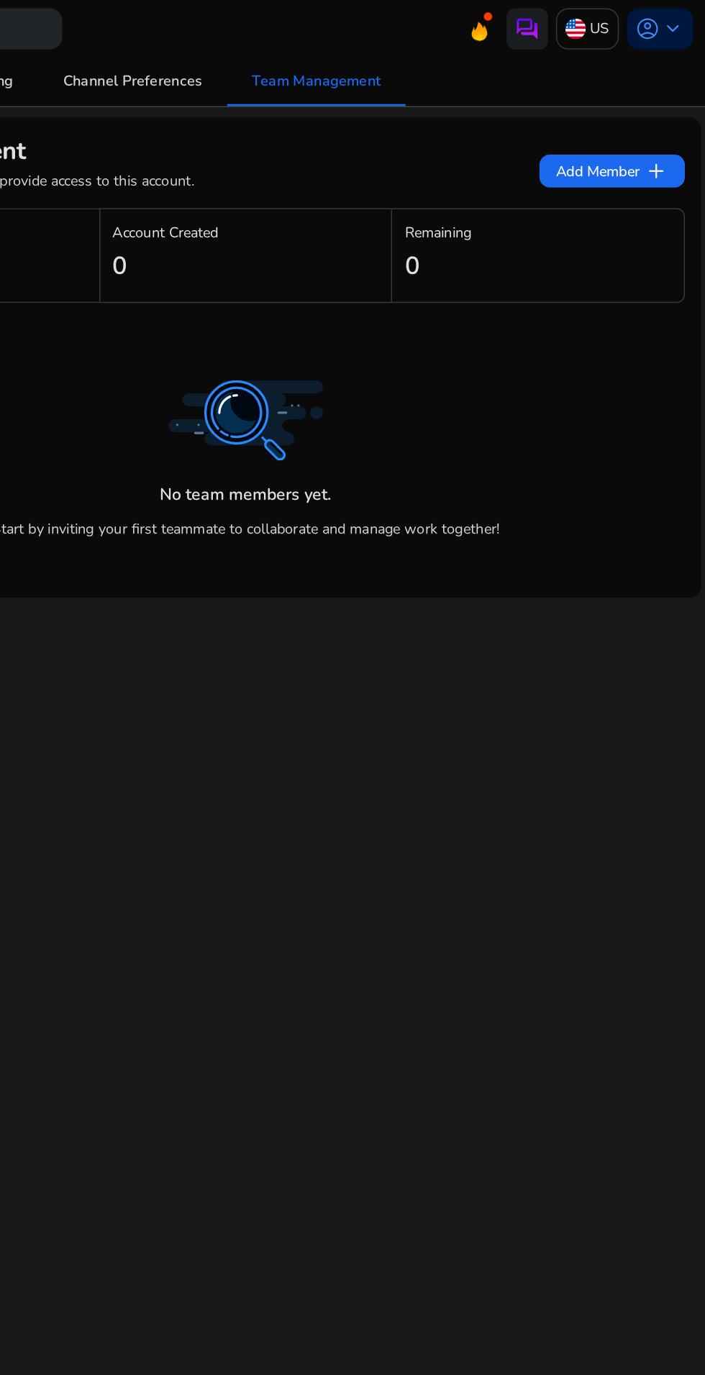
scroll to position [0, 0]
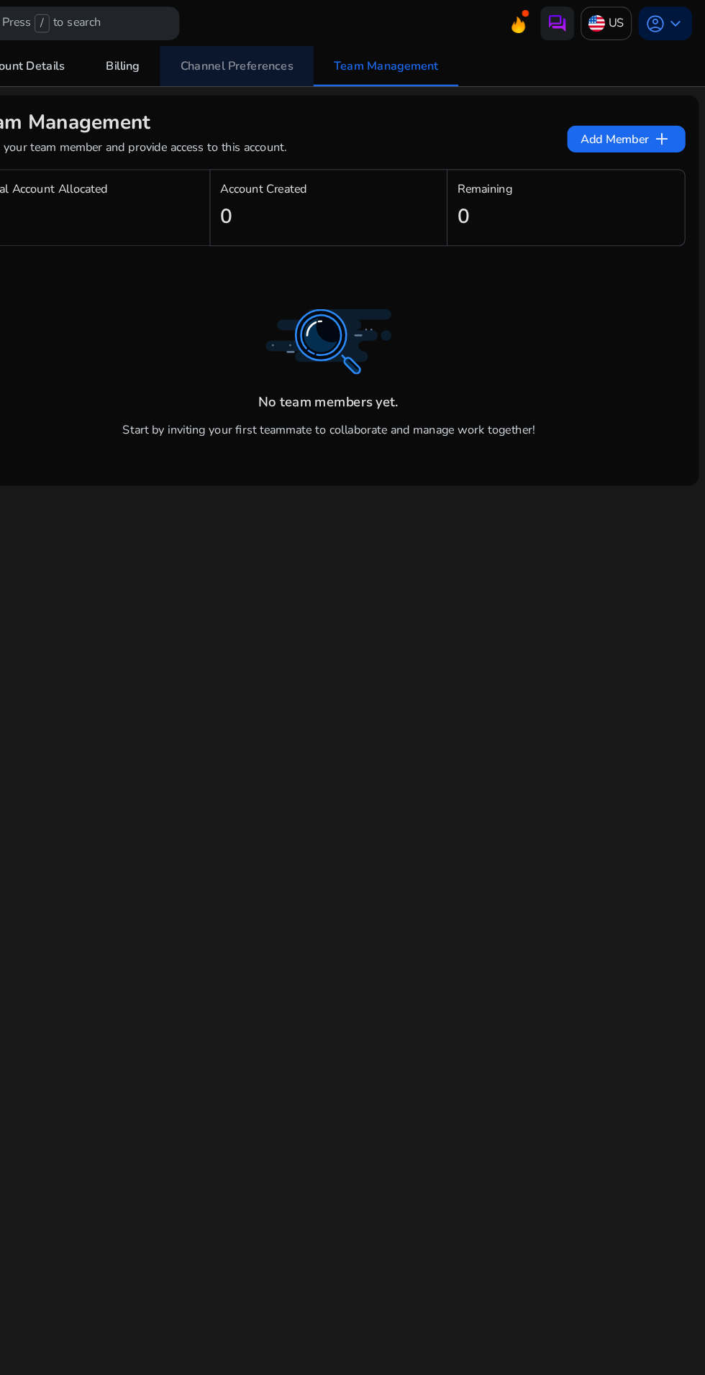
click at [336, 56] on span "Channel Preferences" at bounding box center [302, 57] width 97 height 10
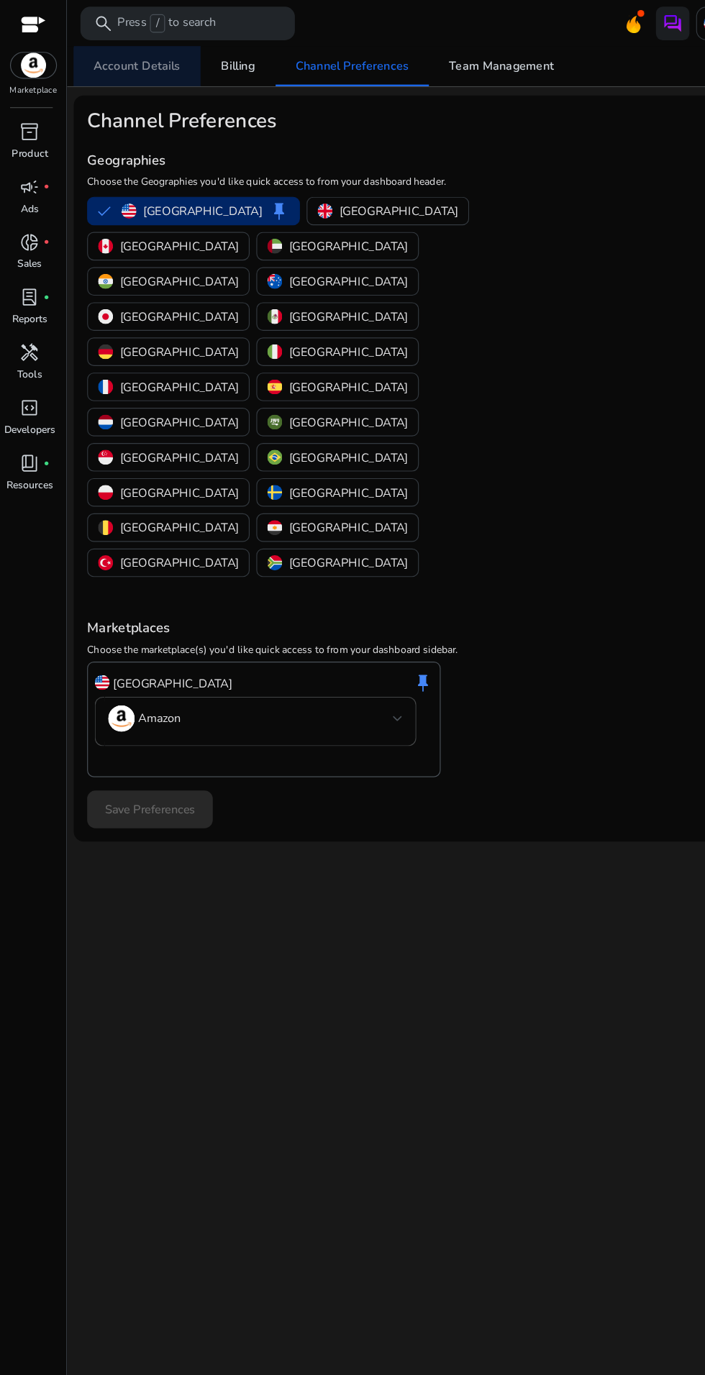
click at [135, 62] on span "Account Details" at bounding box center [118, 57] width 74 height 10
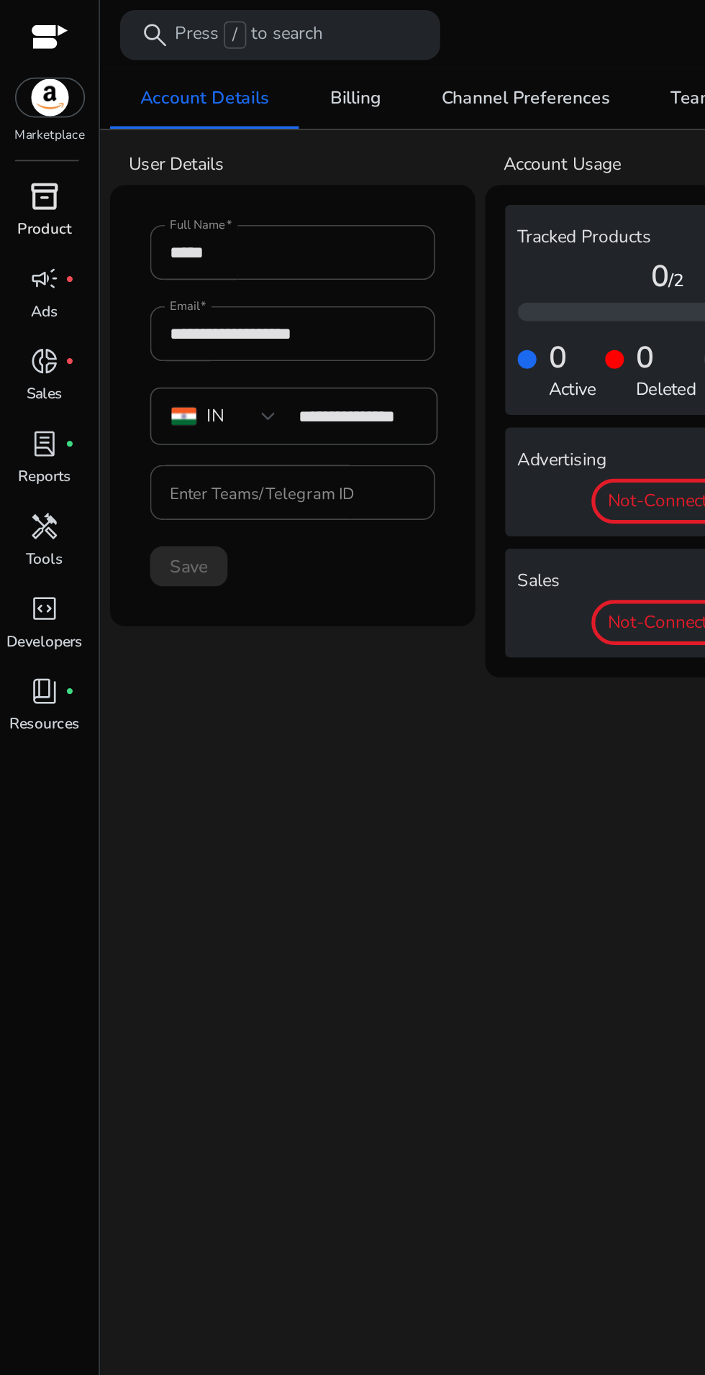
click at [29, 109] on span "inventory_2" at bounding box center [25, 112] width 17 height 17
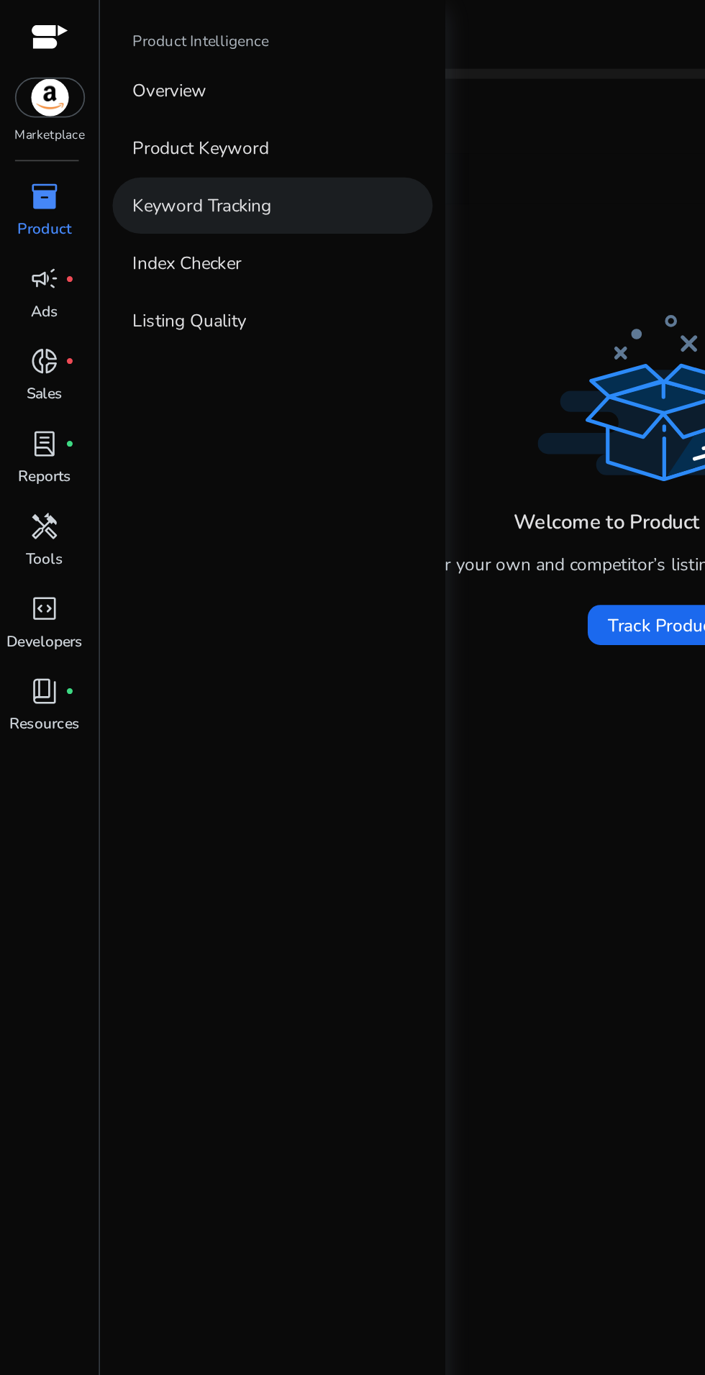
click at [176, 115] on link "Keyword Tracking" at bounding box center [157, 118] width 184 height 32
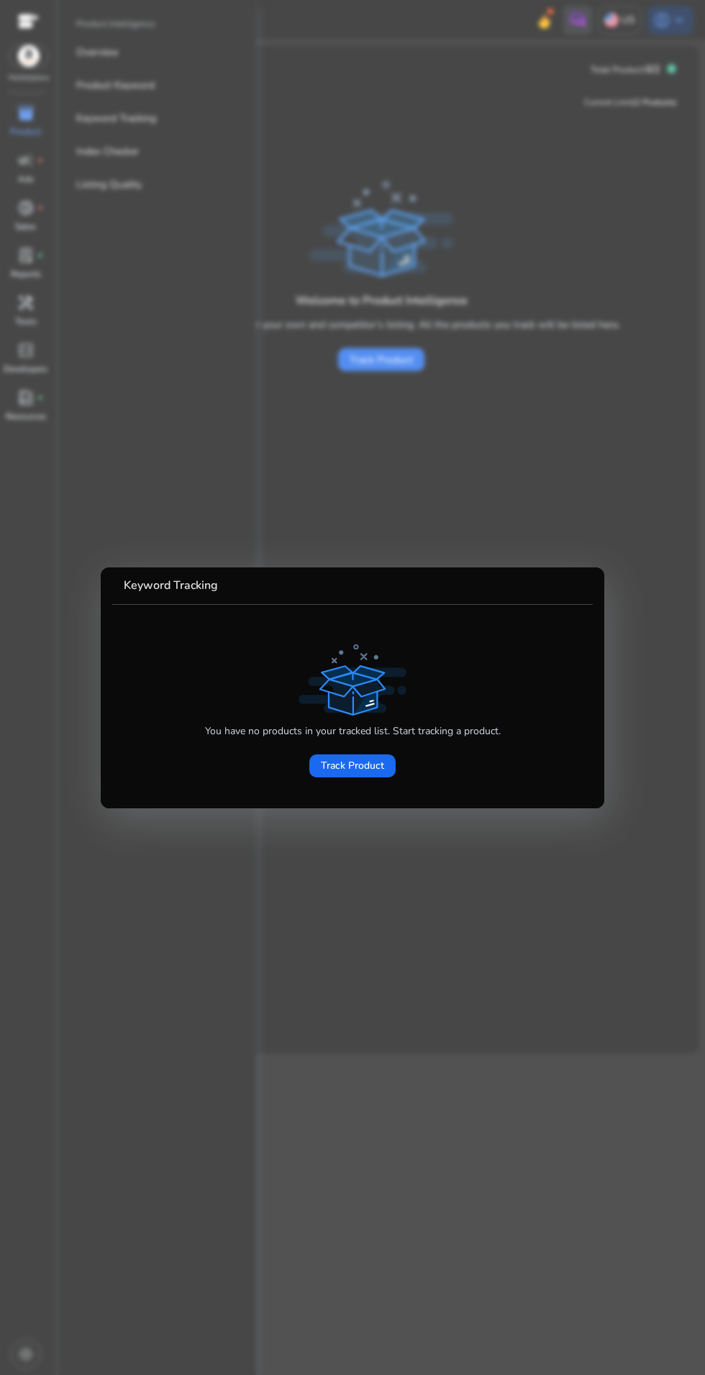
click at [383, 463] on div at bounding box center [352, 687] width 705 height 1375
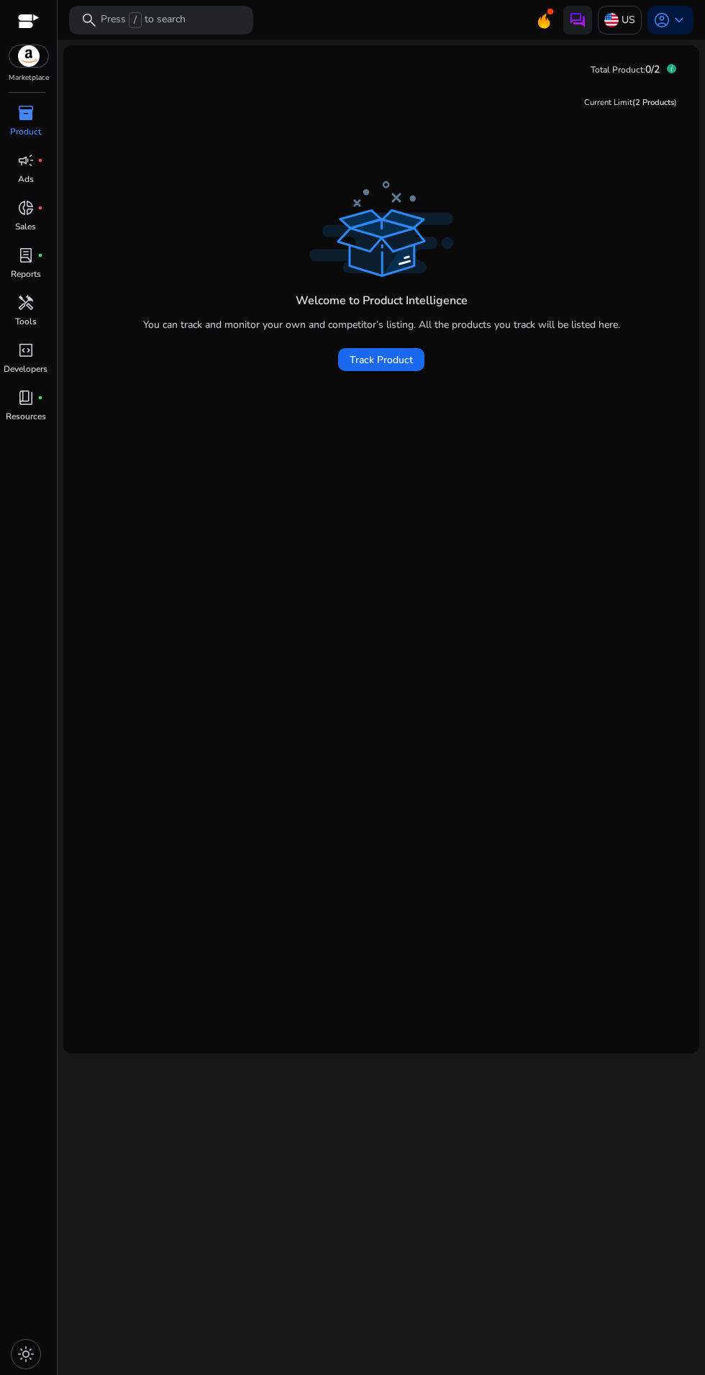
click at [55, 60] on div "Marketplace" at bounding box center [28, 41] width 57 height 83
click at [41, 288] on link "lab_profile fiber_manual_record Reports" at bounding box center [25, 267] width 51 height 47
click at [39, 311] on div "handyman" at bounding box center [26, 302] width 40 height 23
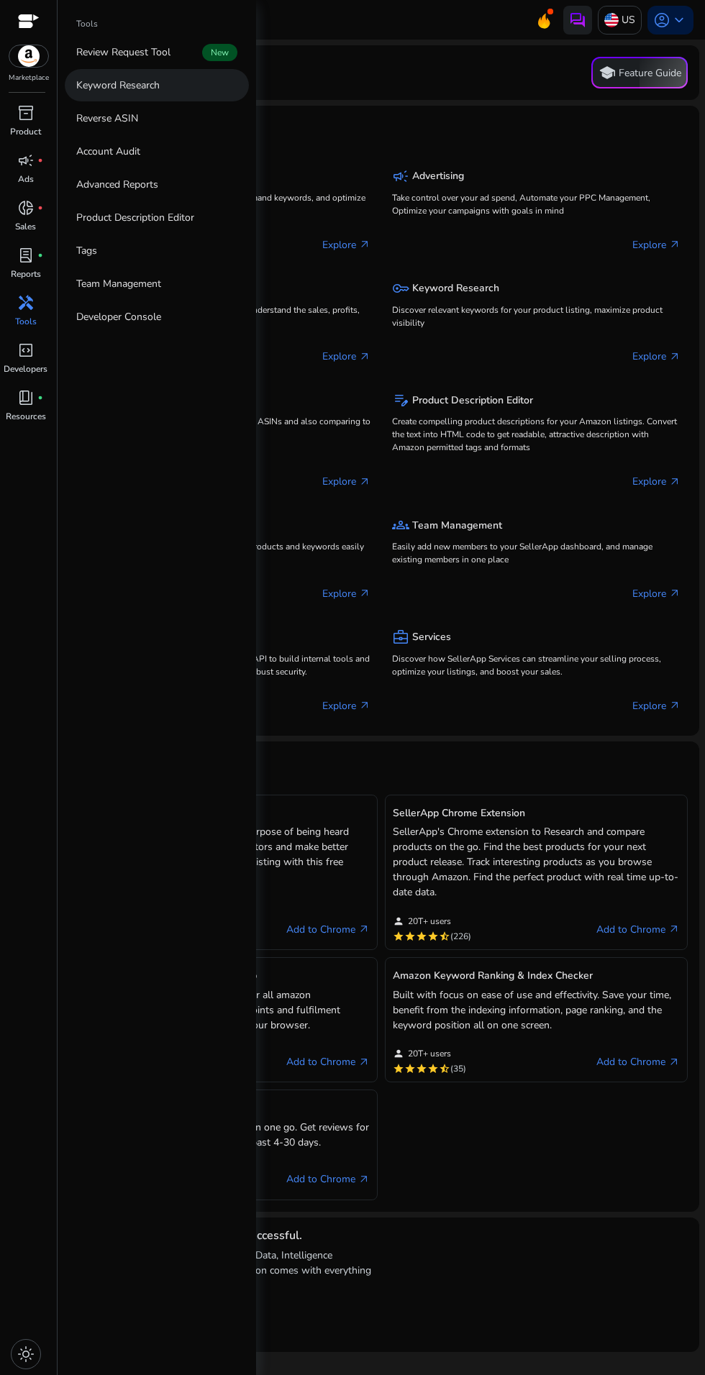
click at [179, 98] on link "Keyword Research" at bounding box center [157, 85] width 184 height 32
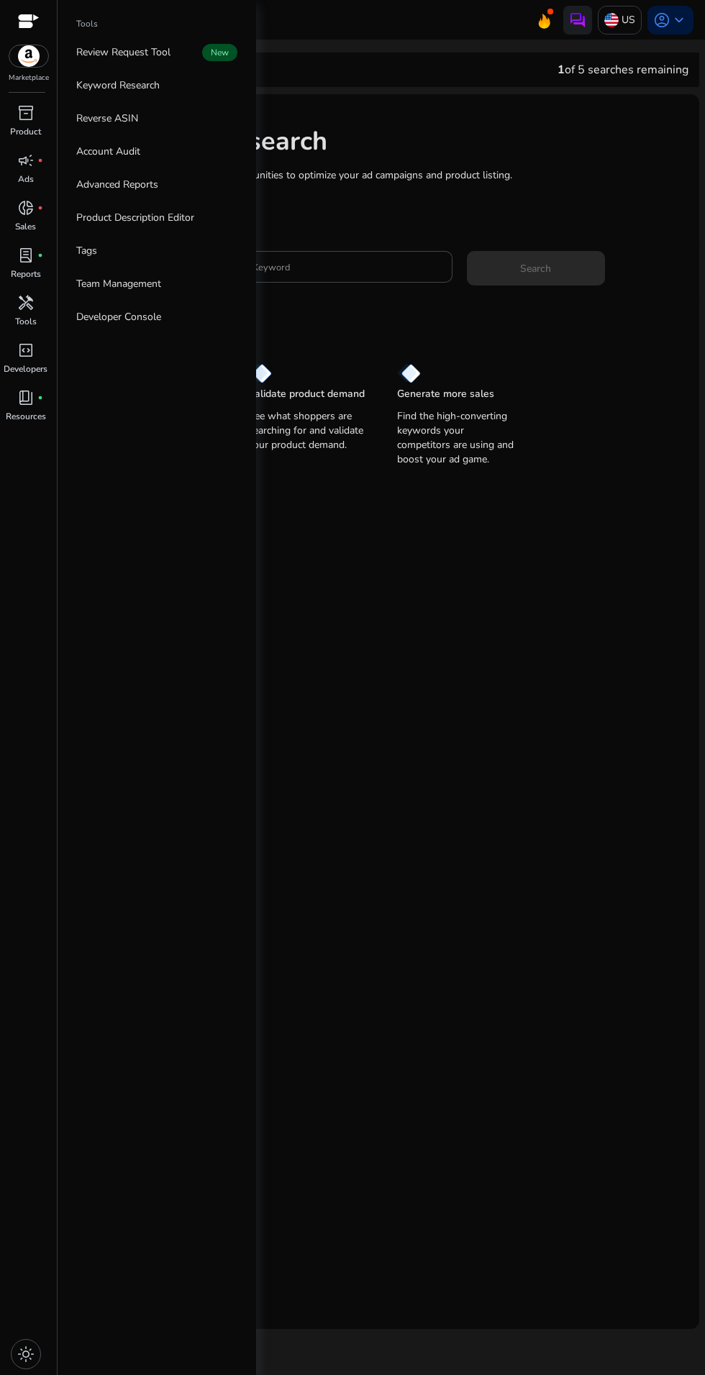
click at [516, 672] on mat-card "Keyword Research Research and find keyword opportunities to optimize your [PERS…" at bounding box center [381, 711] width 636 height 1235
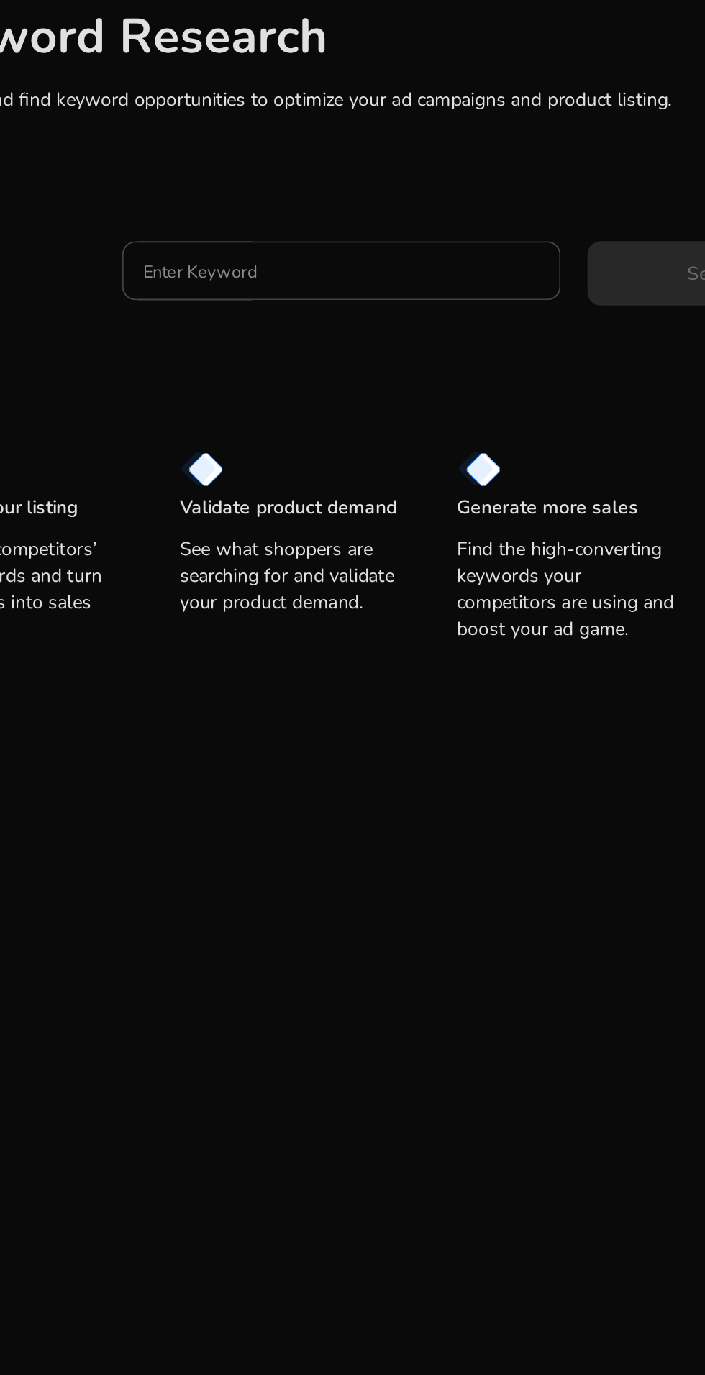
scroll to position [4, 0]
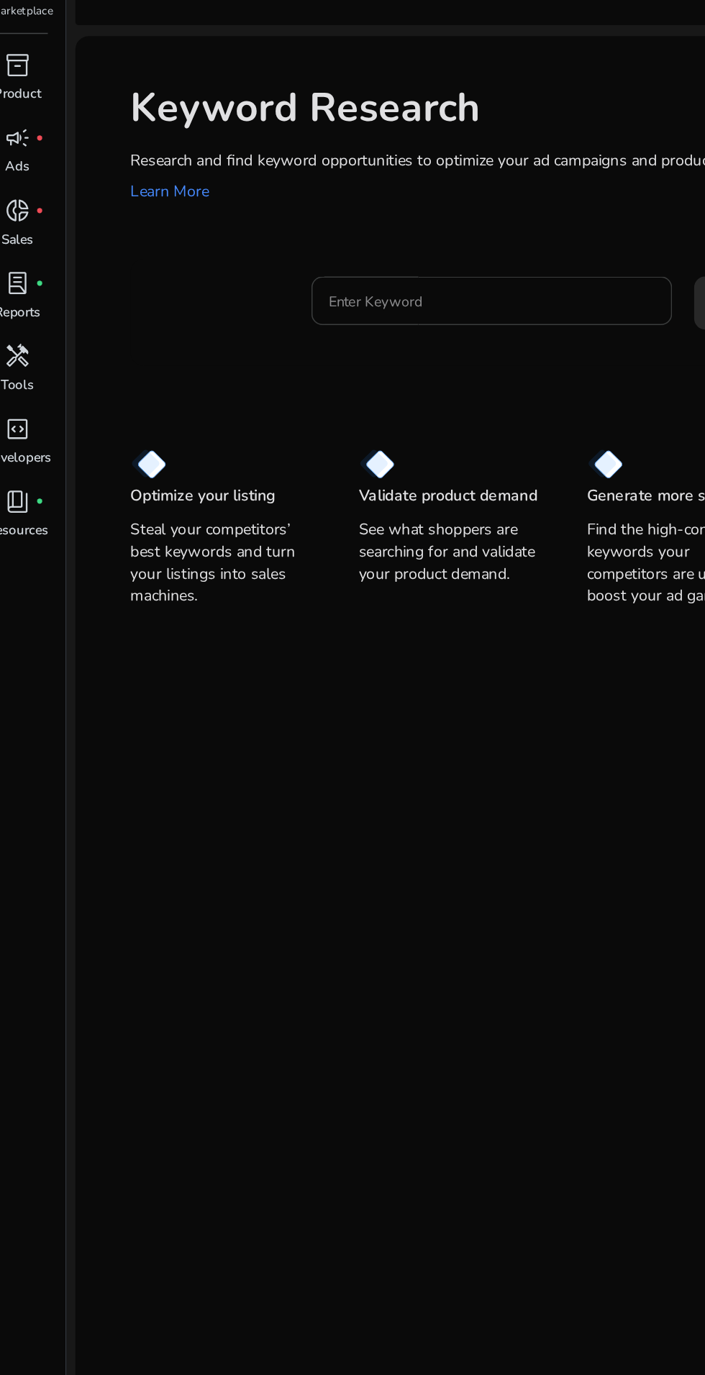
click at [363, 259] on input "Enter Keyword" at bounding box center [335, 267] width 212 height 16
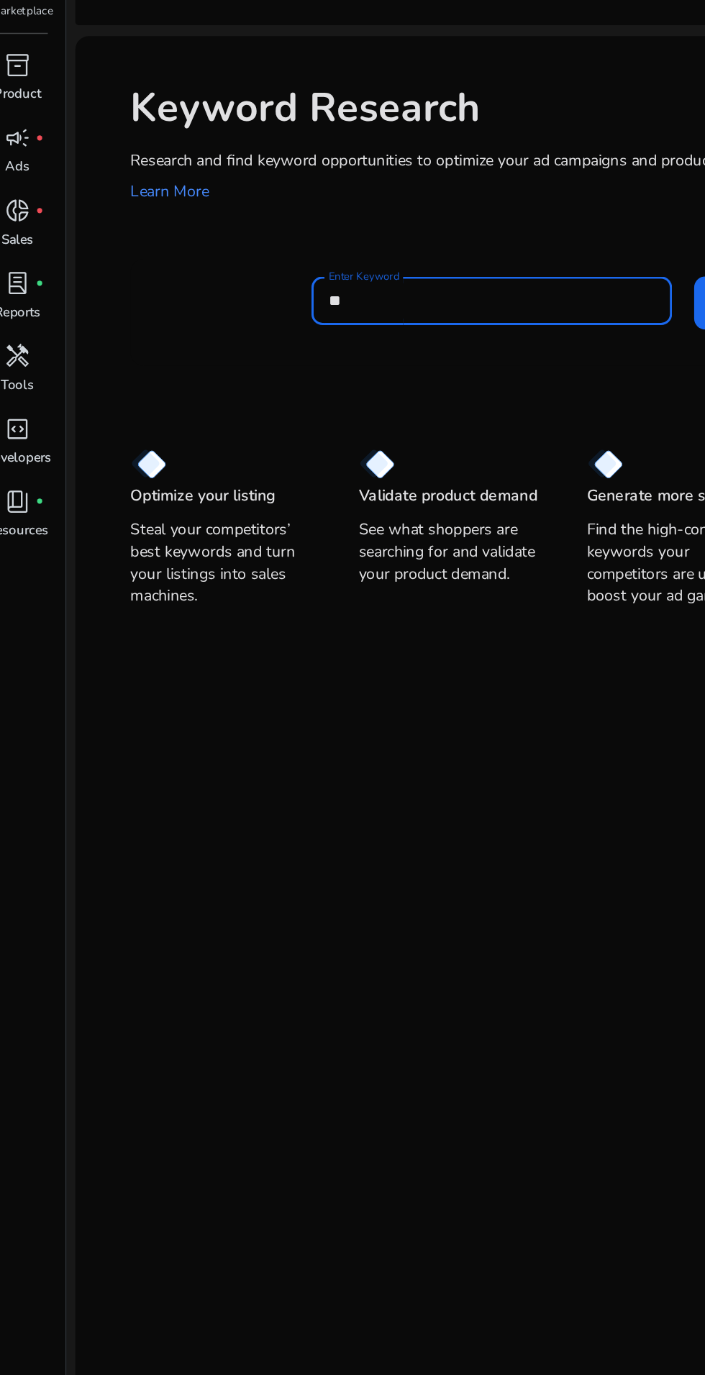
type input "*"
type input "**********"
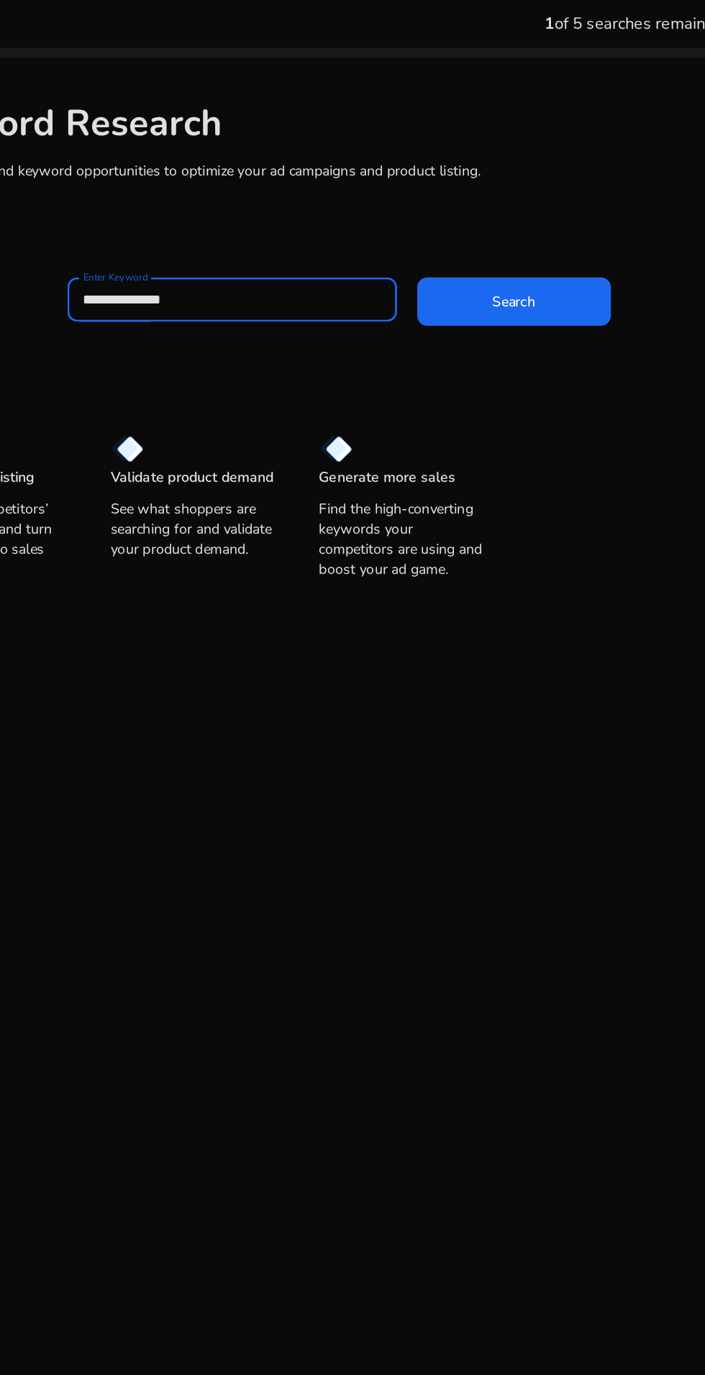
scroll to position [9, 0]
